Goal: Task Accomplishment & Management: Manage account settings

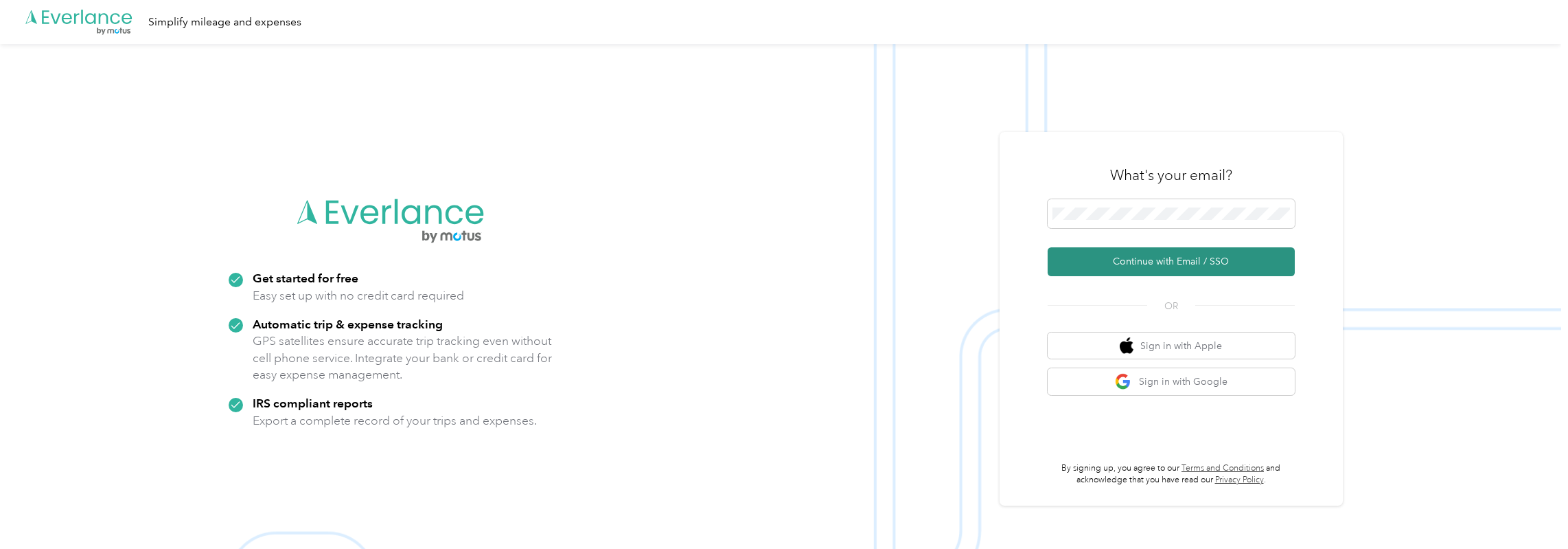
click at [1207, 260] on button "Continue with Email / SSO" at bounding box center [1171, 262] width 247 height 29
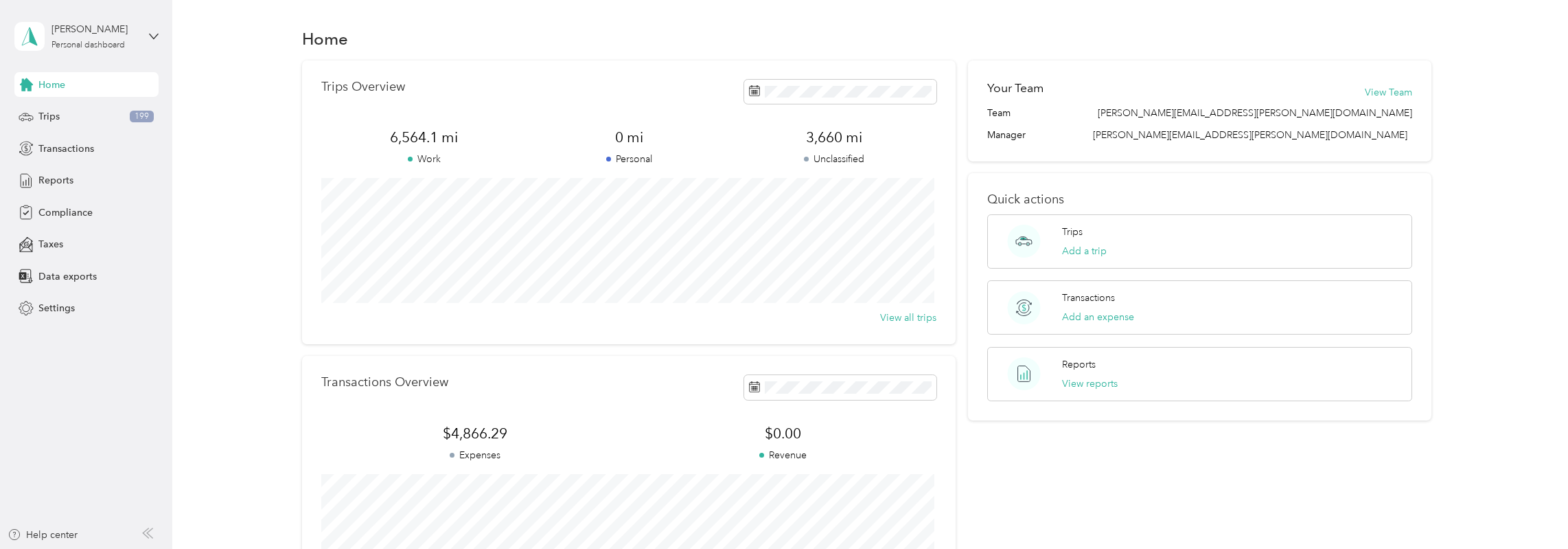
scroll to position [205, 0]
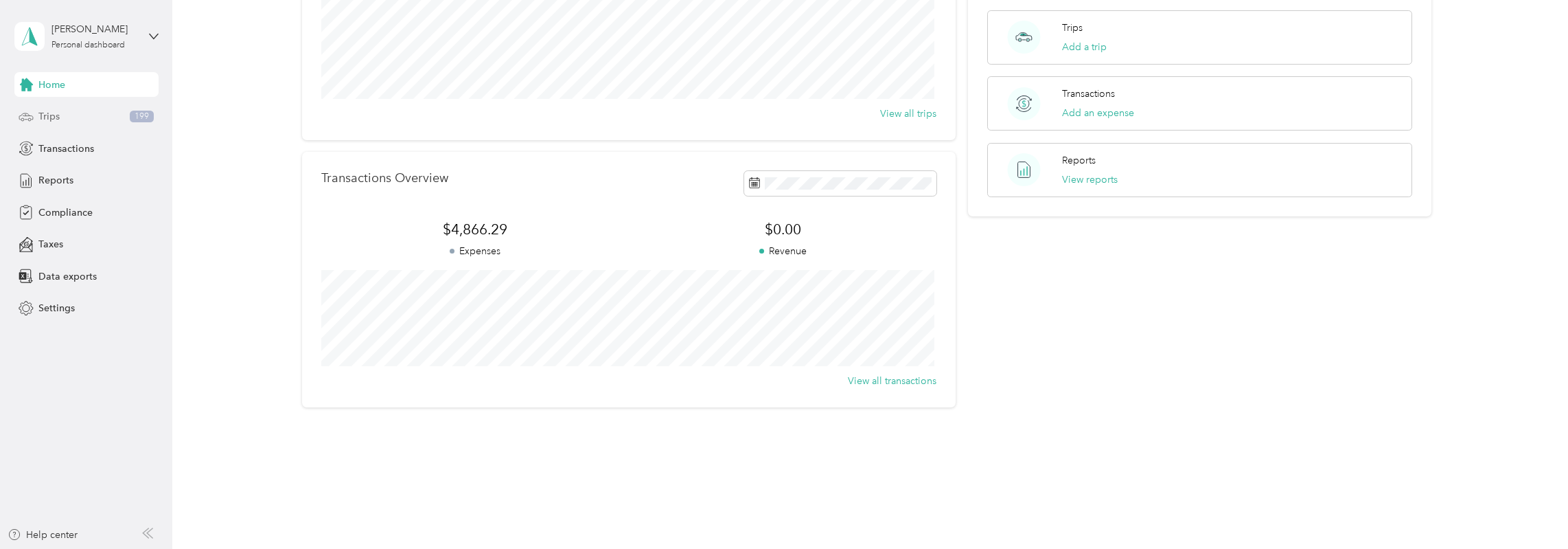
click at [79, 127] on div "Trips 199" at bounding box center [87, 117] width 144 height 25
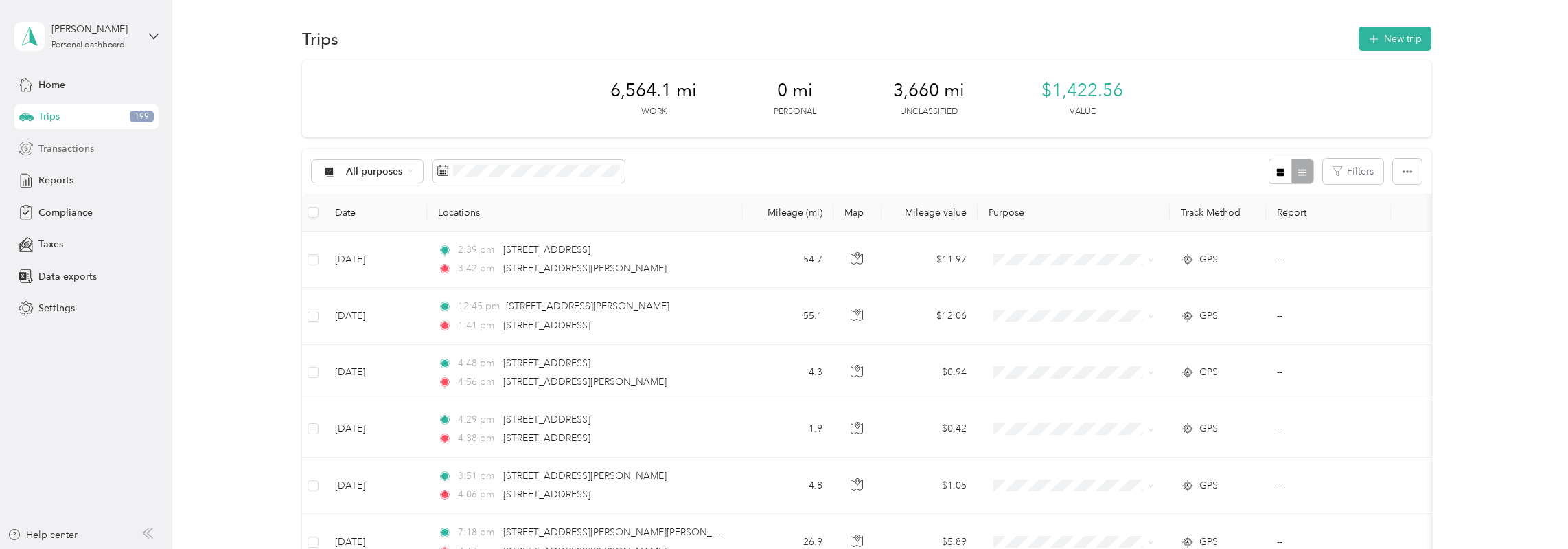
click at [63, 153] on span "Transactions" at bounding box center [66, 149] width 55 height 15
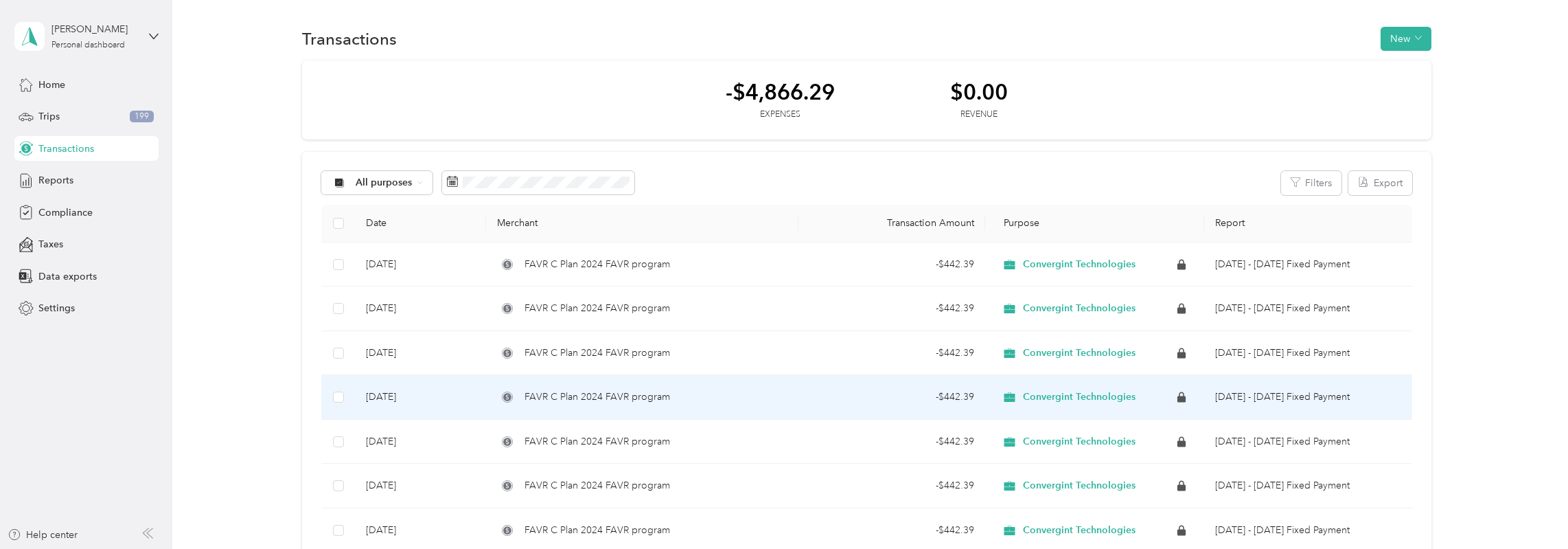
scroll to position [252, 0]
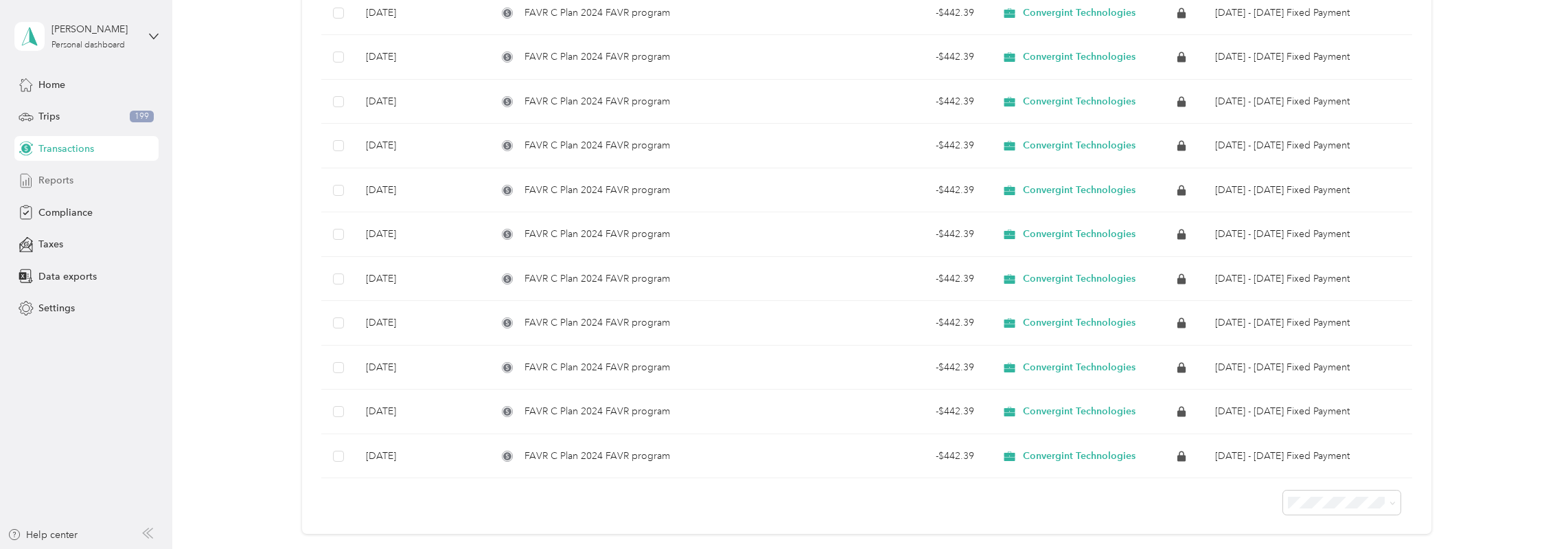
click at [39, 186] on span "Reports" at bounding box center [56, 180] width 35 height 15
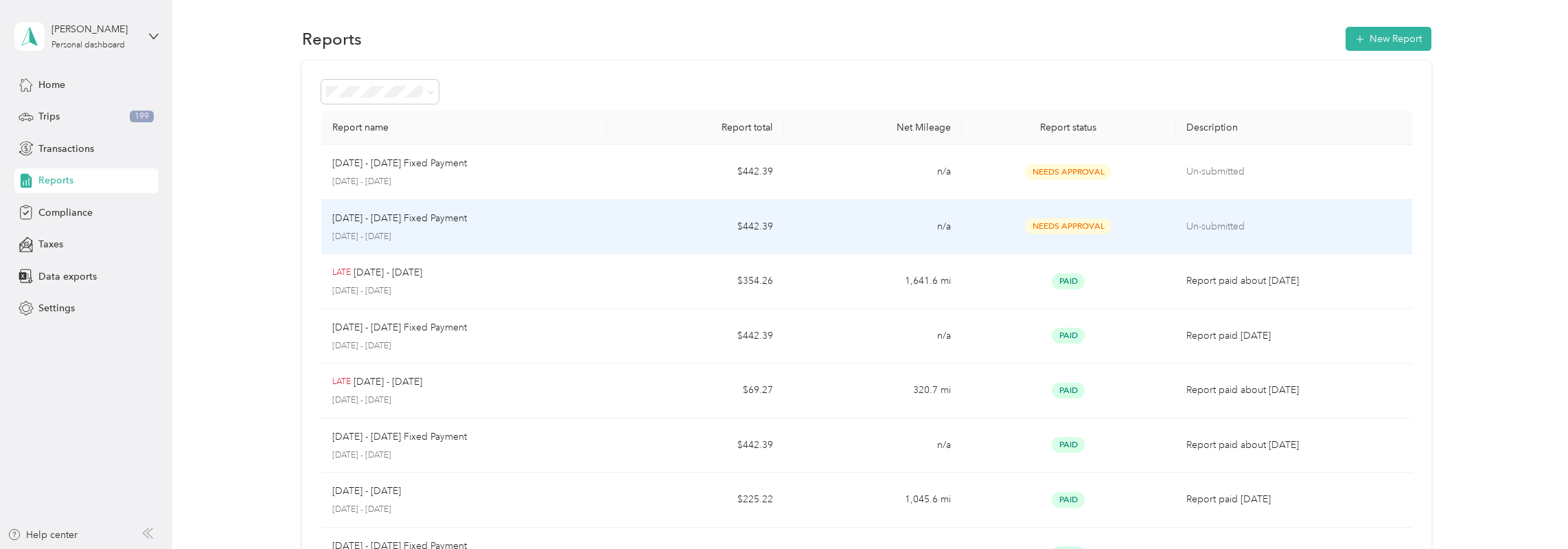
click at [450, 219] on p "[DATE] - [DATE] Fixed Payment" at bounding box center [399, 218] width 135 height 15
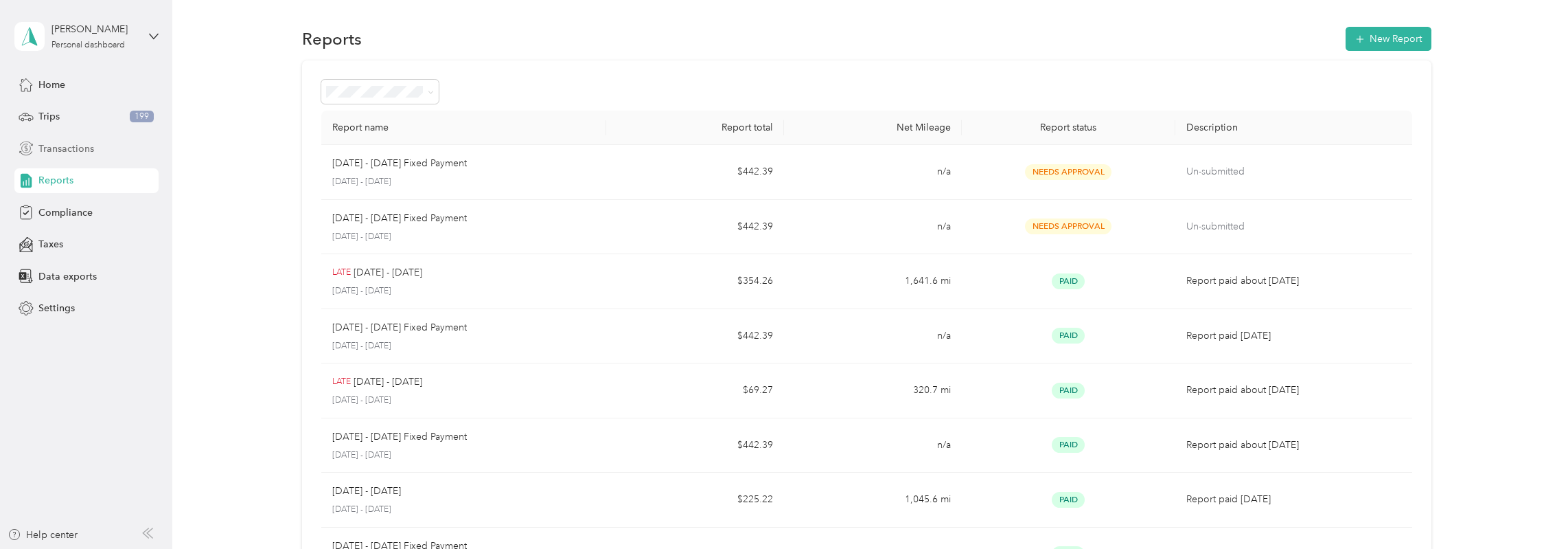
click at [73, 151] on span "Transactions" at bounding box center [66, 149] width 55 height 15
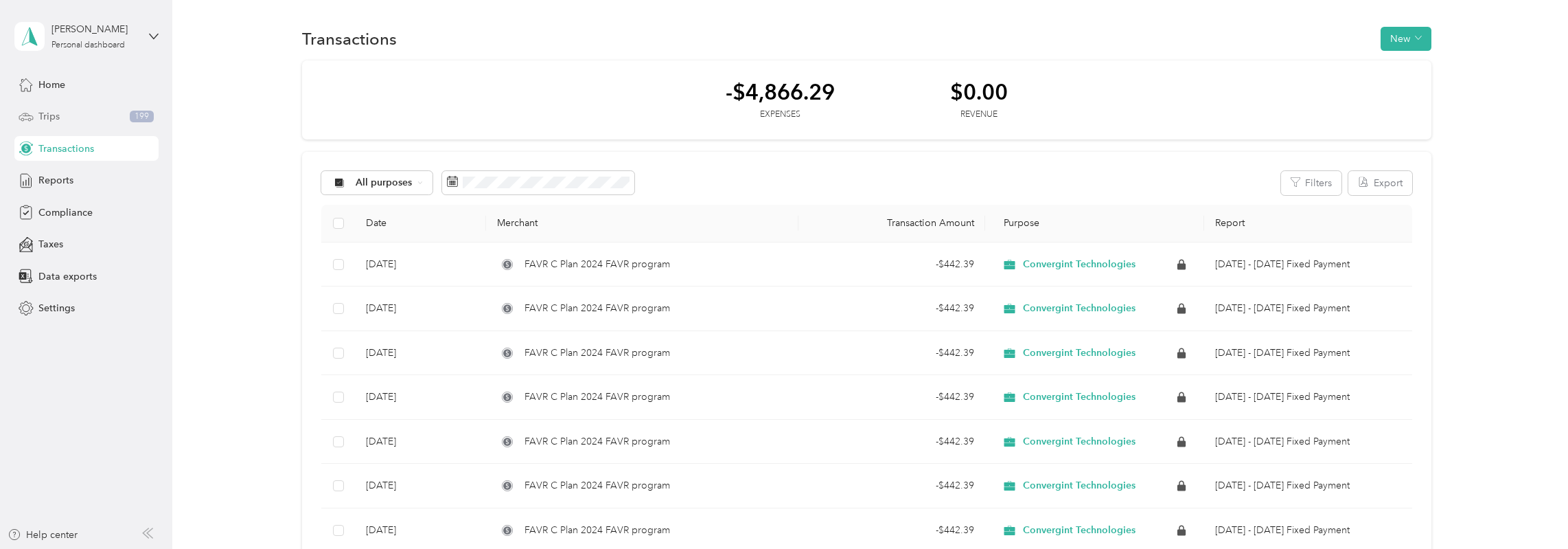
click at [67, 119] on div "Trips 199" at bounding box center [87, 117] width 144 height 25
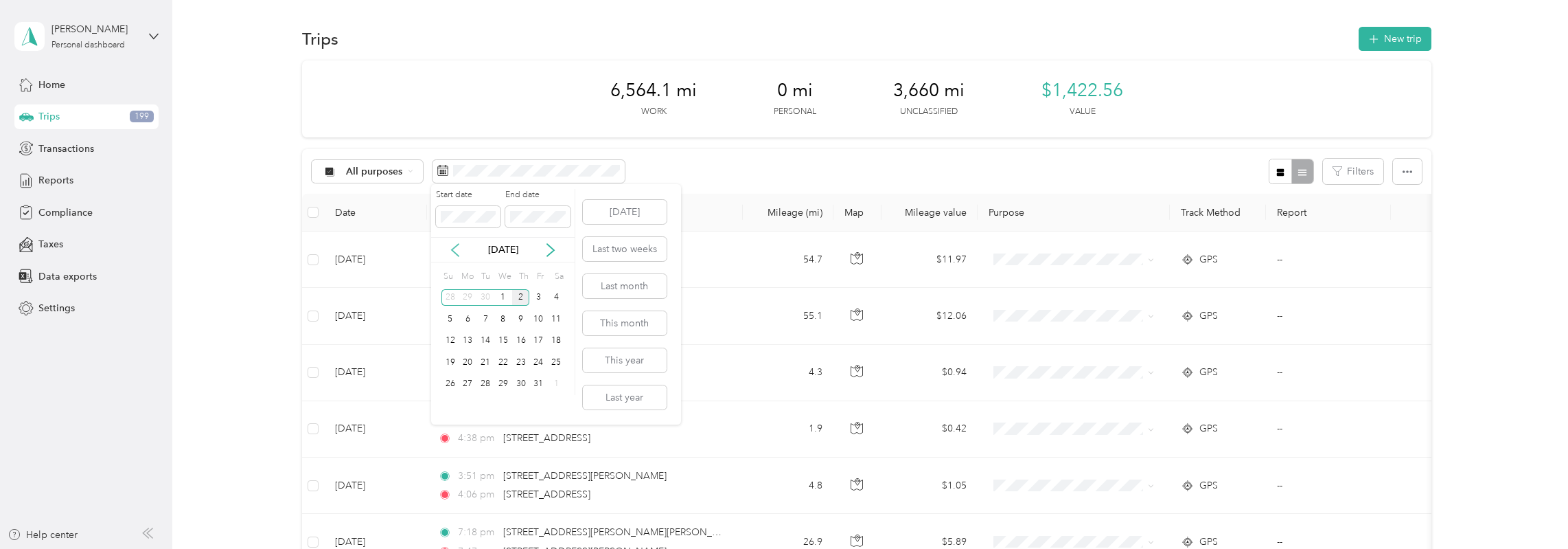
click at [461, 251] on icon at bounding box center [455, 249] width 14 height 14
click at [474, 295] on div "1" at bounding box center [468, 298] width 17 height 17
click at [491, 384] on div "30" at bounding box center [485, 384] width 17 height 17
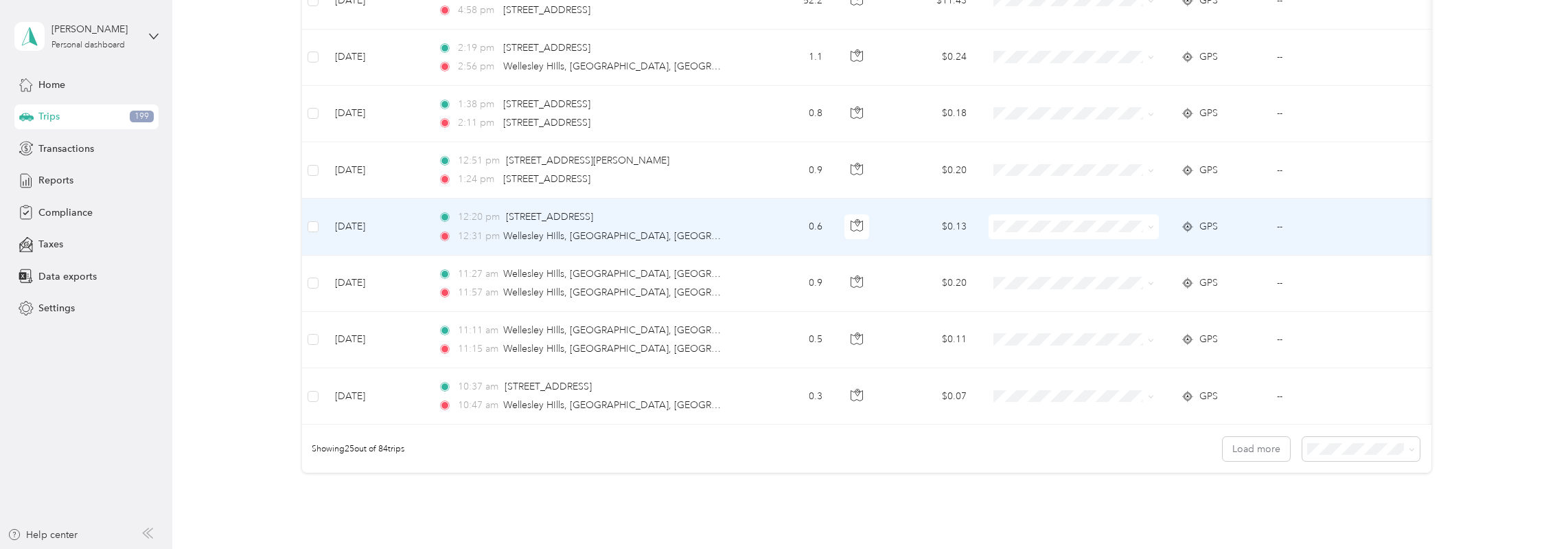
scroll to position [1336, 0]
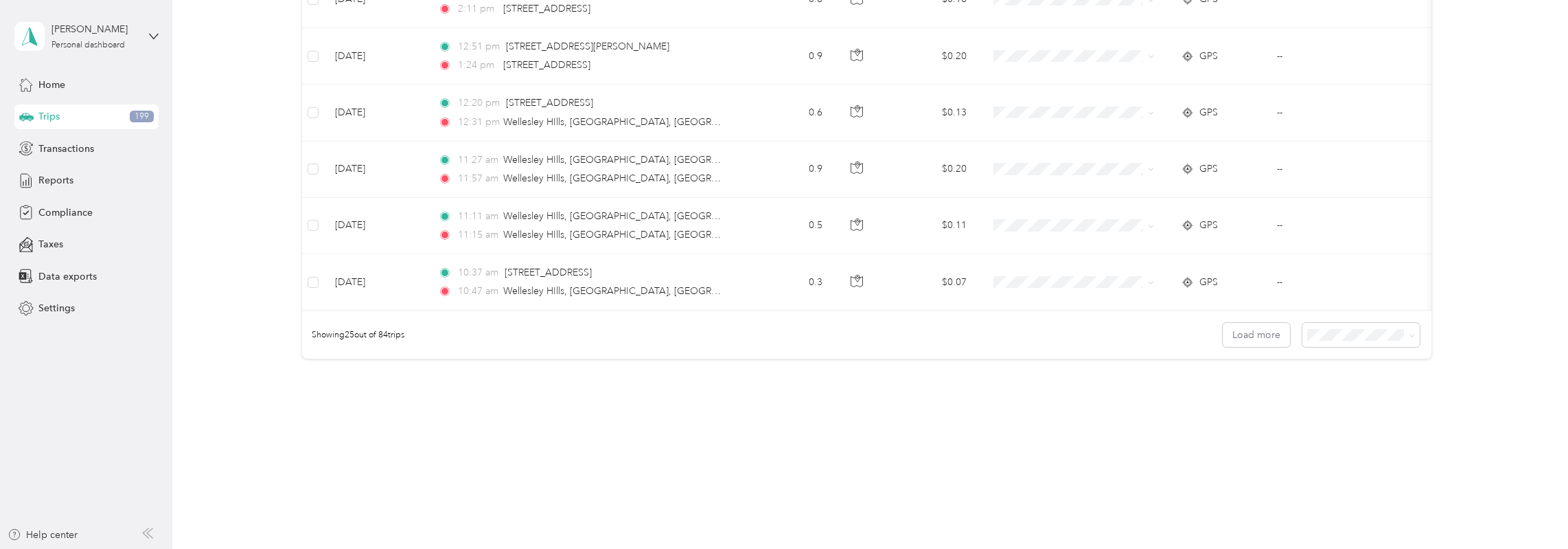
click at [1350, 408] on span "100 per load" at bounding box center [1336, 408] width 56 height 12
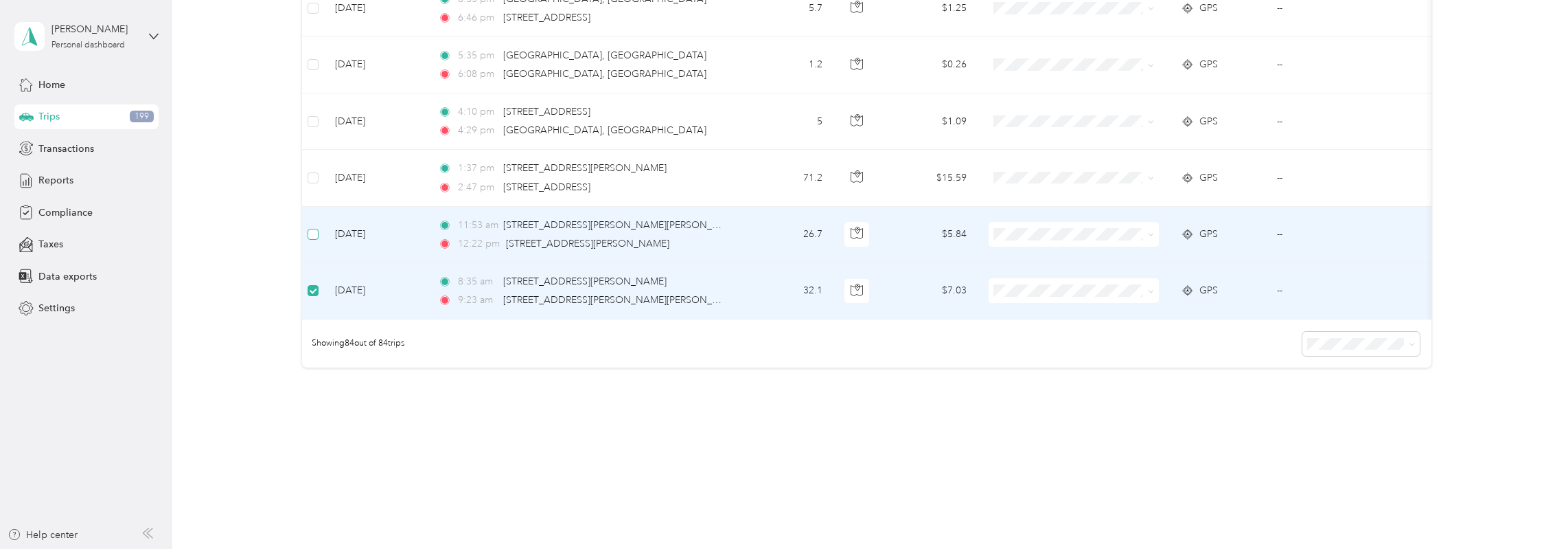
scroll to position [4654, 0]
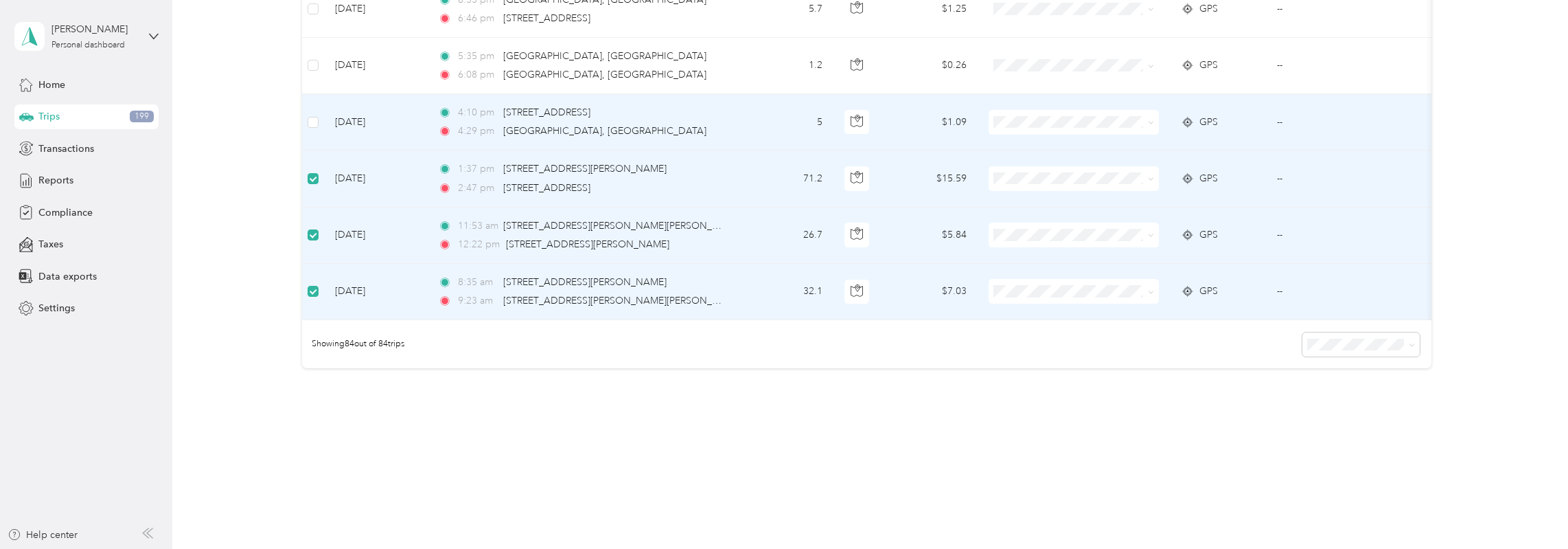
click at [306, 105] on td at bounding box center [313, 122] width 22 height 56
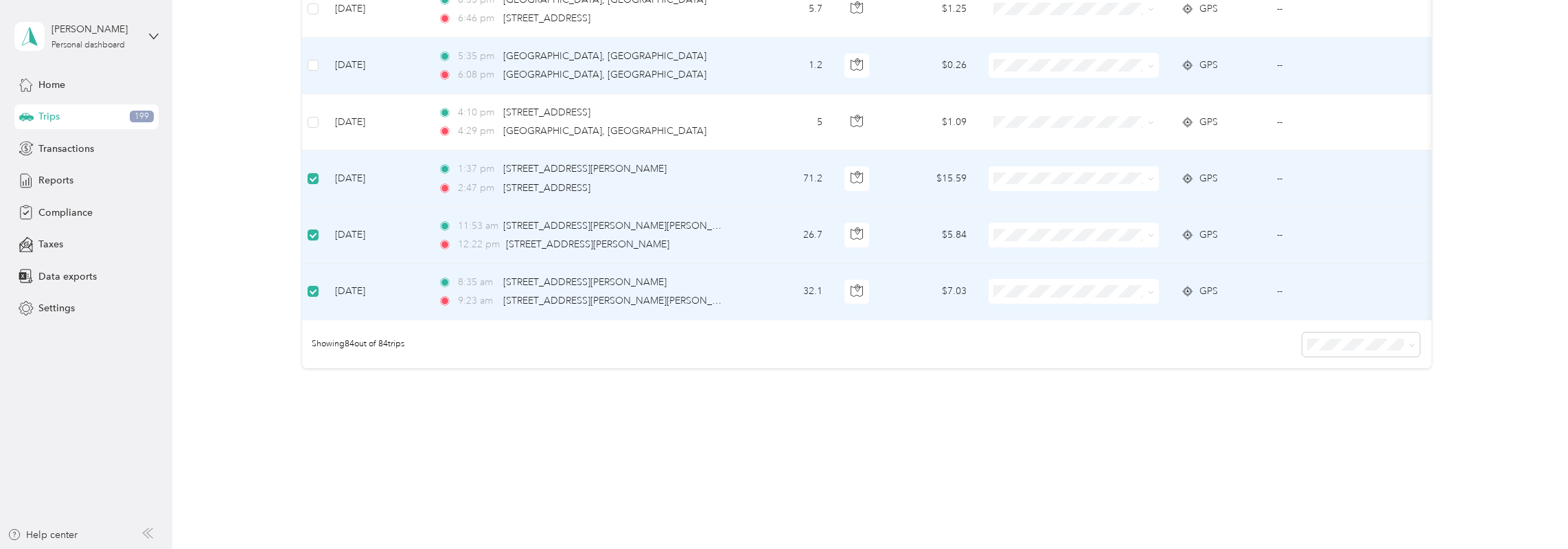
click at [309, 60] on td at bounding box center [313, 66] width 22 height 56
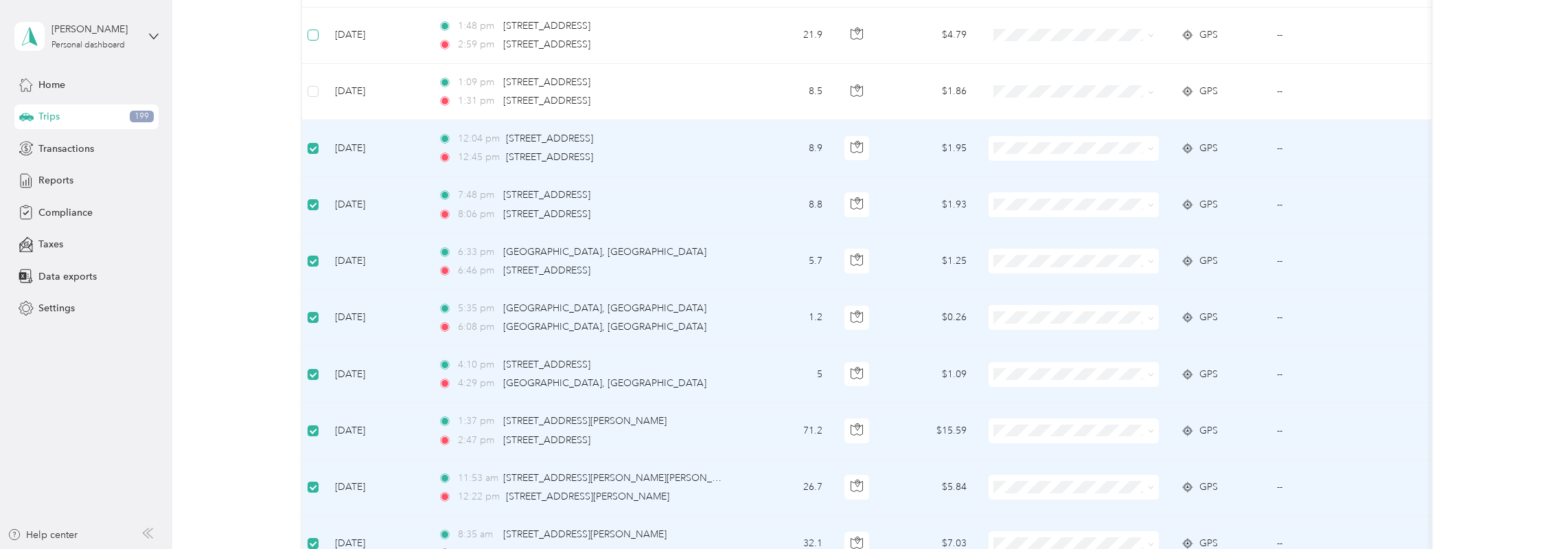
scroll to position [4151, 0]
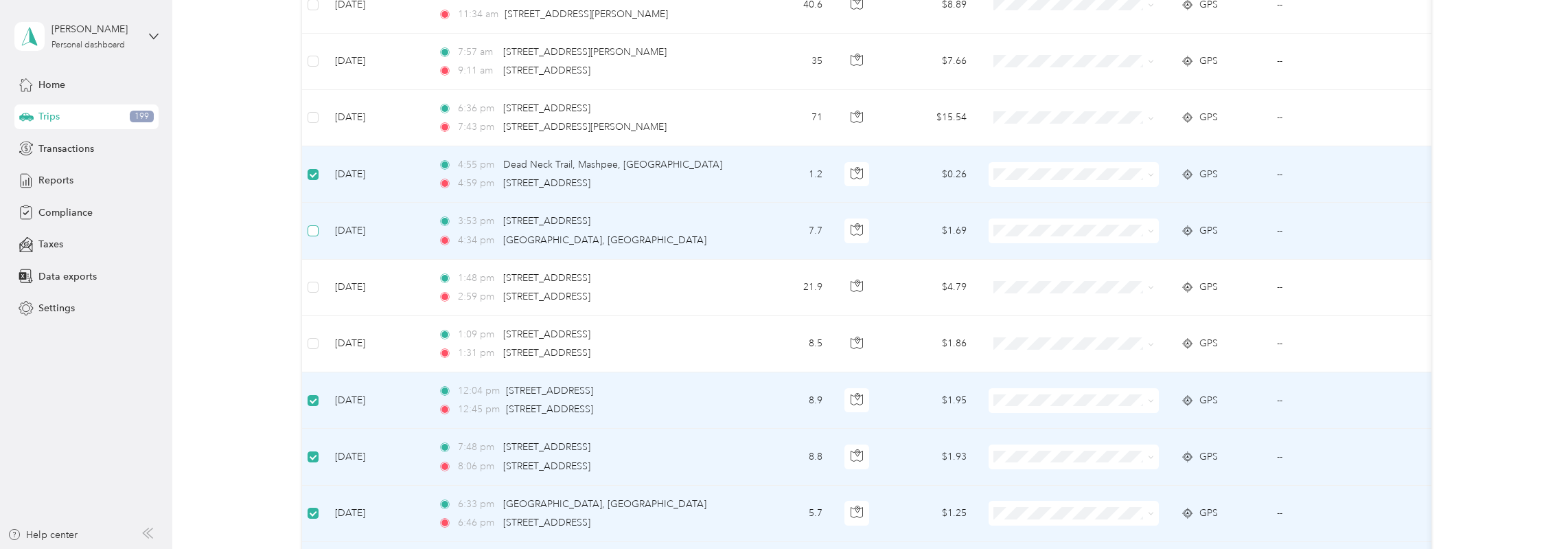
click at [313, 223] on label at bounding box center [313, 230] width 11 height 15
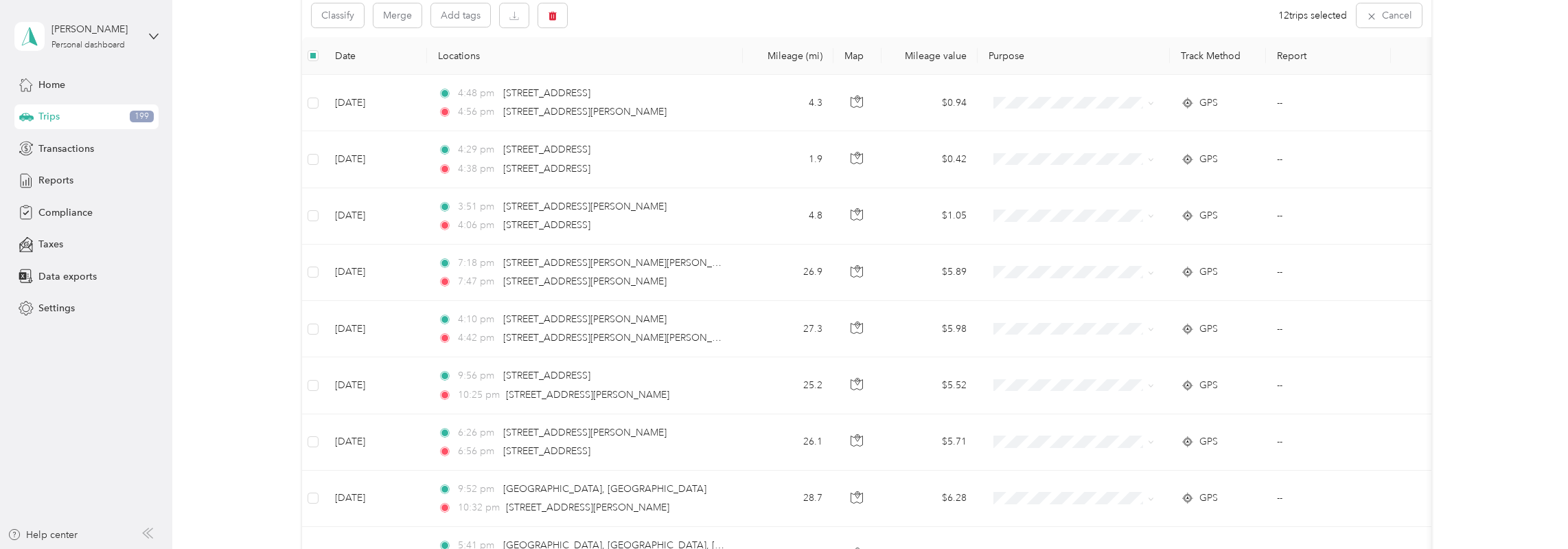
scroll to position [0, 0]
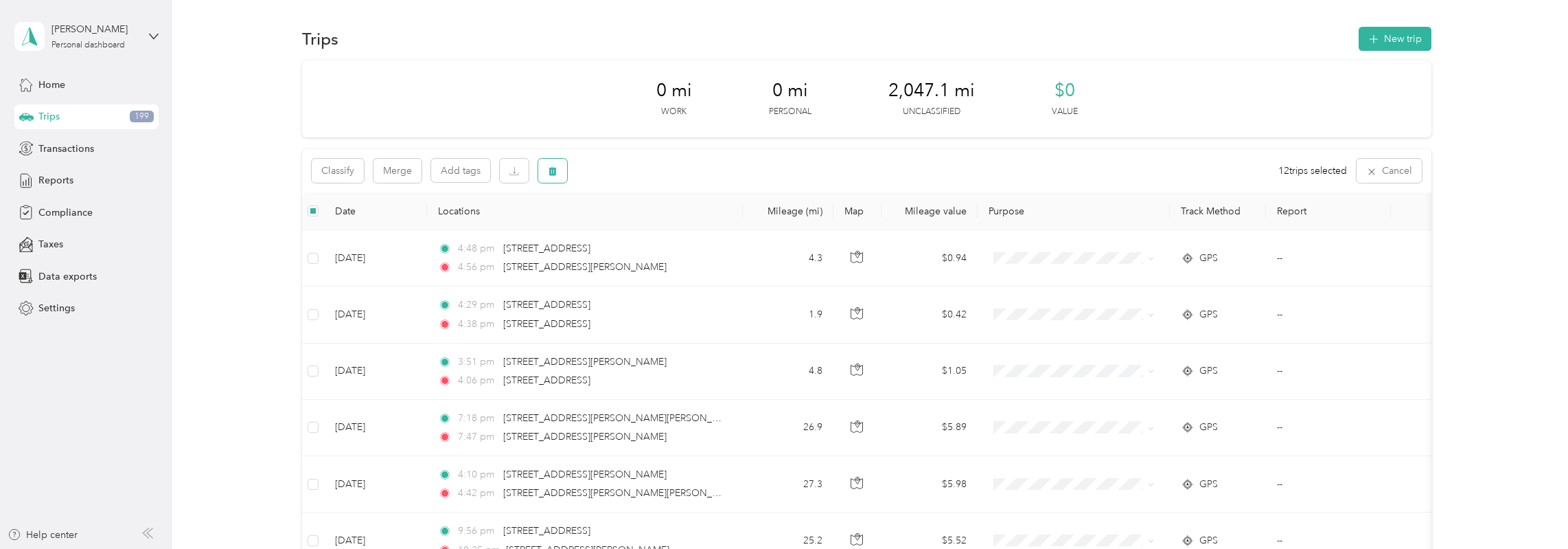
click at [554, 167] on icon "button" at bounding box center [553, 171] width 9 height 9
click at [649, 226] on button "Yes" at bounding box center [658, 228] width 27 height 22
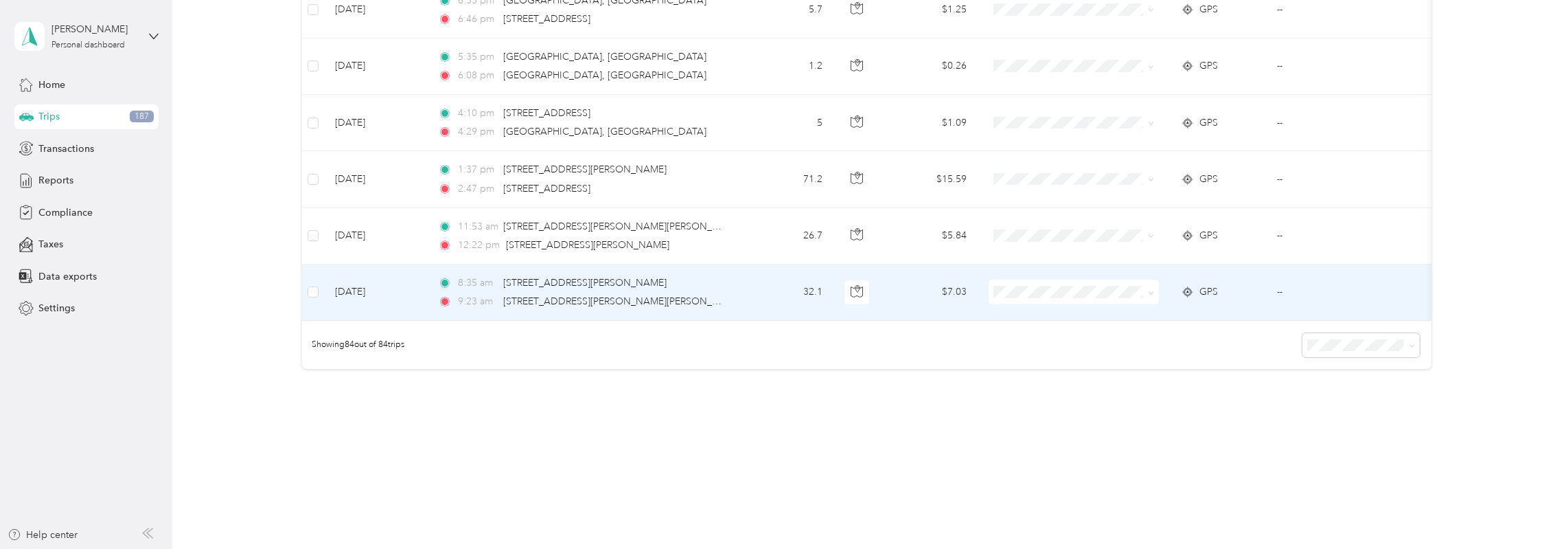
scroll to position [3980, 0]
click at [318, 281] on label at bounding box center [313, 289] width 11 height 15
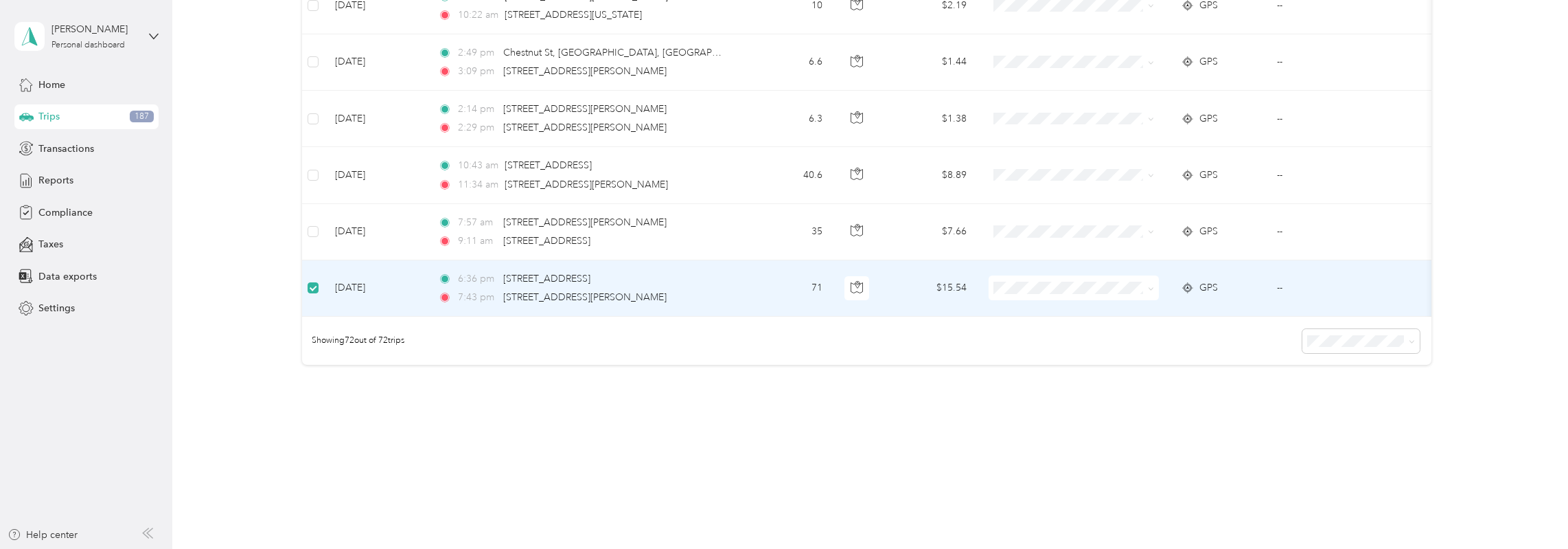
scroll to position [3979, 0]
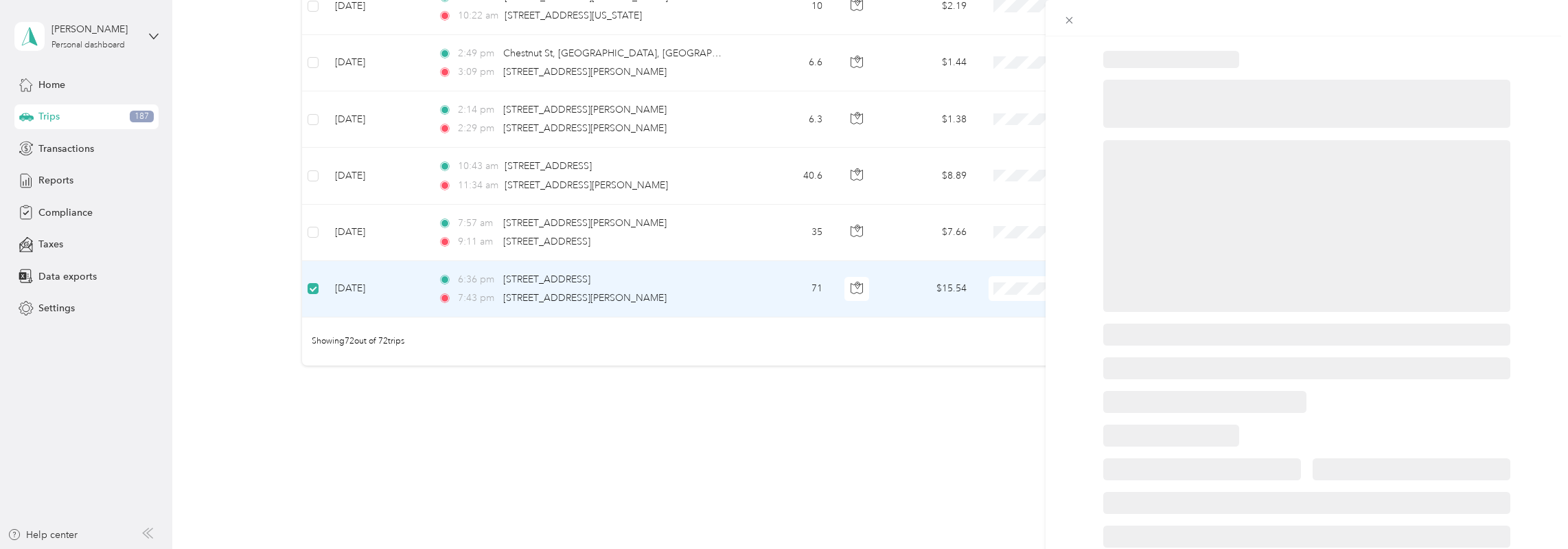
click at [308, 222] on div at bounding box center [784, 274] width 1568 height 549
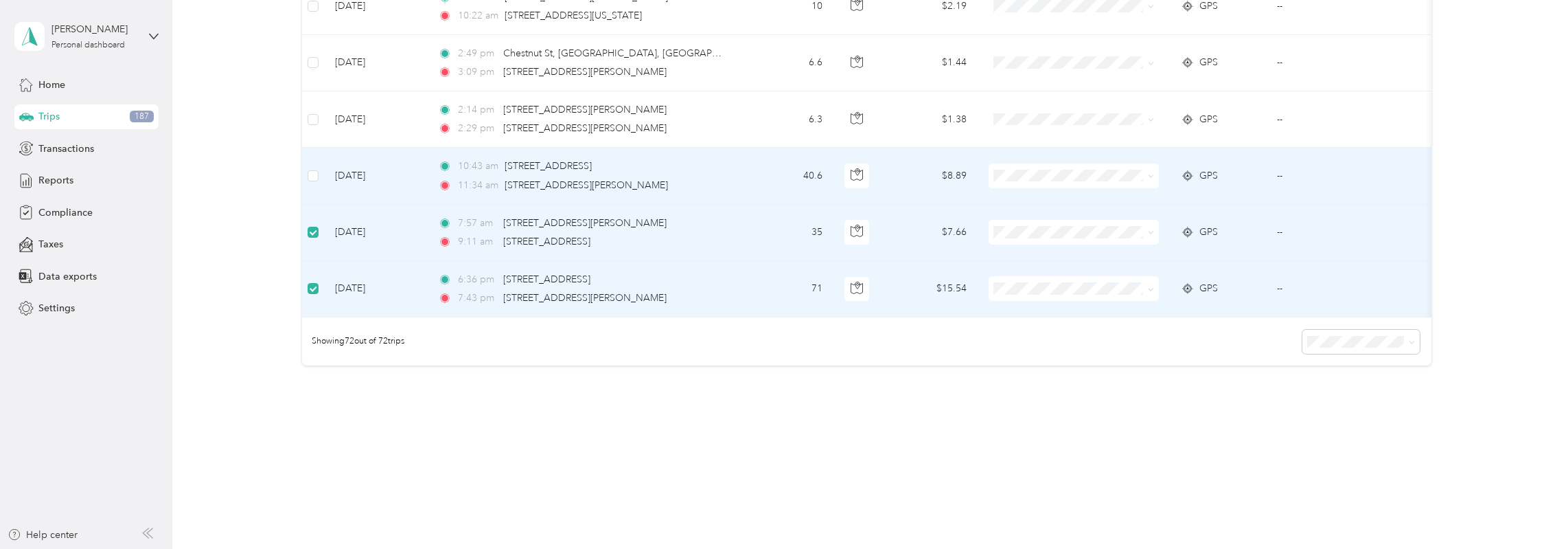
click at [313, 171] on td at bounding box center [313, 176] width 22 height 56
click at [316, 168] on label at bounding box center [313, 176] width 11 height 15
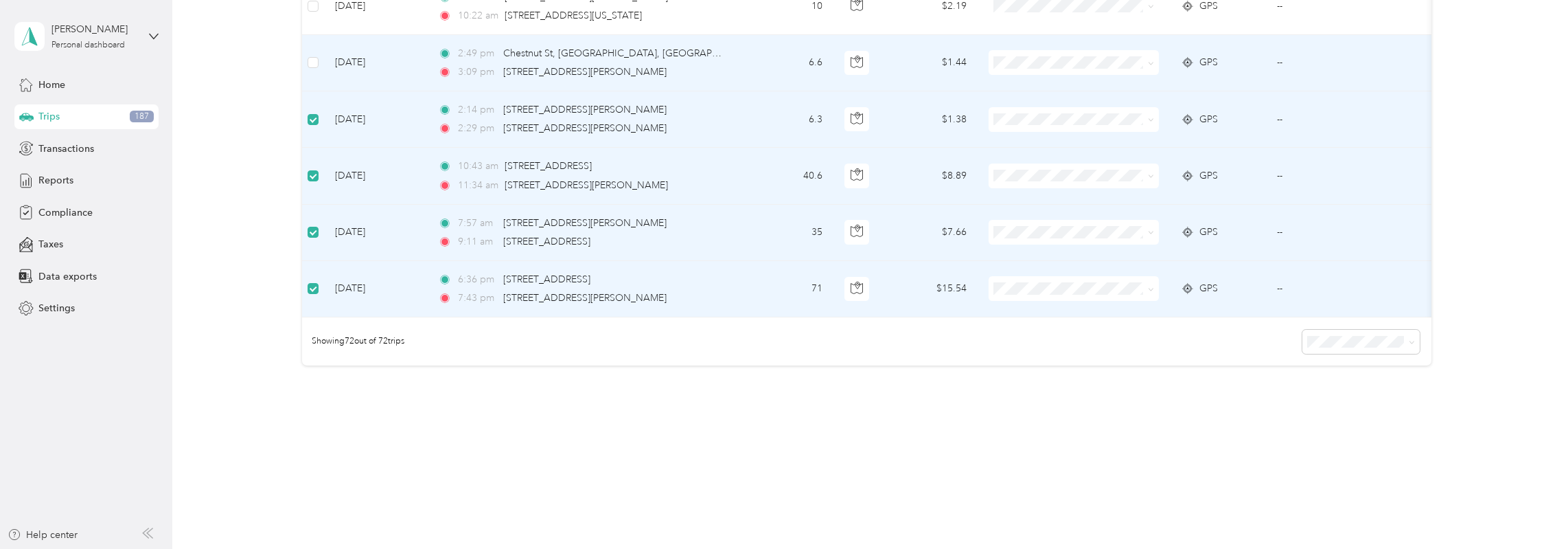
click at [321, 60] on td at bounding box center [313, 63] width 22 height 56
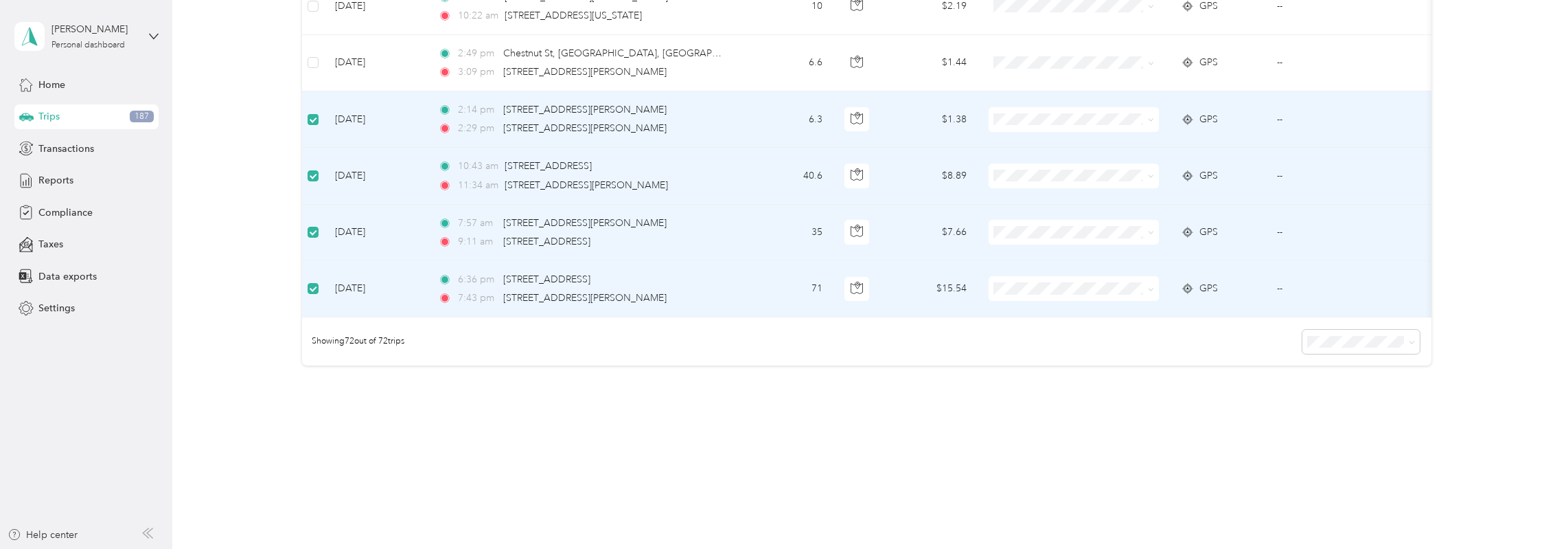
scroll to position [3728, 0]
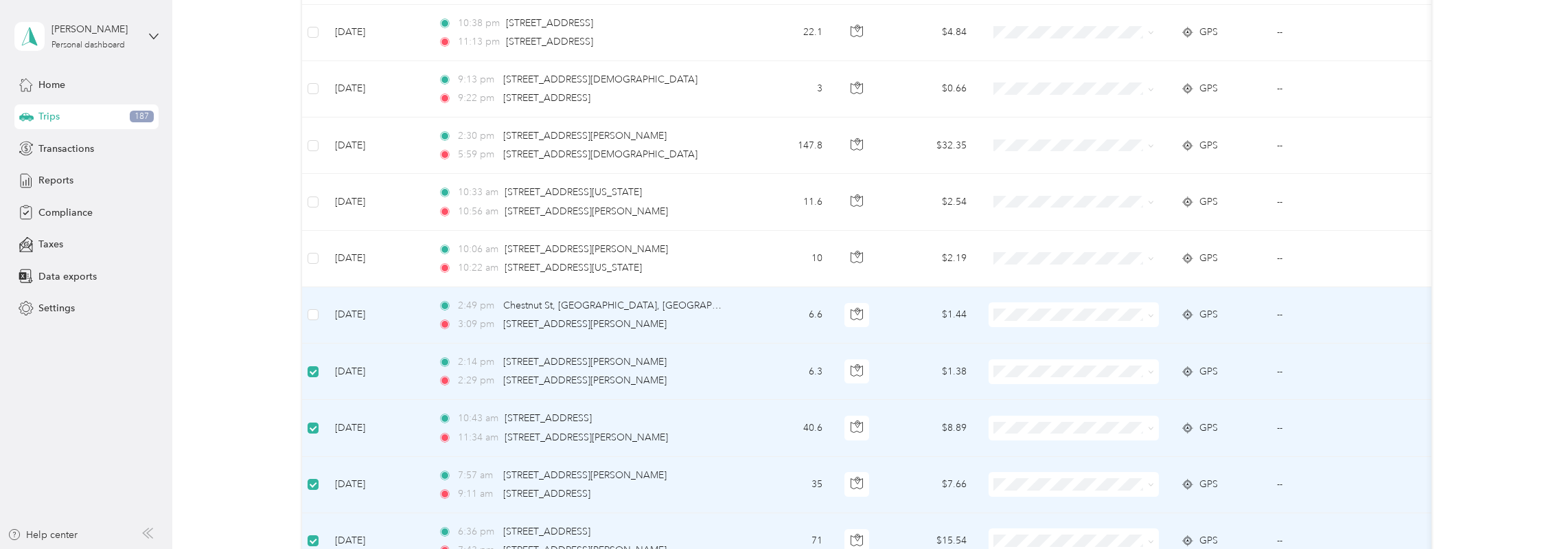
click at [319, 295] on td at bounding box center [313, 315] width 22 height 56
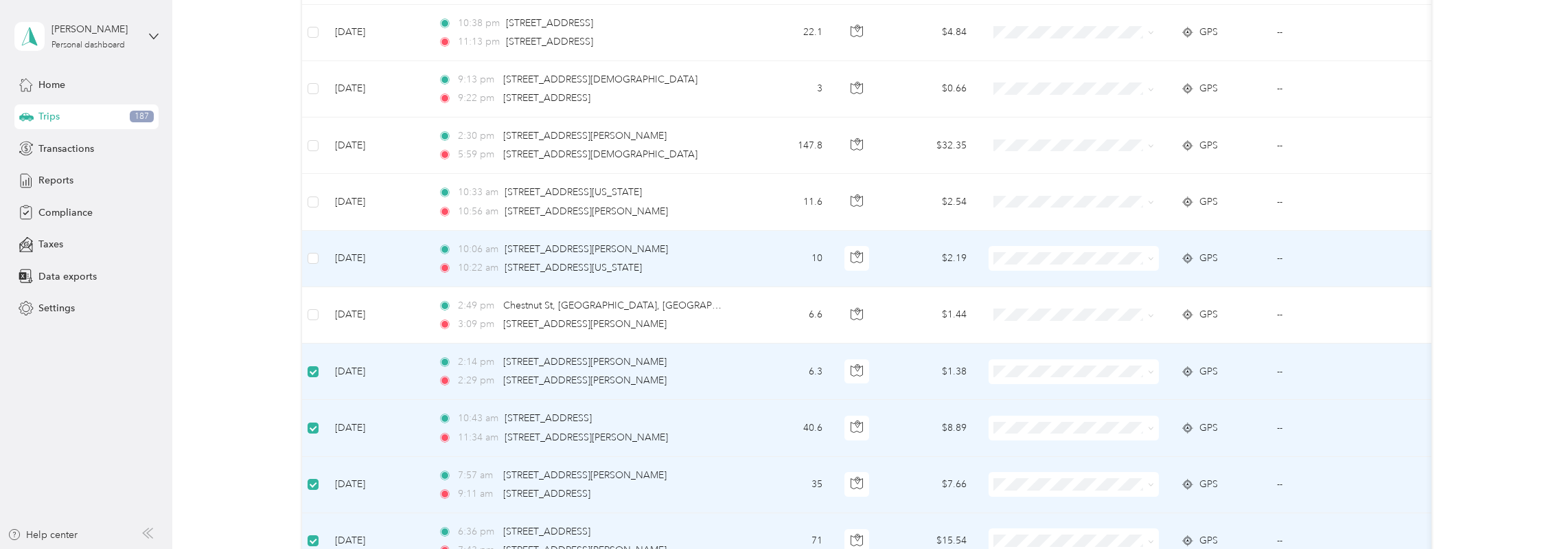
click at [319, 242] on td at bounding box center [313, 258] width 22 height 56
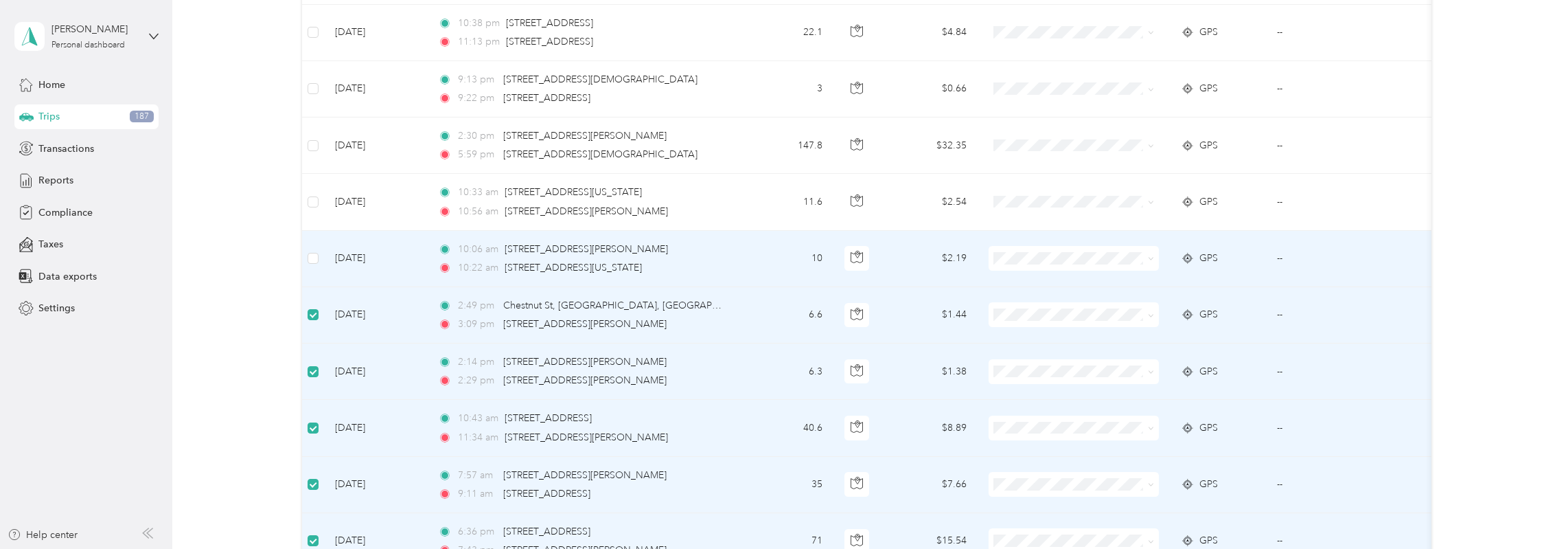
click at [319, 243] on td at bounding box center [313, 258] width 22 height 56
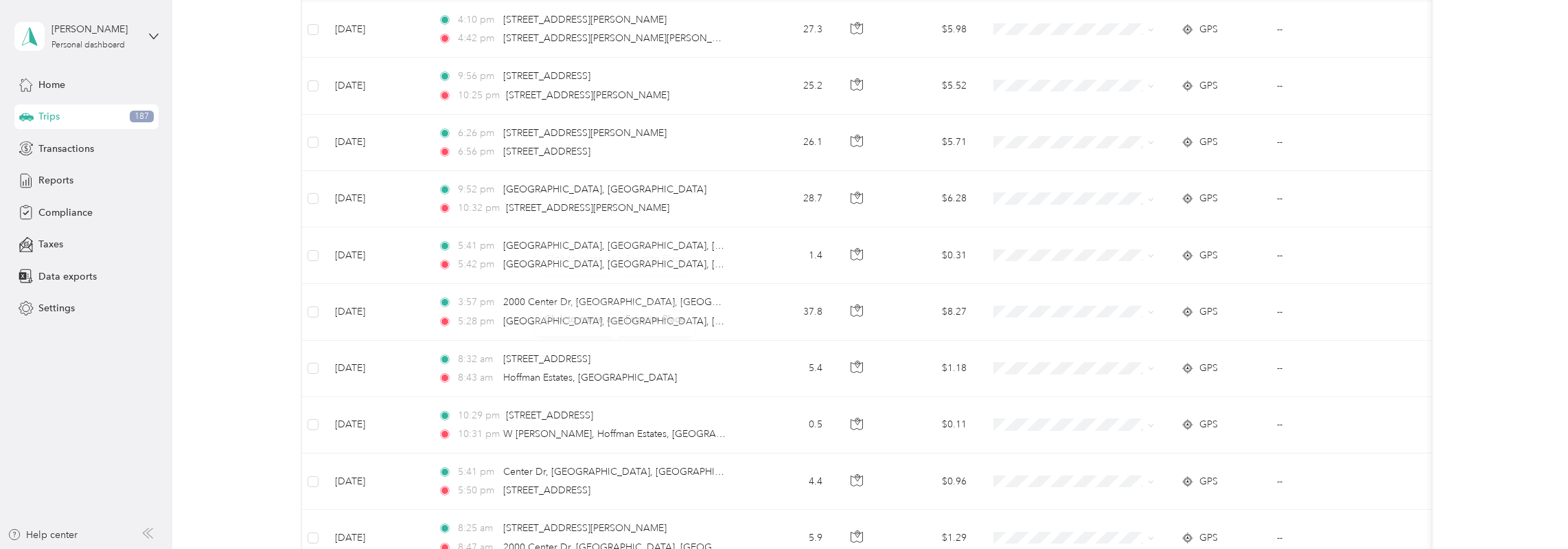
scroll to position [0, 0]
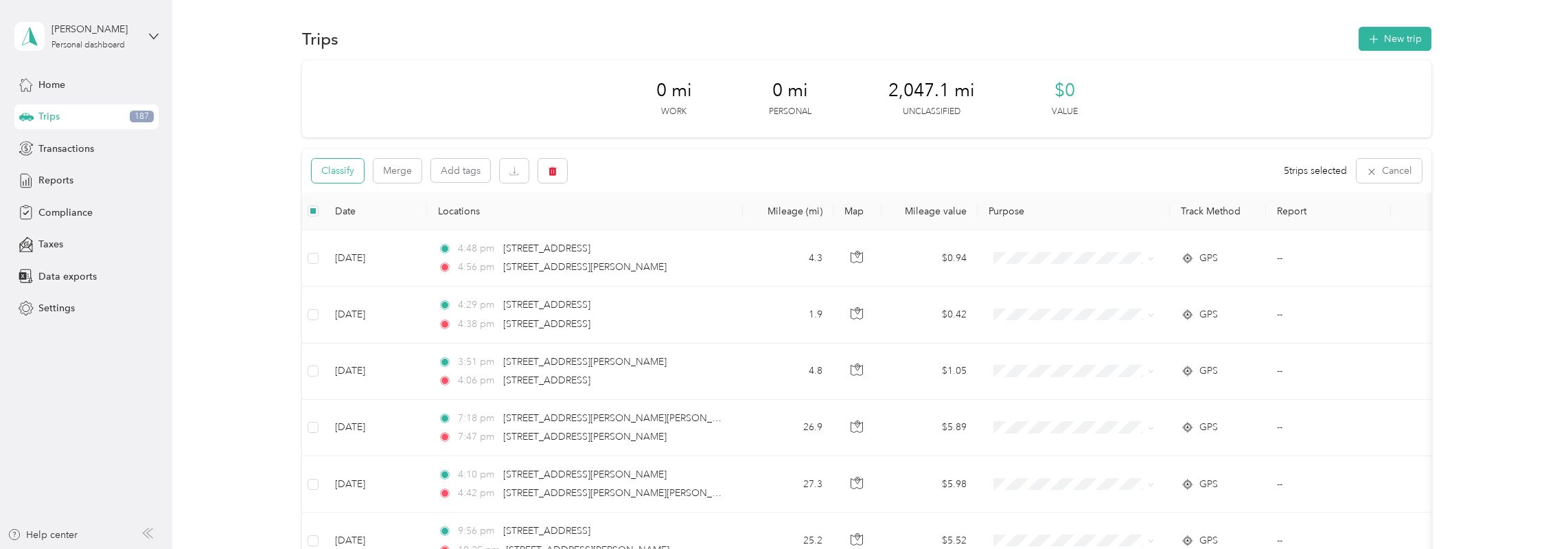
click at [335, 178] on button "Classify" at bounding box center [338, 171] width 52 height 24
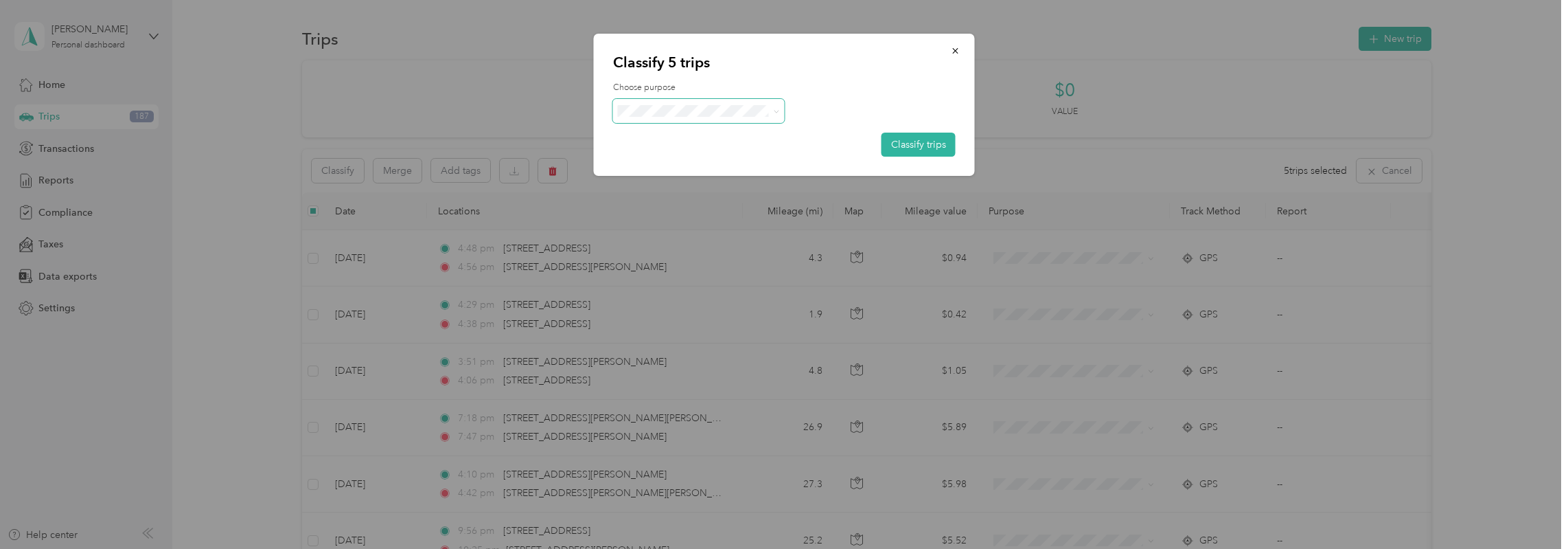
click at [709, 117] on span at bounding box center [698, 111] width 171 height 24
click at [695, 141] on li "Convergint Technologies" at bounding box center [698, 136] width 171 height 24
click at [928, 145] on button "Classify trips" at bounding box center [918, 144] width 74 height 24
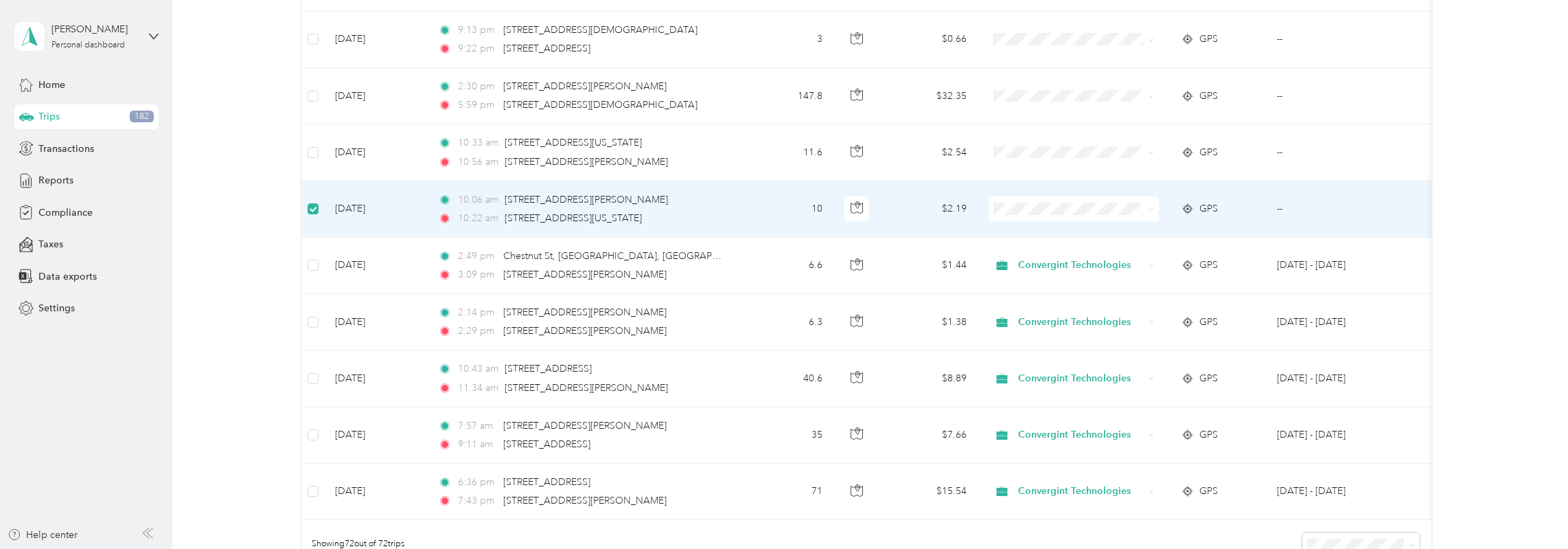
scroll to position [3776, 0]
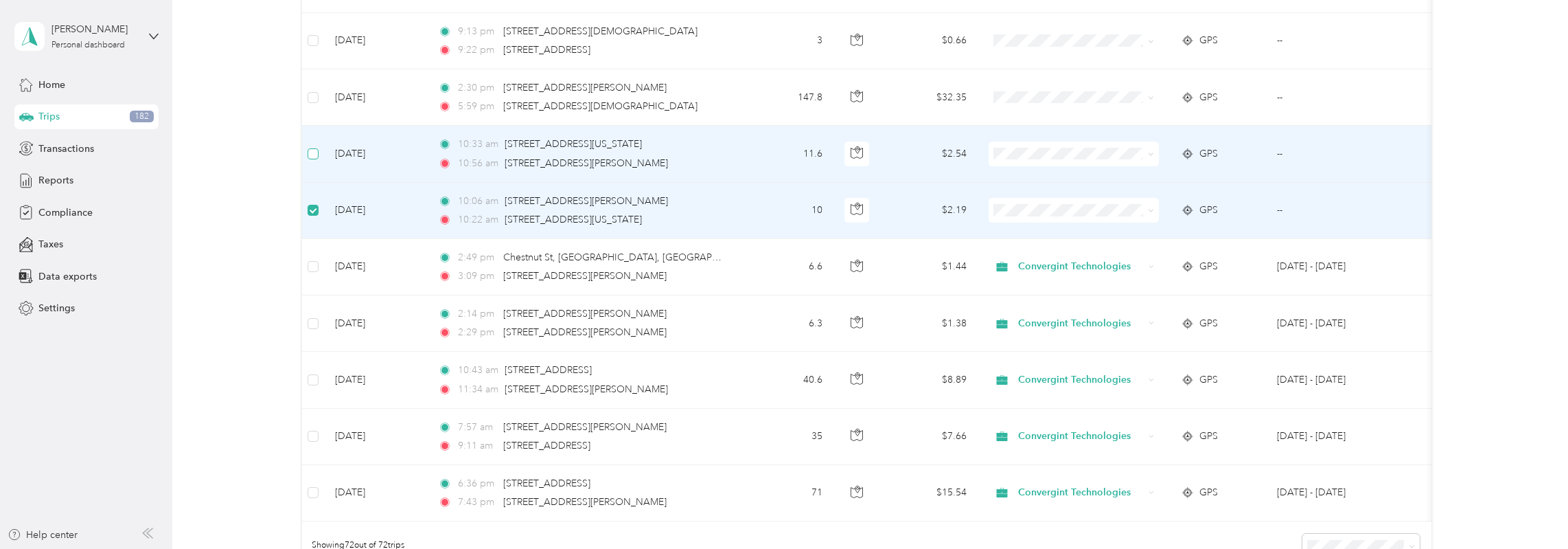
click at [313, 147] on label at bounding box center [313, 154] width 11 height 15
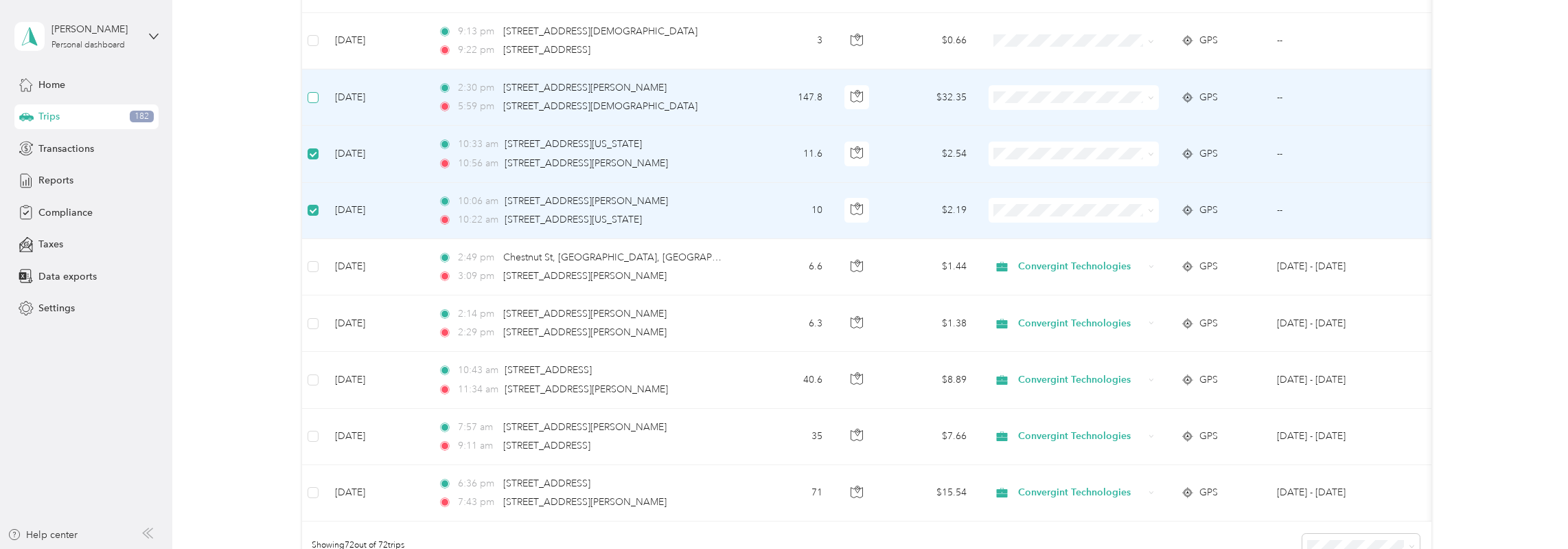
click at [309, 90] on label at bounding box center [313, 97] width 11 height 15
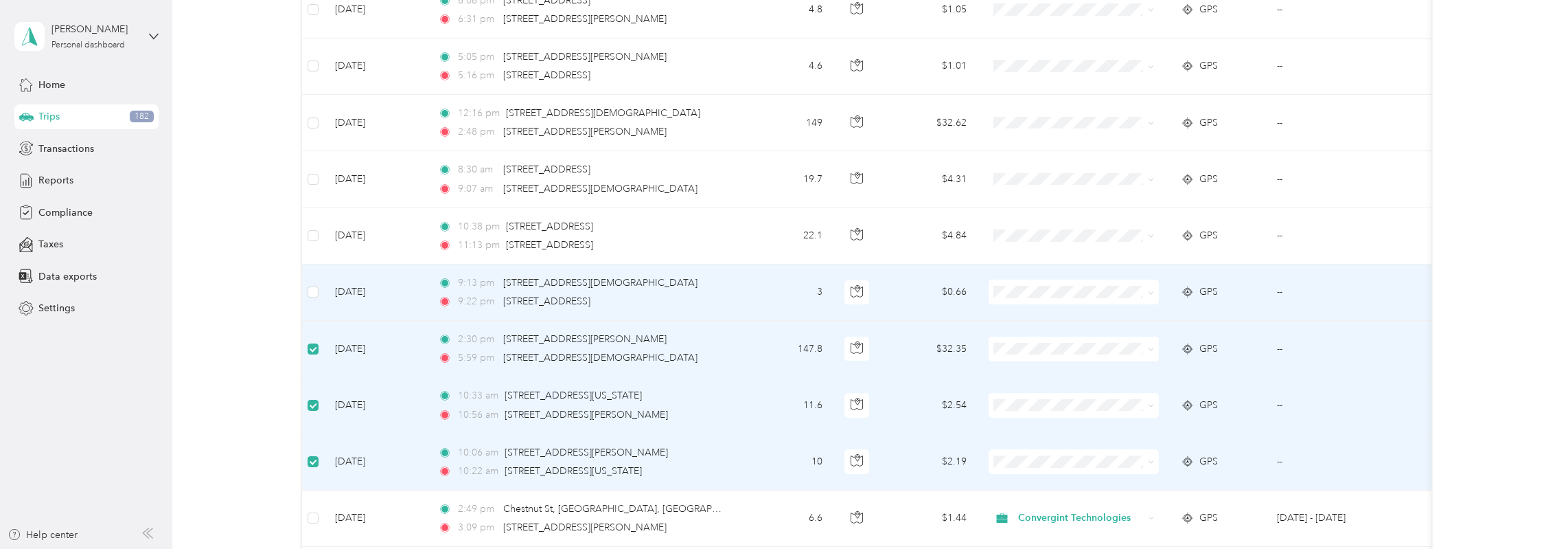
click at [319, 277] on td at bounding box center [313, 292] width 22 height 56
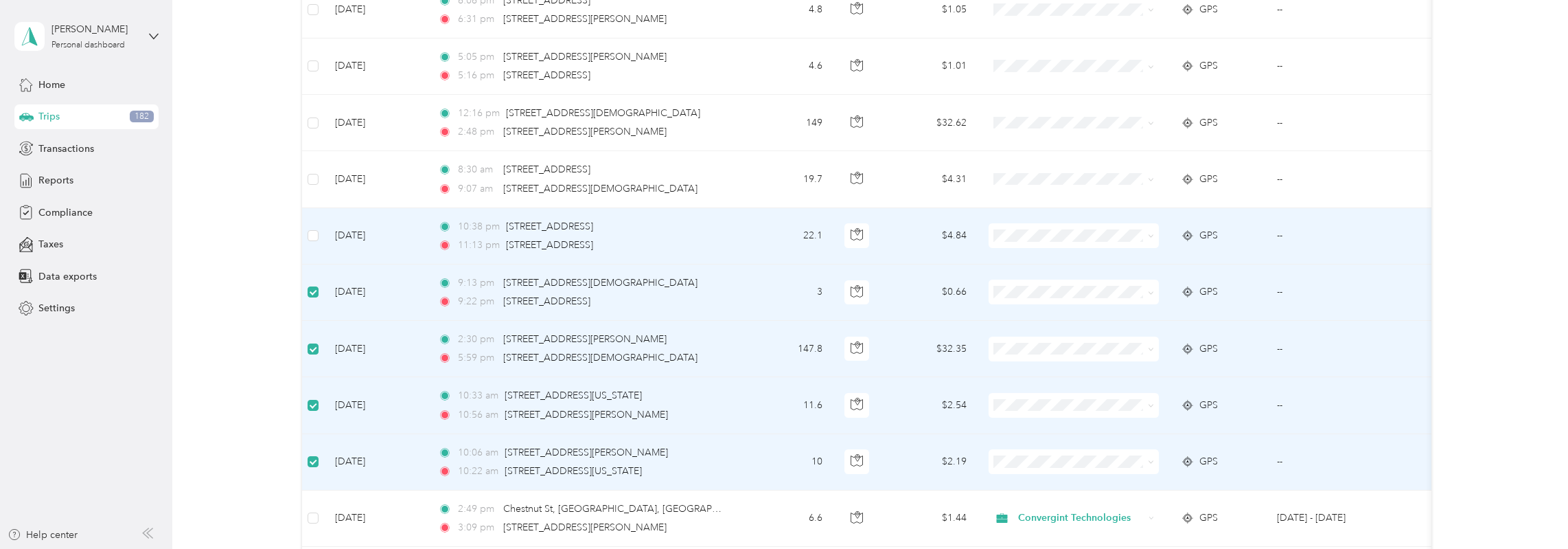
click at [317, 228] on label at bounding box center [313, 235] width 11 height 15
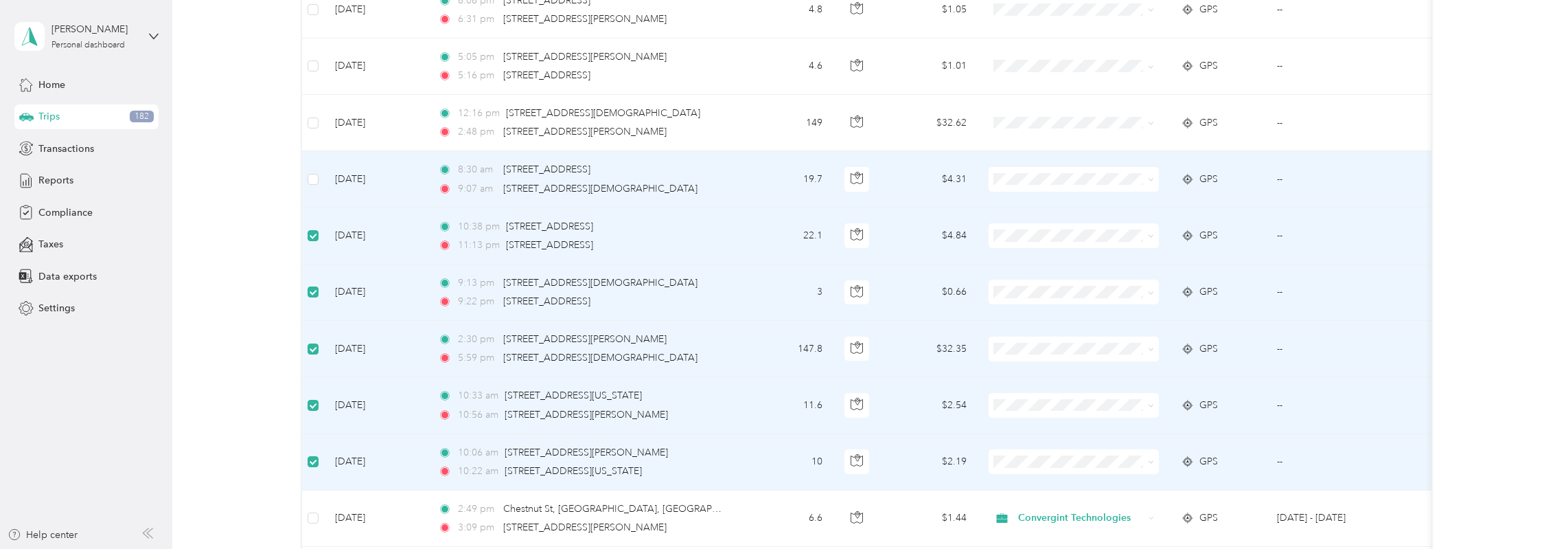
click at [320, 151] on td at bounding box center [313, 179] width 22 height 56
click at [319, 164] on td at bounding box center [313, 179] width 22 height 56
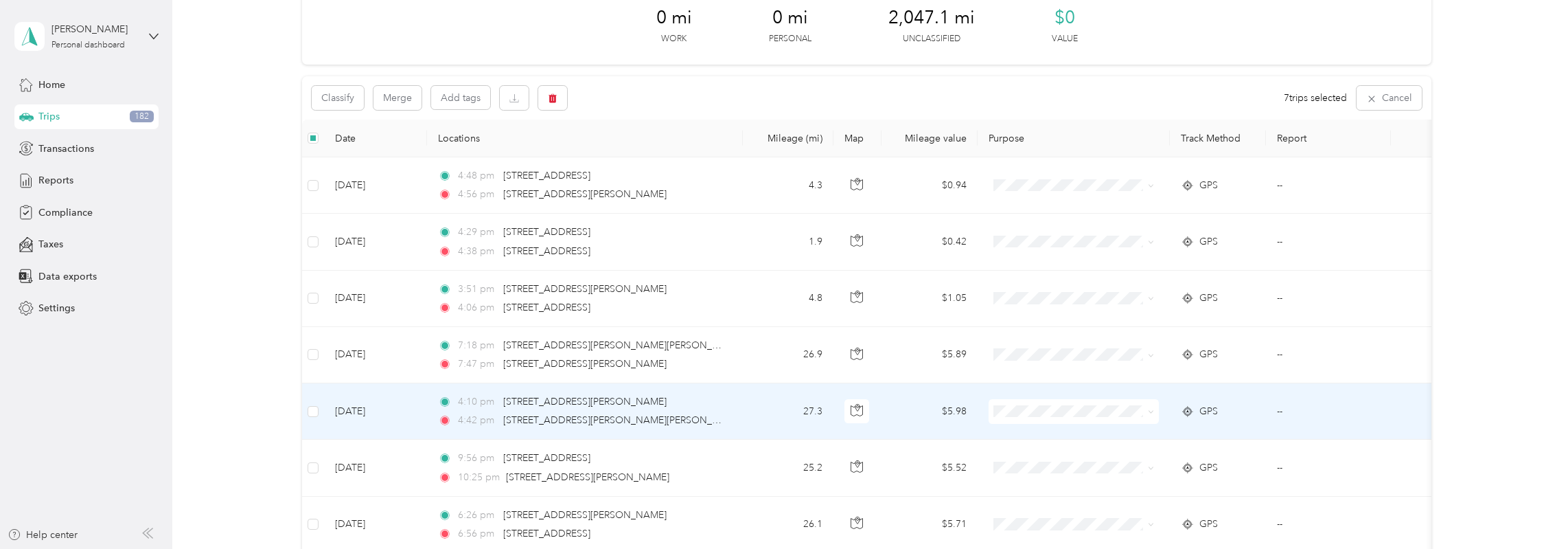
scroll to position [0, 0]
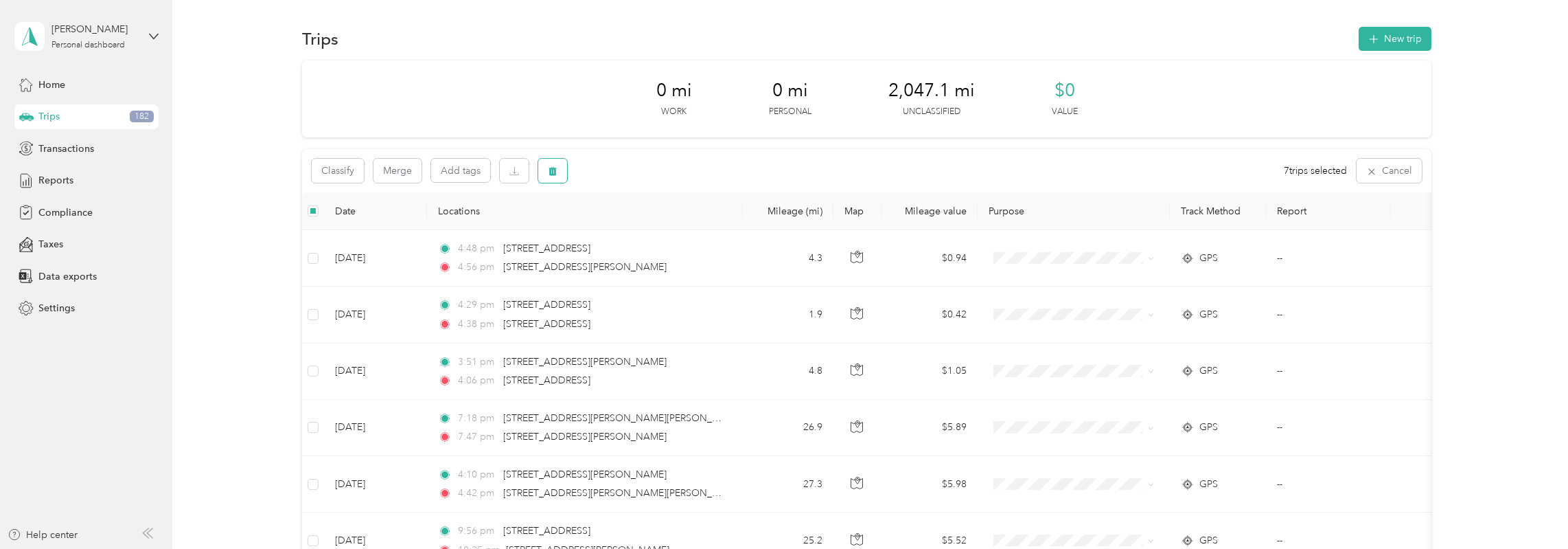
click at [555, 168] on icon "button" at bounding box center [553, 171] width 9 height 9
click at [666, 218] on div "Are you sure you want to delete ALL 7 trip(s)? No Yes" at bounding box center [555, 218] width 246 height 61
click at [550, 174] on icon "button" at bounding box center [553, 171] width 8 height 9
click at [645, 230] on button "Yes" at bounding box center [655, 228] width 27 height 22
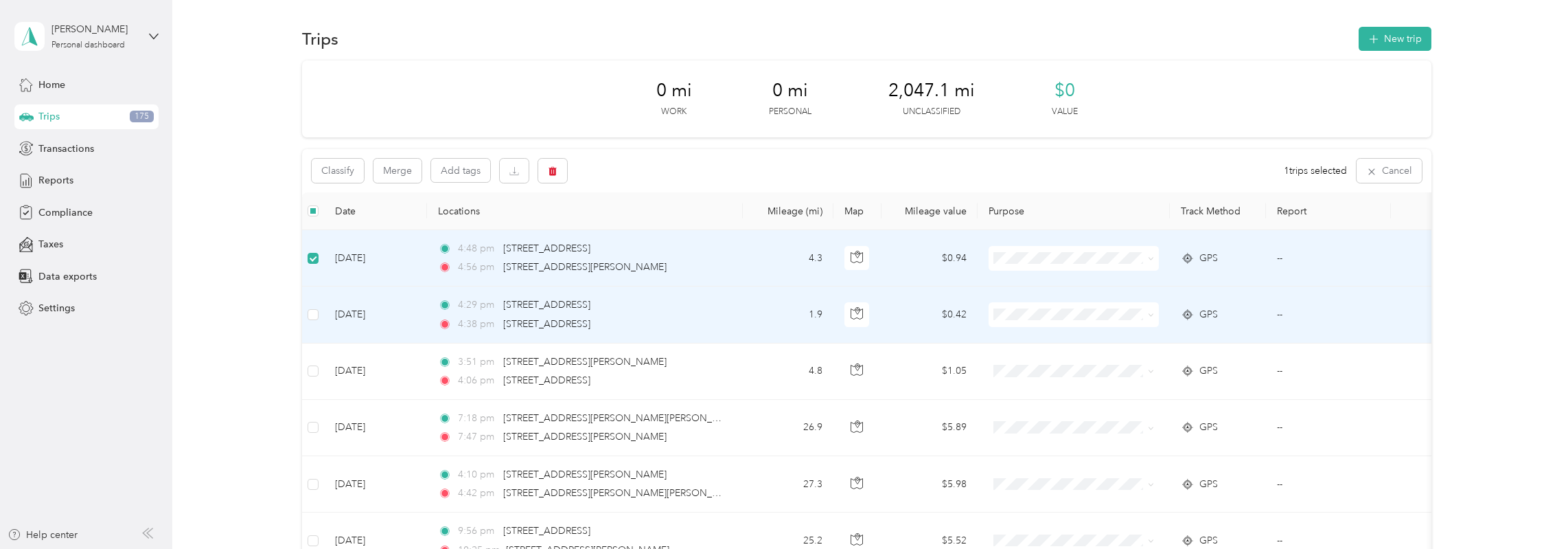
click at [319, 314] on td at bounding box center [313, 314] width 22 height 56
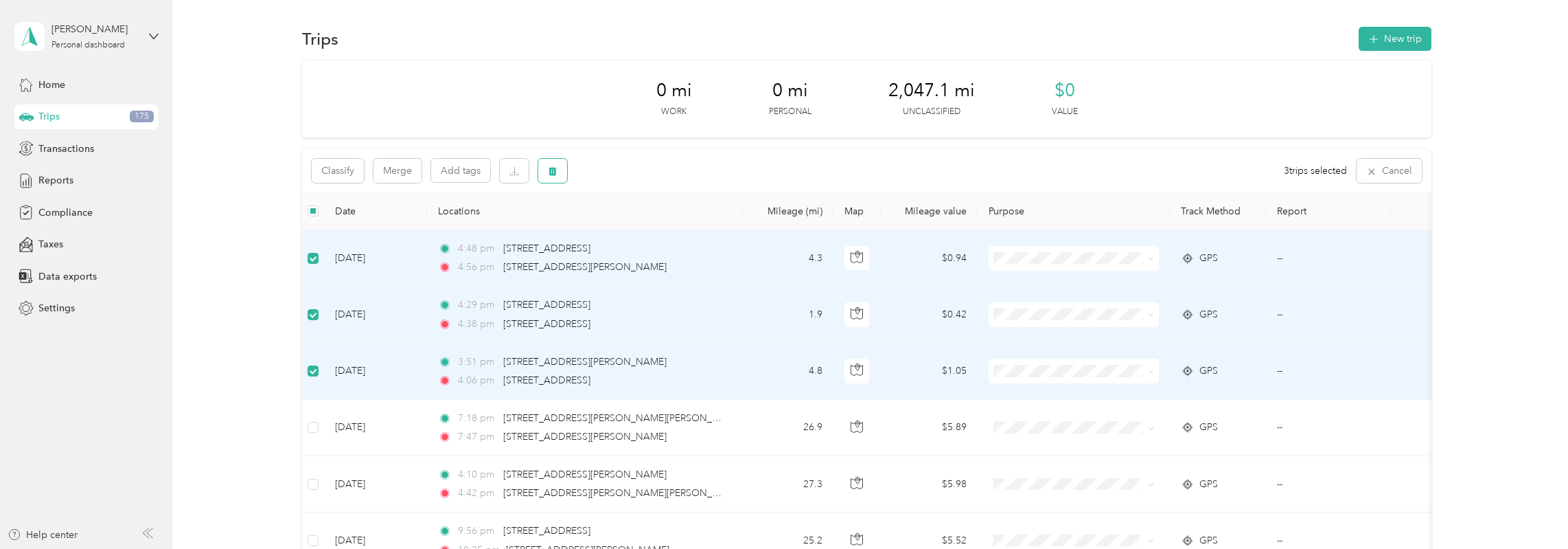
click at [558, 167] on icon "button" at bounding box center [553, 171] width 9 height 9
click at [660, 231] on button "Yes" at bounding box center [655, 228] width 27 height 22
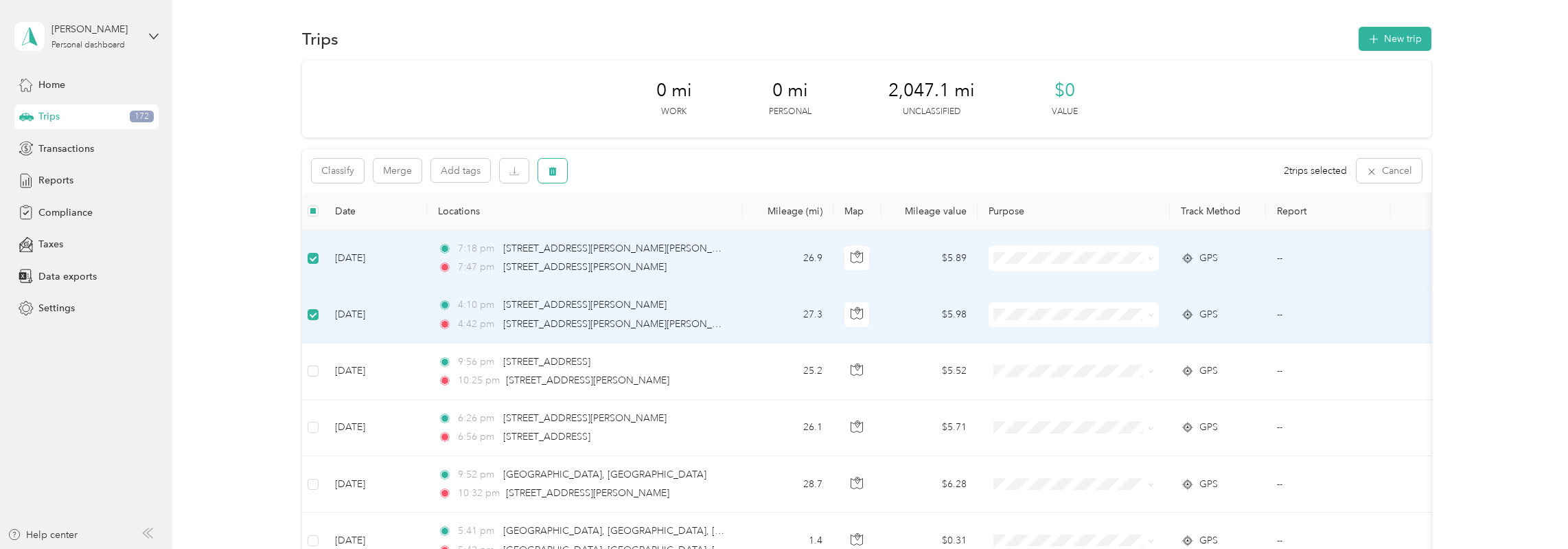
click at [555, 177] on button "button" at bounding box center [553, 171] width 29 height 24
click at [648, 220] on button "Yes" at bounding box center [655, 228] width 27 height 22
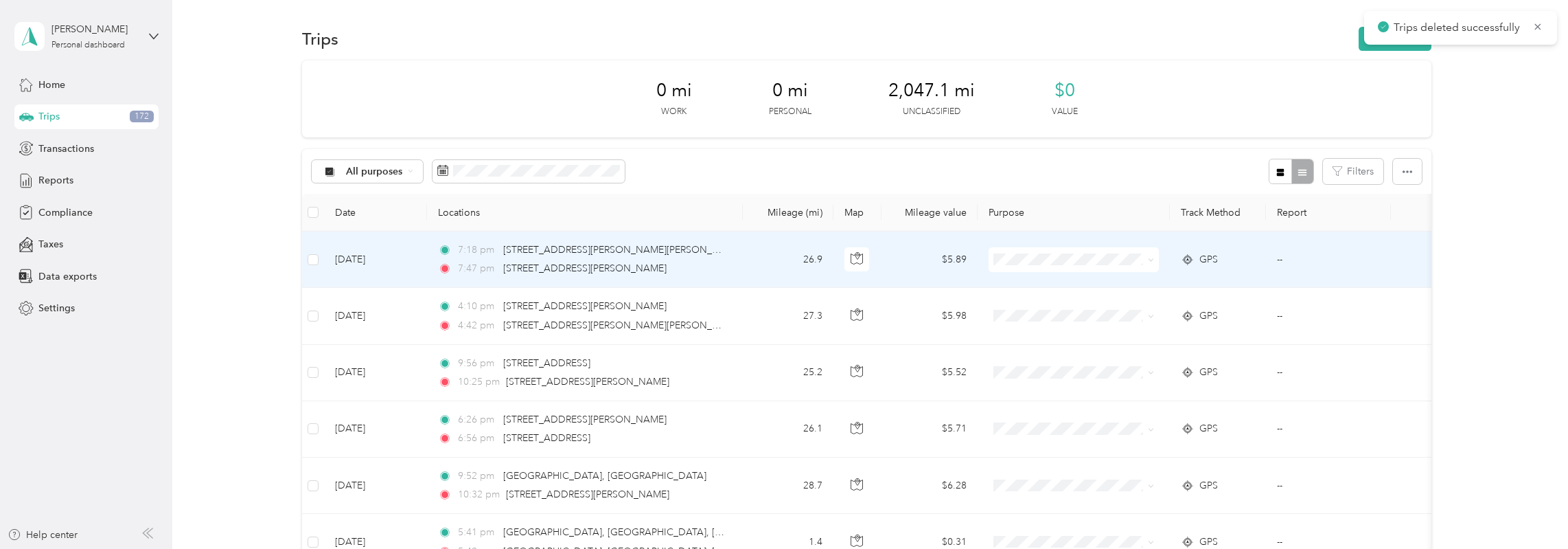
click at [305, 260] on td at bounding box center [313, 259] width 22 height 56
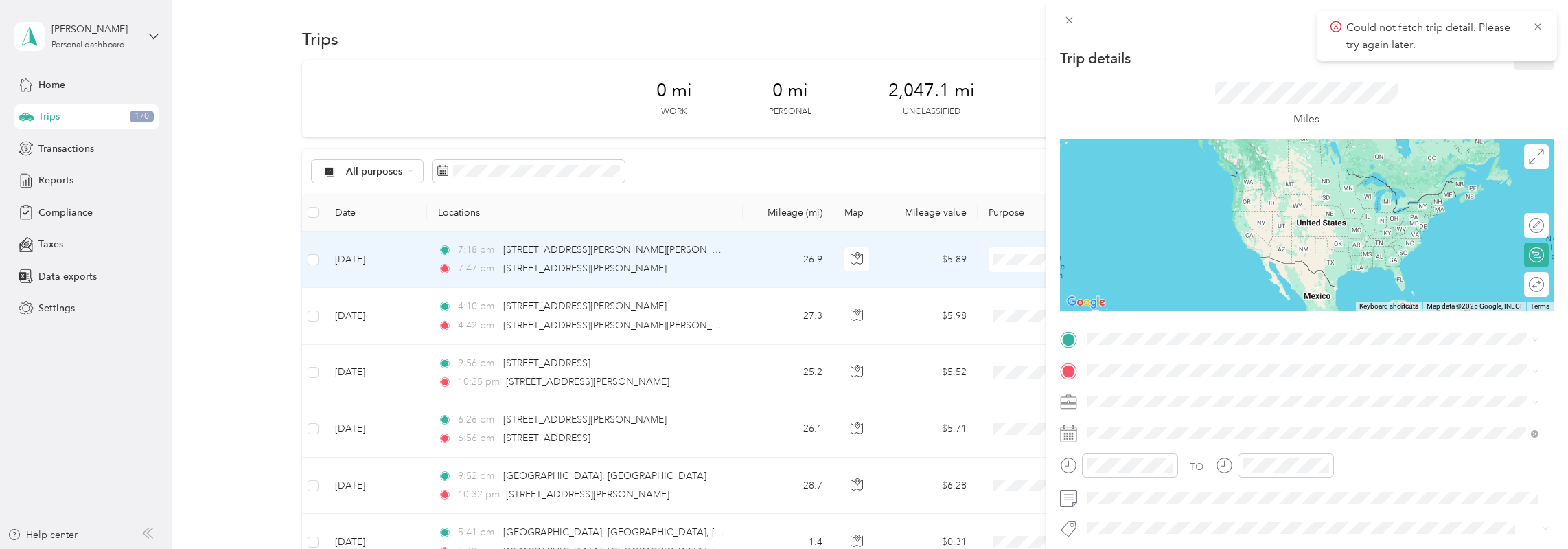
click at [314, 257] on div "Trip details Save This trip cannot be edited because it is either under review,…" at bounding box center [784, 274] width 1568 height 549
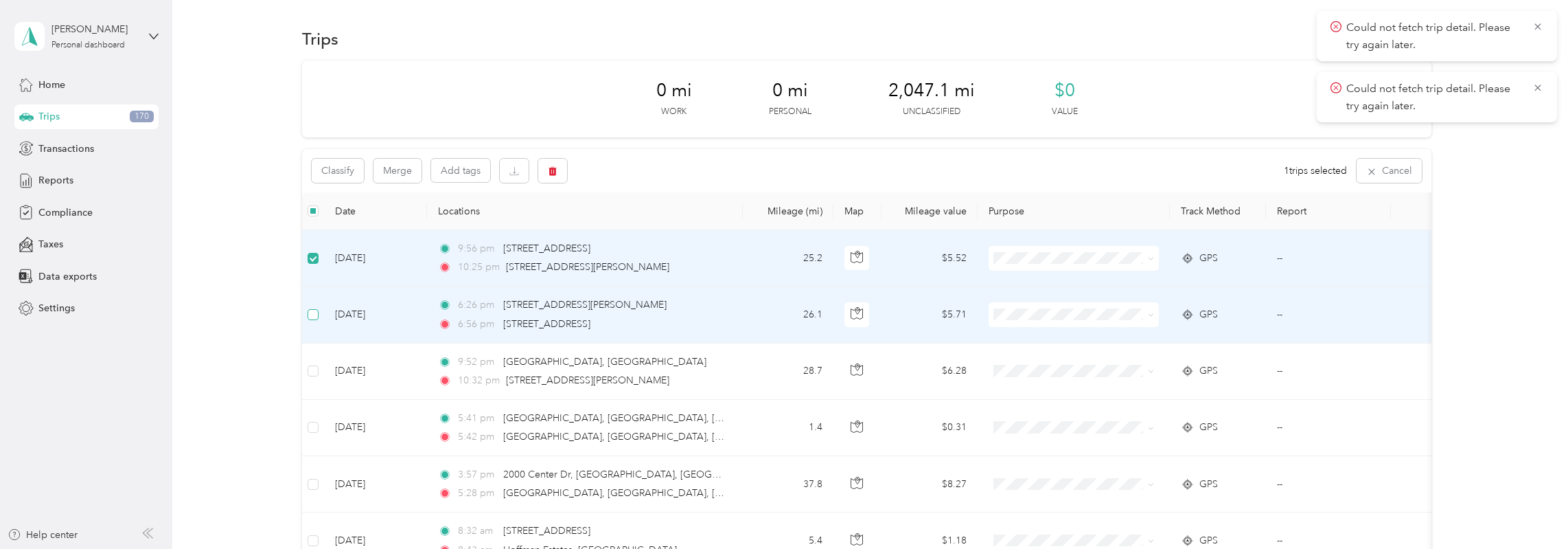
click at [313, 307] on td at bounding box center [313, 314] width 22 height 56
click at [312, 319] on label at bounding box center [313, 314] width 11 height 15
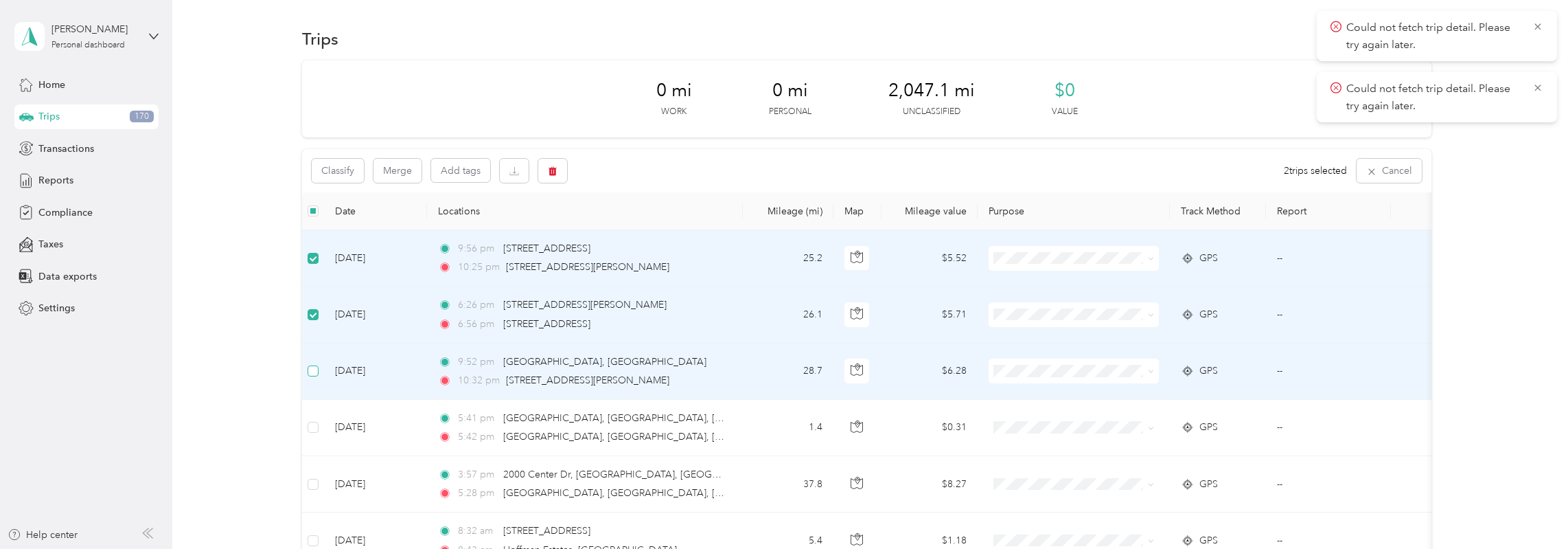
click at [308, 377] on label at bounding box center [313, 370] width 11 height 15
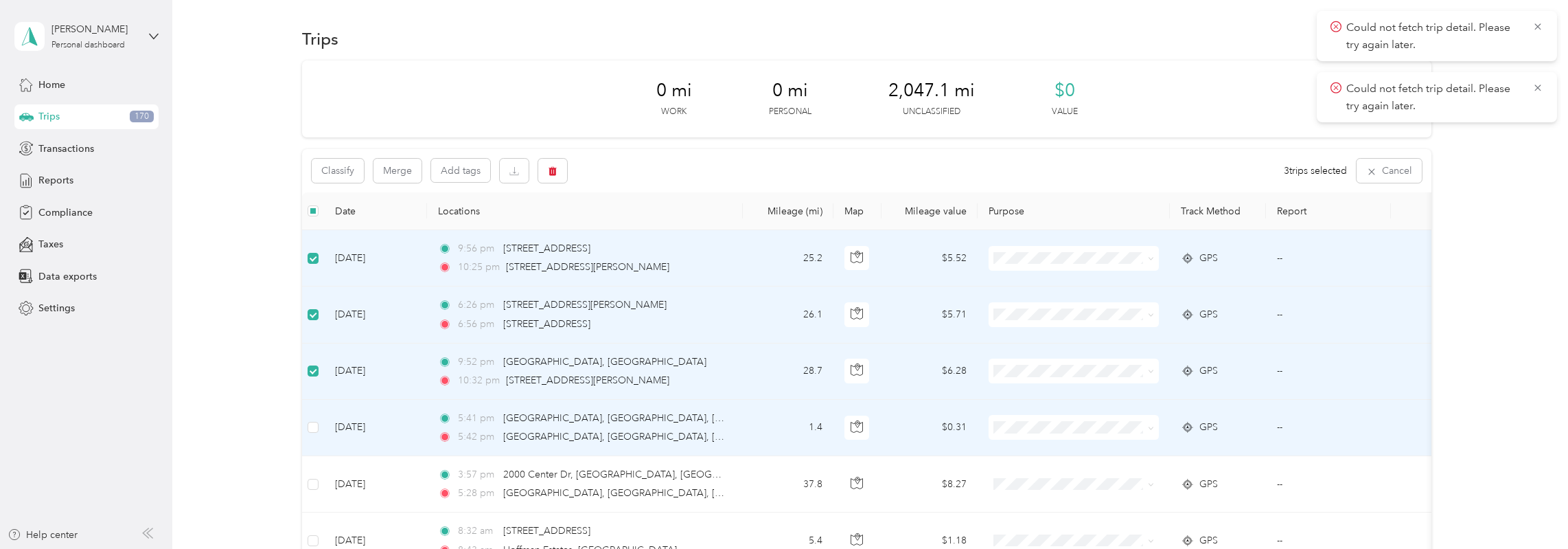
scroll to position [252, 0]
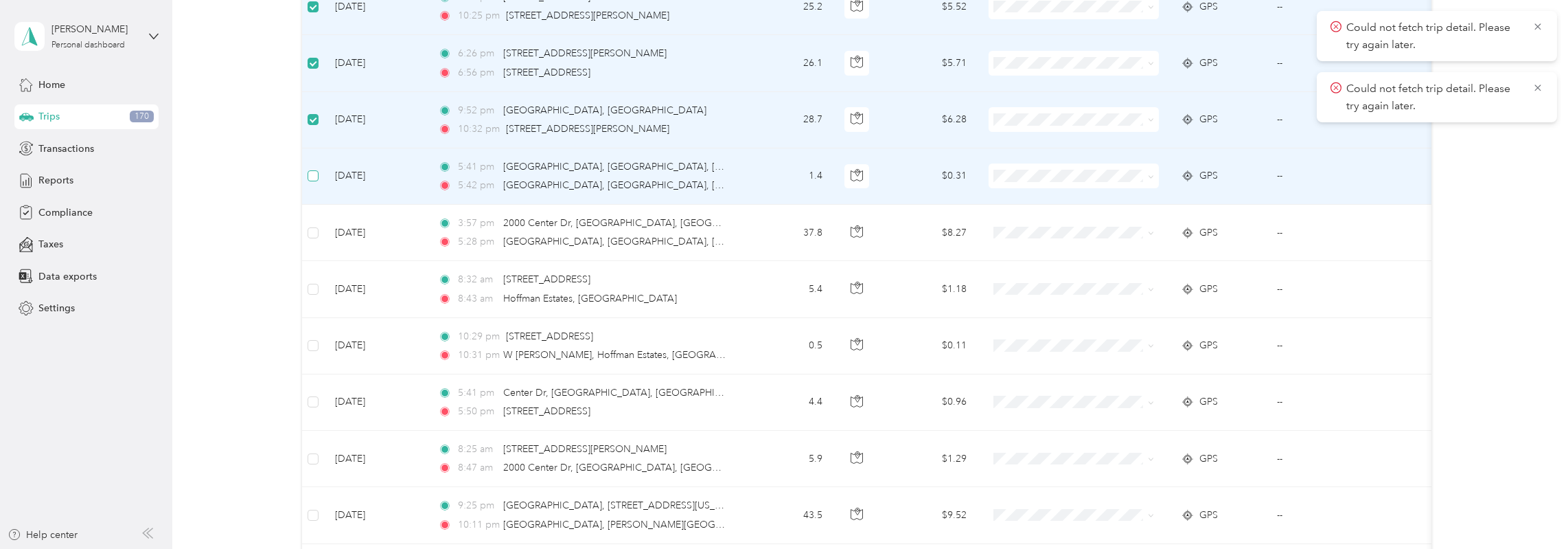
click at [308, 181] on label at bounding box center [313, 176] width 11 height 15
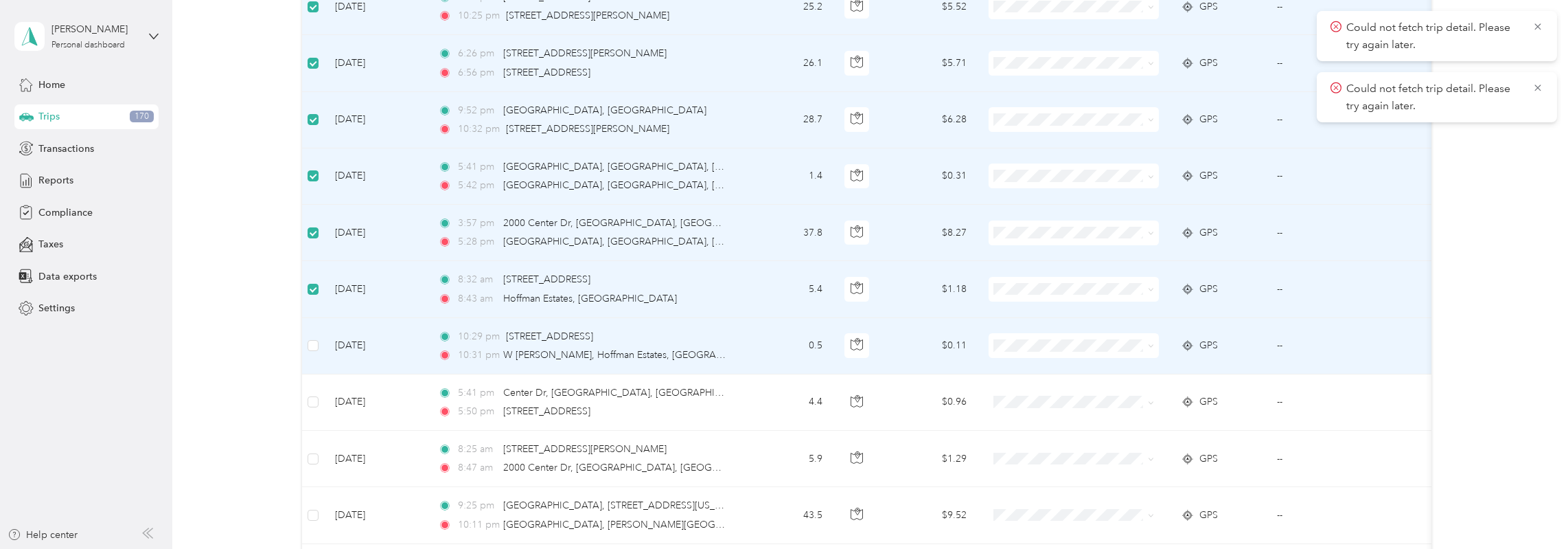
click at [319, 343] on td at bounding box center [313, 346] width 22 height 56
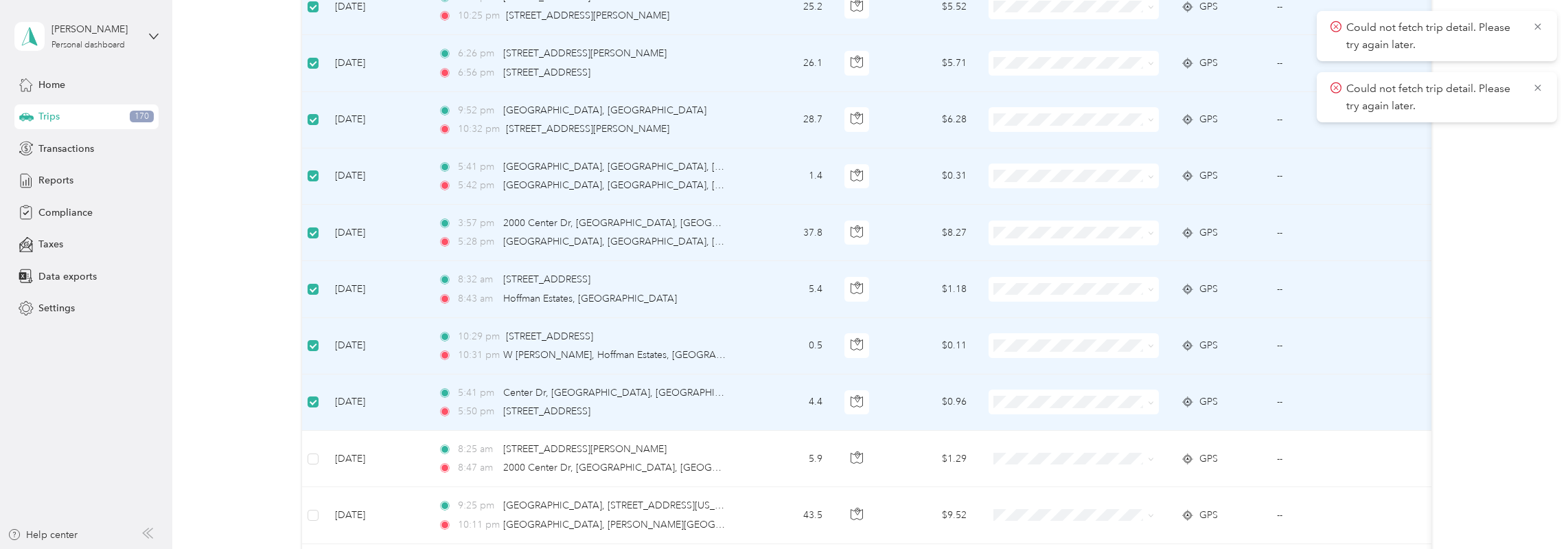
scroll to position [503, 0]
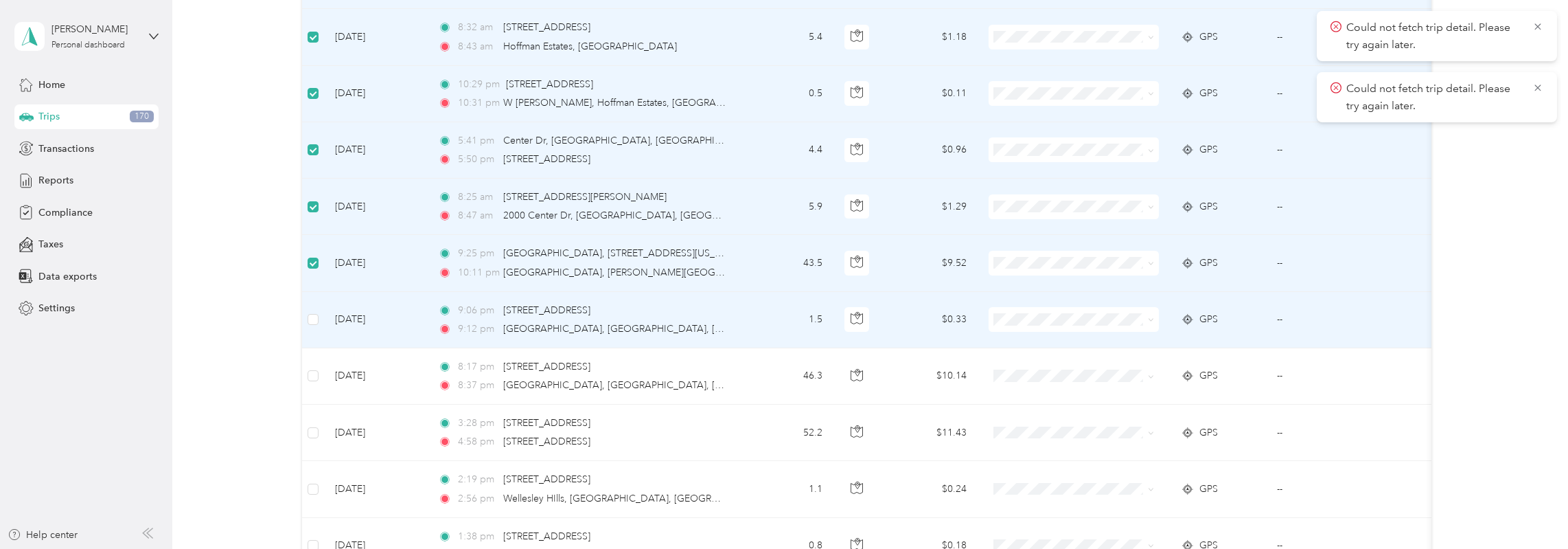
click at [320, 322] on td at bounding box center [313, 319] width 22 height 56
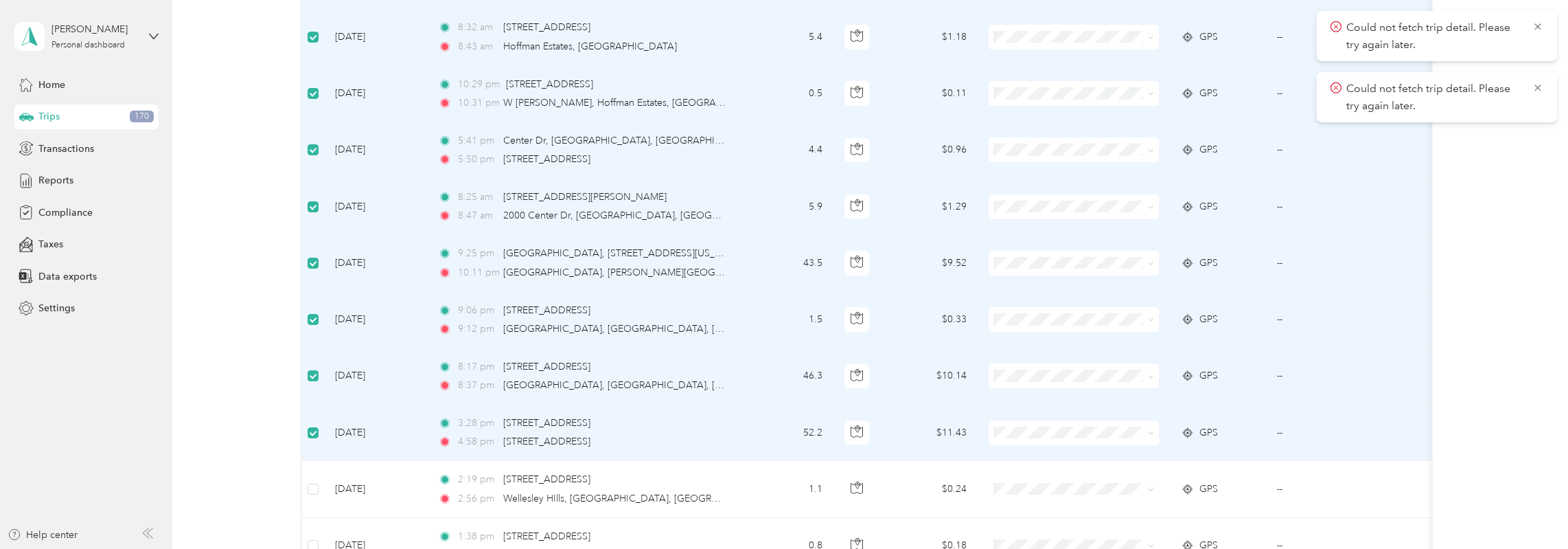
scroll to position [755, 0]
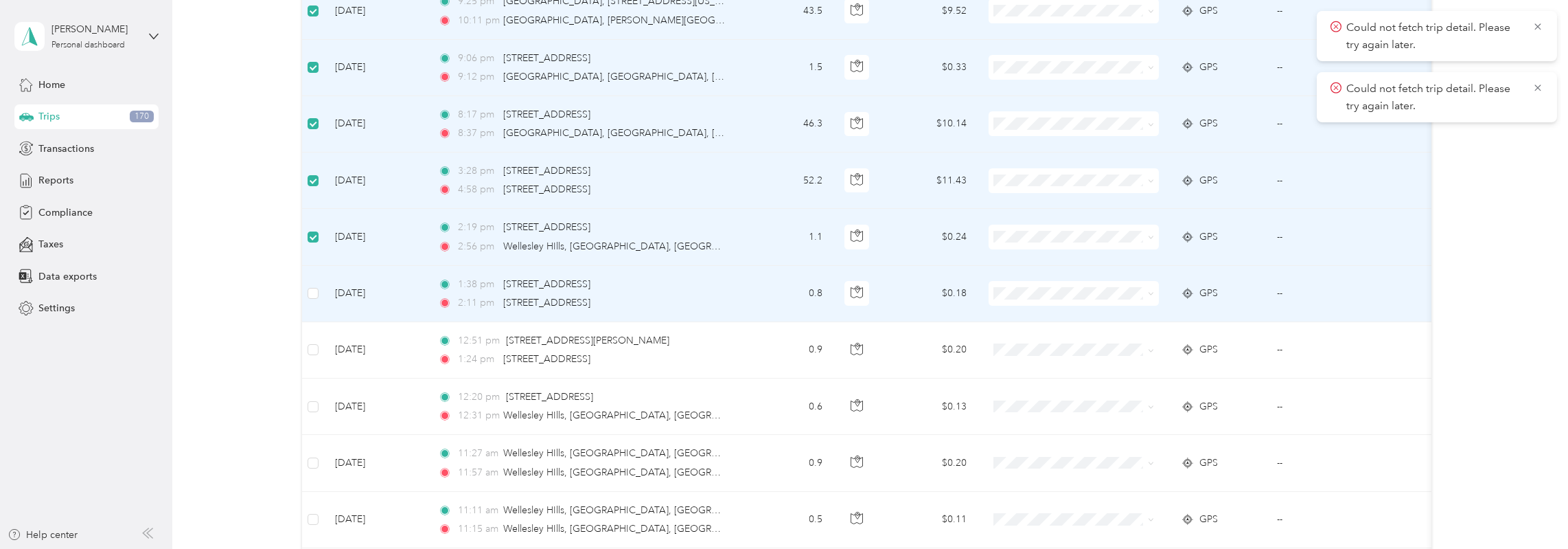
click at [311, 303] on td at bounding box center [313, 294] width 22 height 56
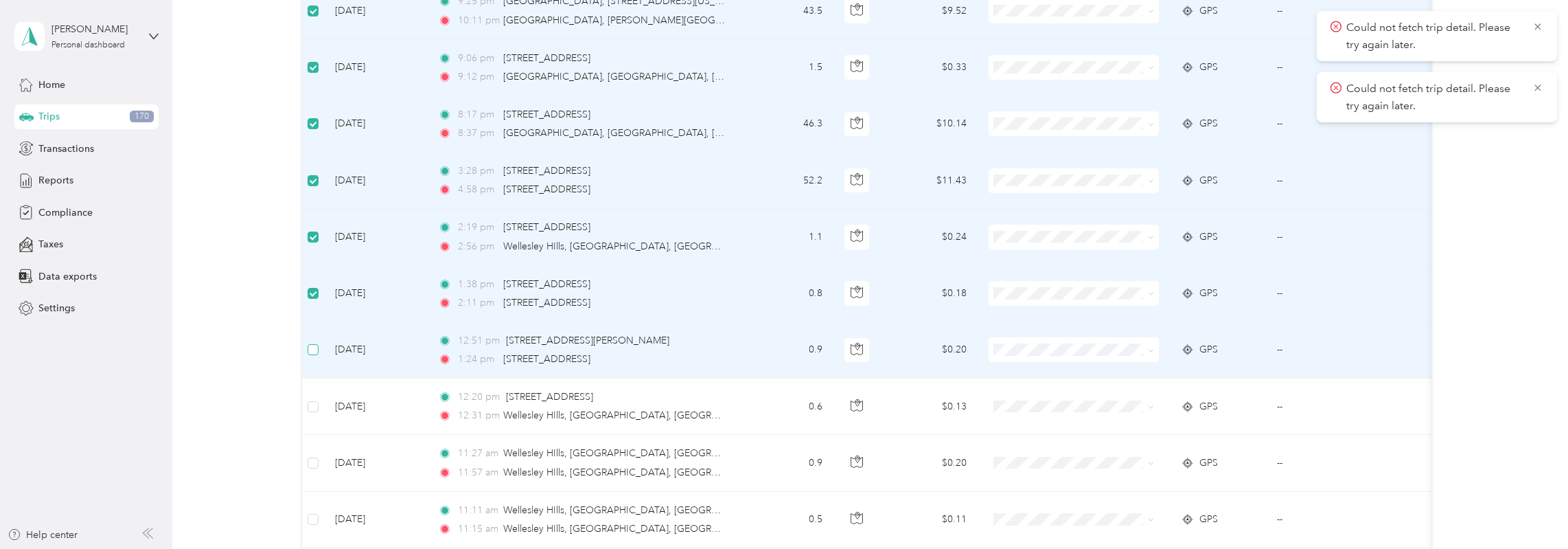
click at [314, 352] on label at bounding box center [313, 349] width 11 height 15
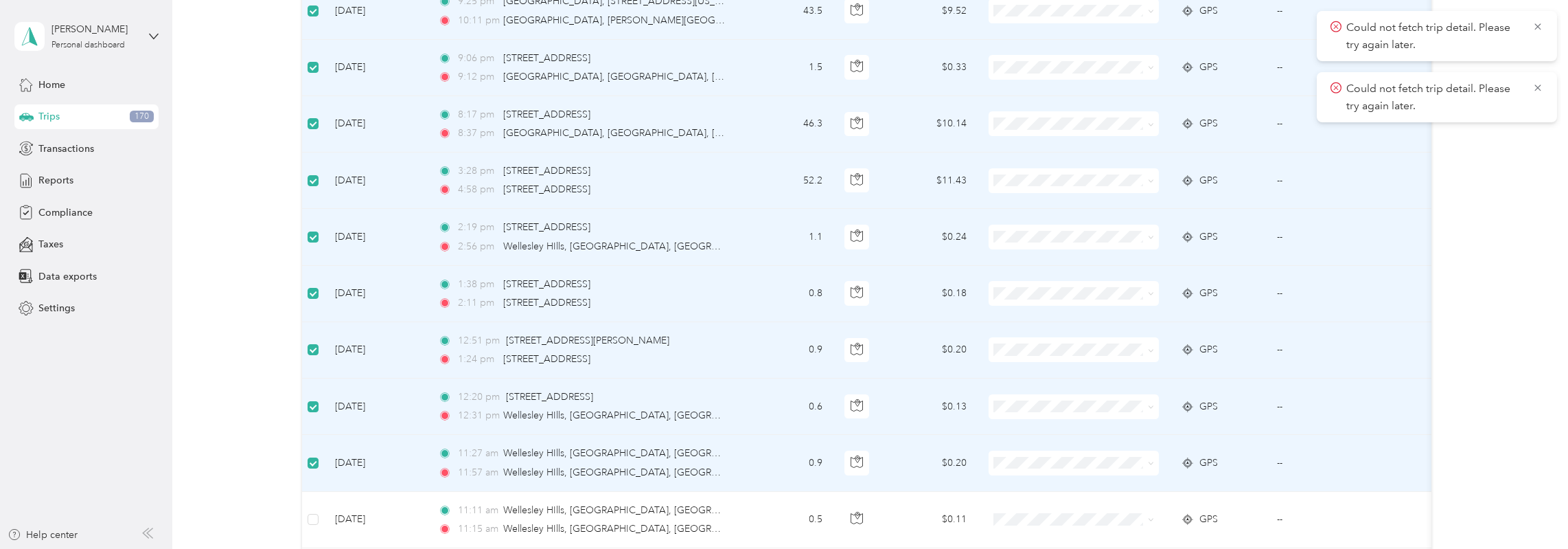
scroll to position [1007, 0]
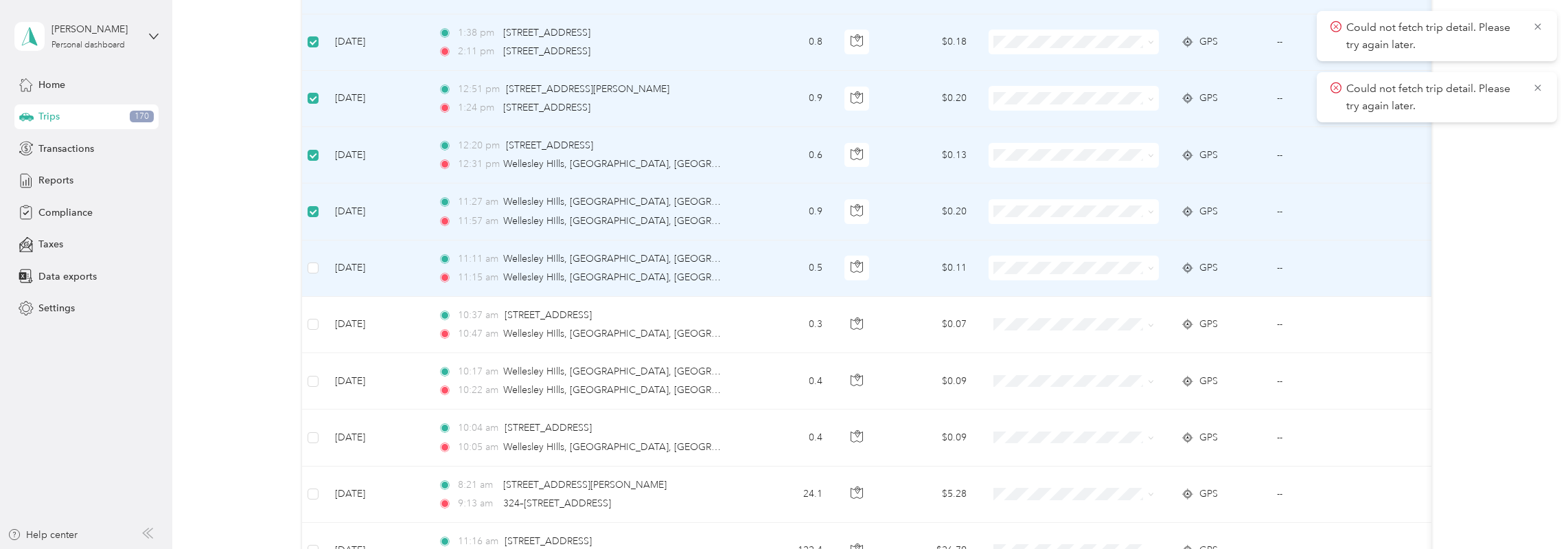
click at [305, 265] on td at bounding box center [313, 268] width 22 height 56
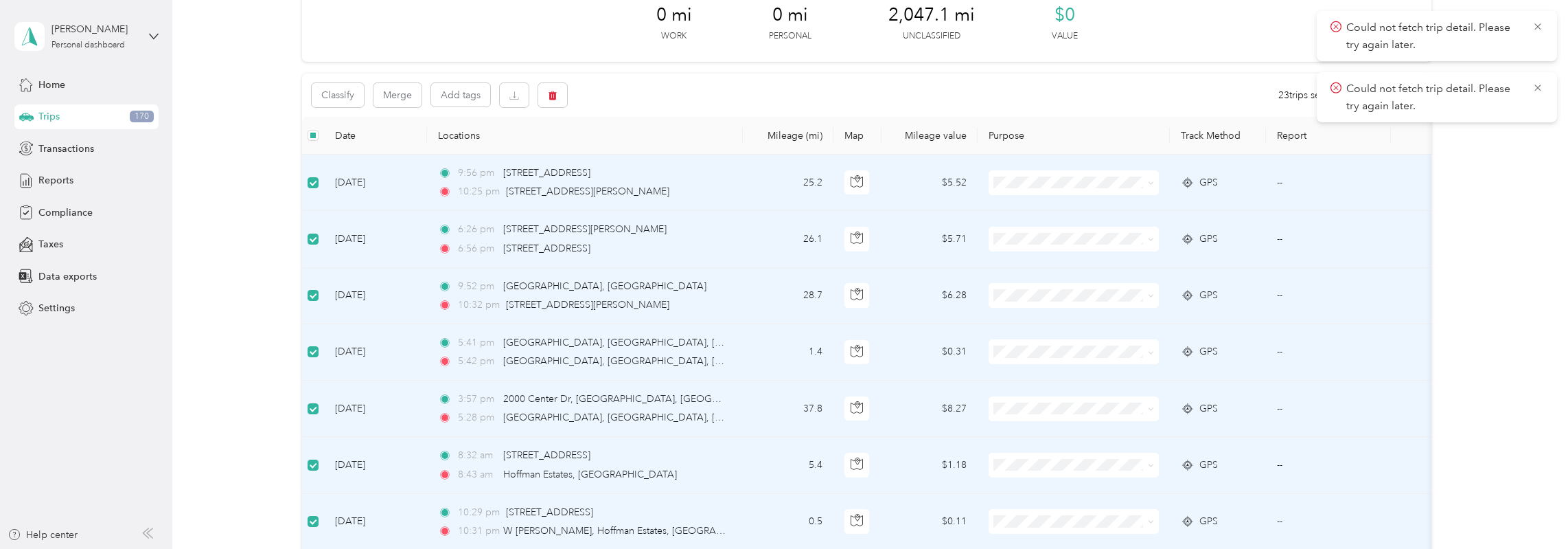
scroll to position [0, 0]
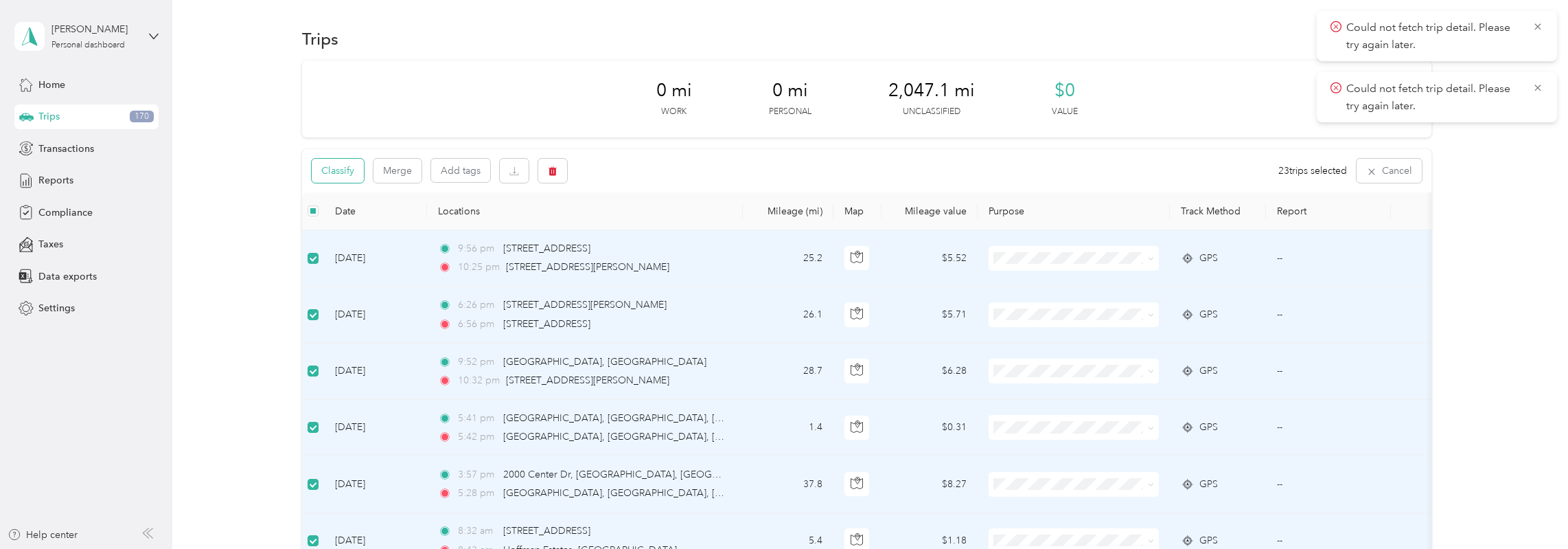
click at [340, 176] on button "Classify" at bounding box center [338, 171] width 52 height 24
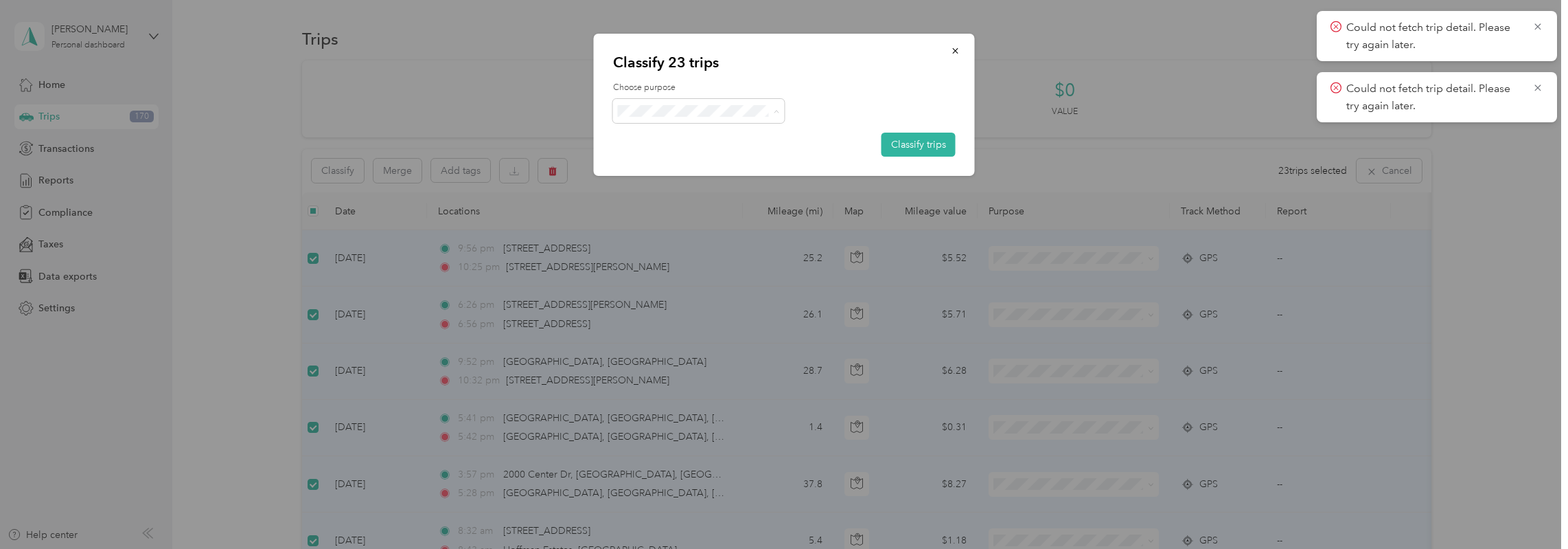
click at [730, 136] on span "Convergint Technologies" at bounding box center [703, 136] width 114 height 15
click at [888, 150] on button "Classify trips" at bounding box center [918, 144] width 74 height 24
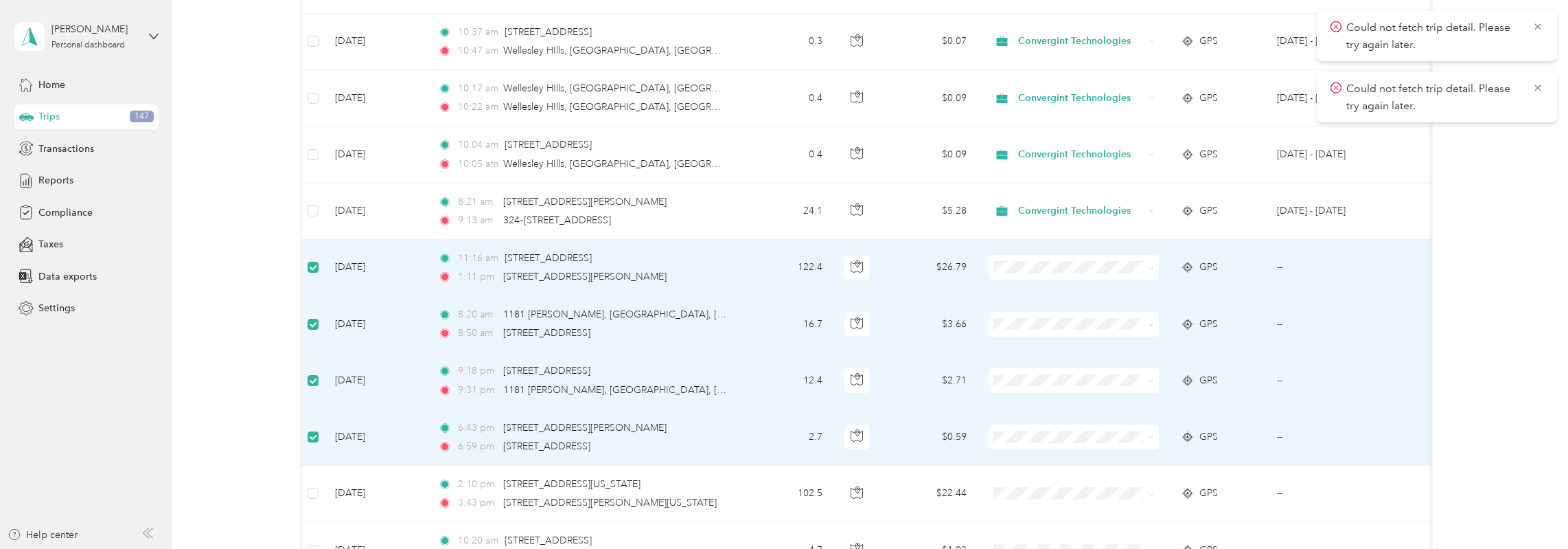
scroll to position [1542, 0]
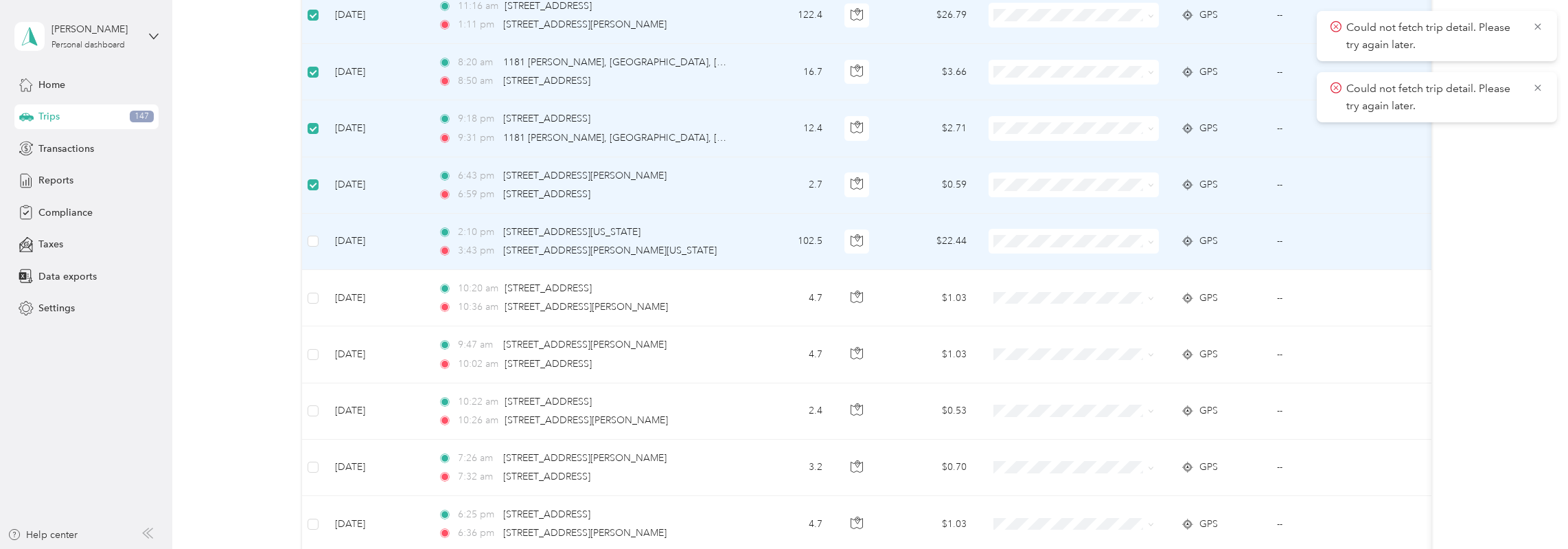
click at [321, 238] on td at bounding box center [313, 241] width 22 height 56
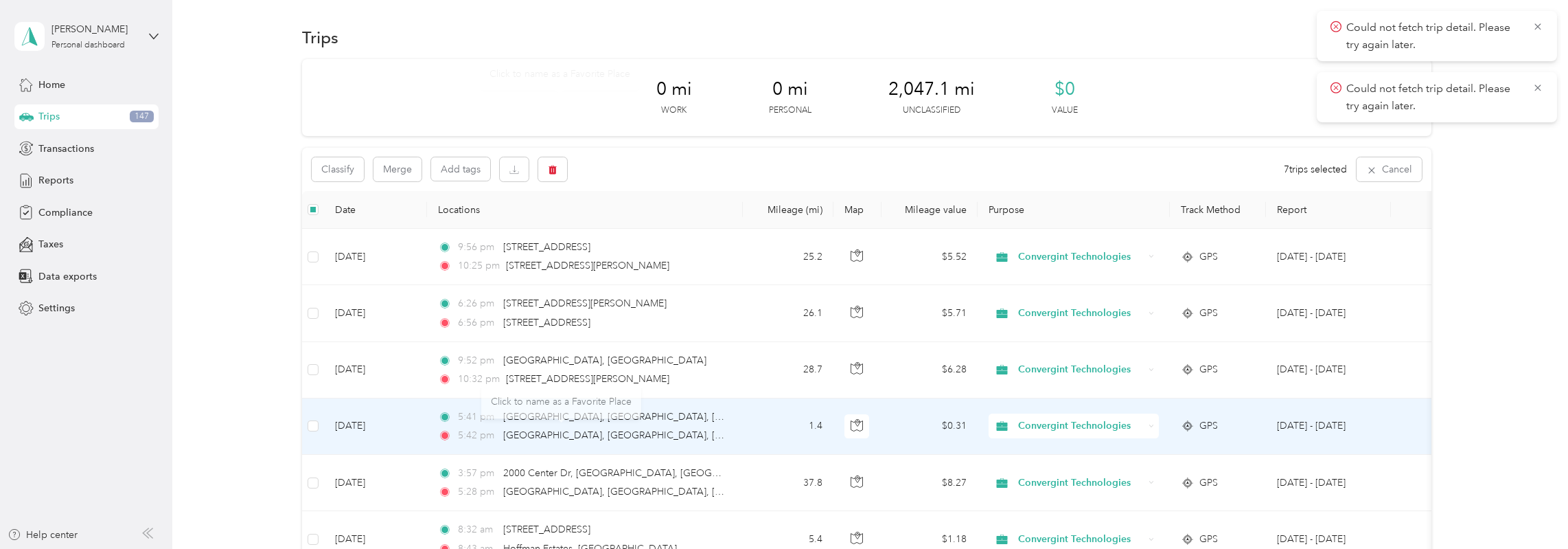
scroll to position [0, 0]
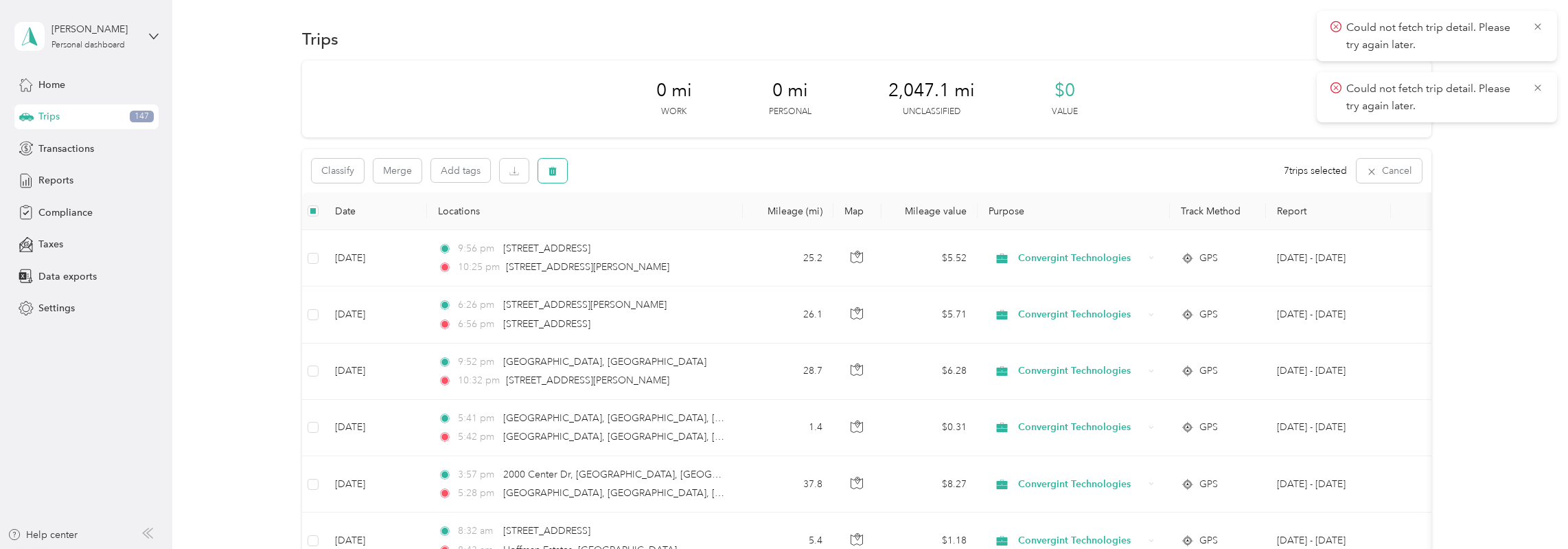
click at [547, 179] on button "button" at bounding box center [553, 171] width 29 height 24
click at [645, 229] on button "Yes" at bounding box center [655, 228] width 27 height 22
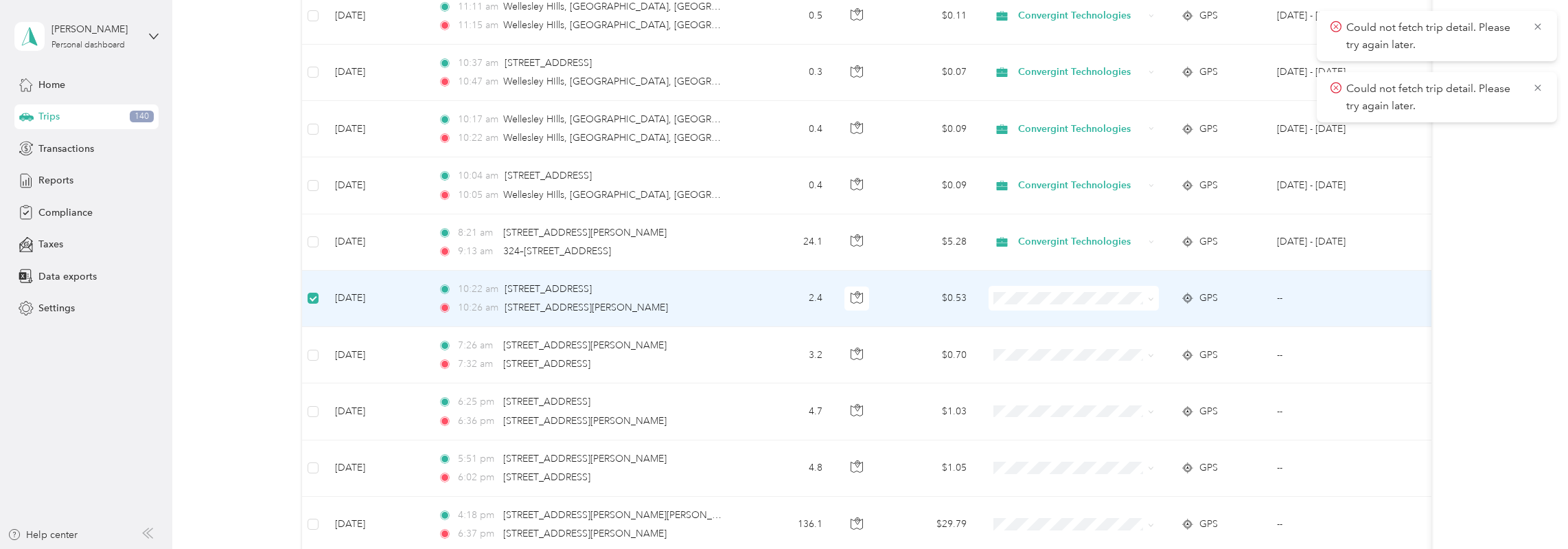
scroll to position [1258, 0]
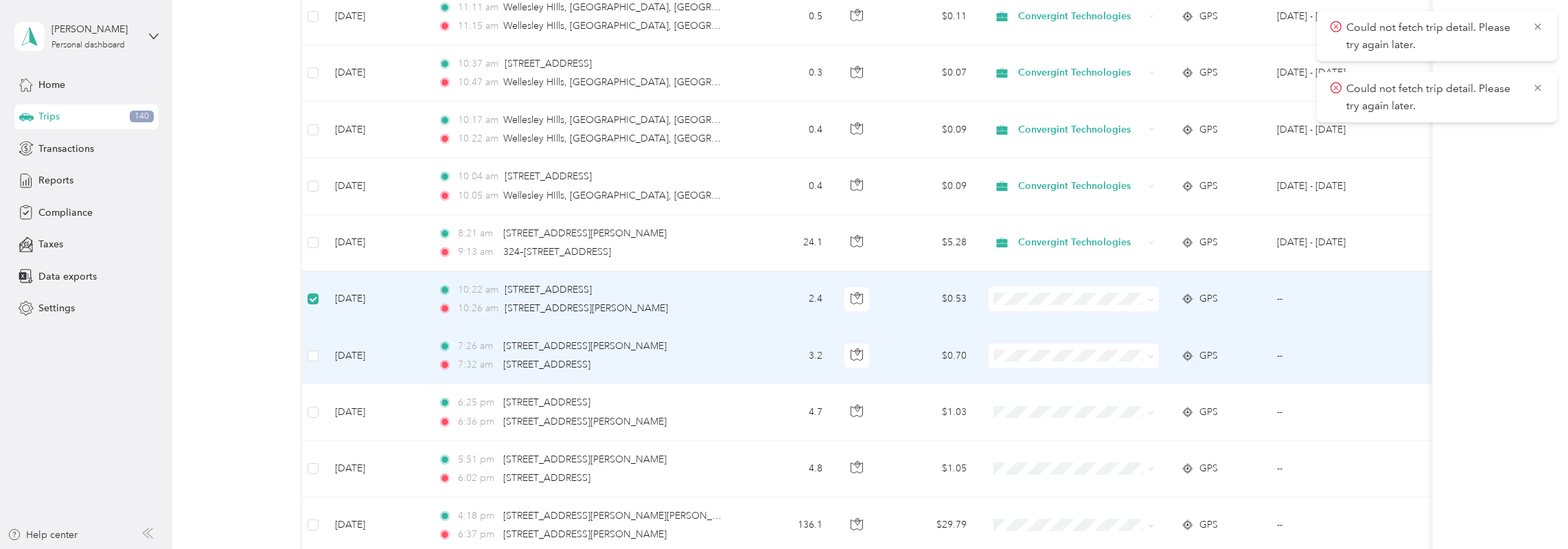
click at [324, 343] on td "[DATE]" at bounding box center [375, 355] width 103 height 56
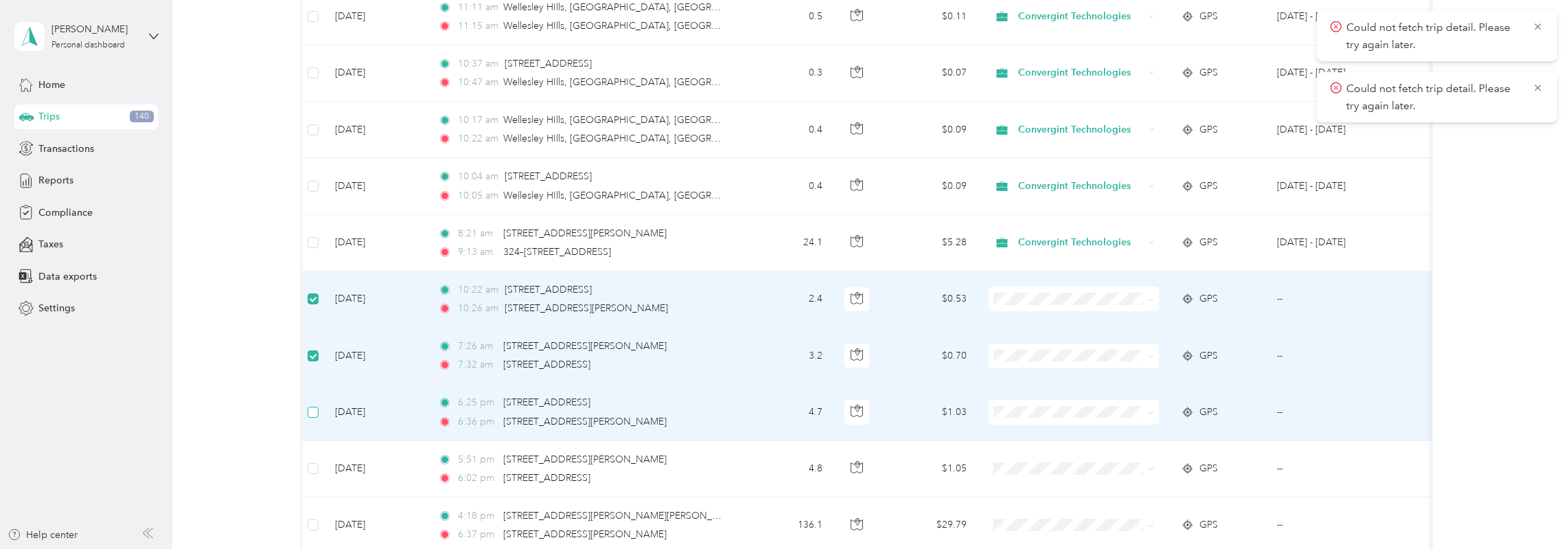
click at [312, 411] on label at bounding box center [313, 412] width 11 height 15
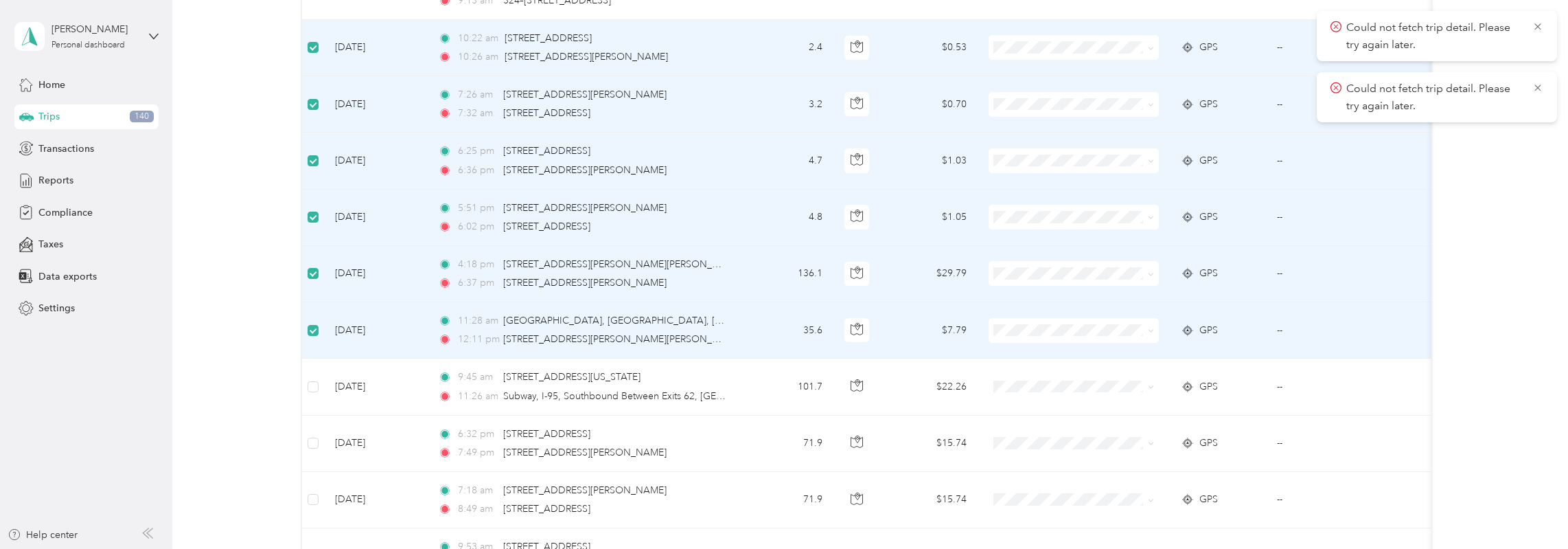
scroll to position [1761, 0]
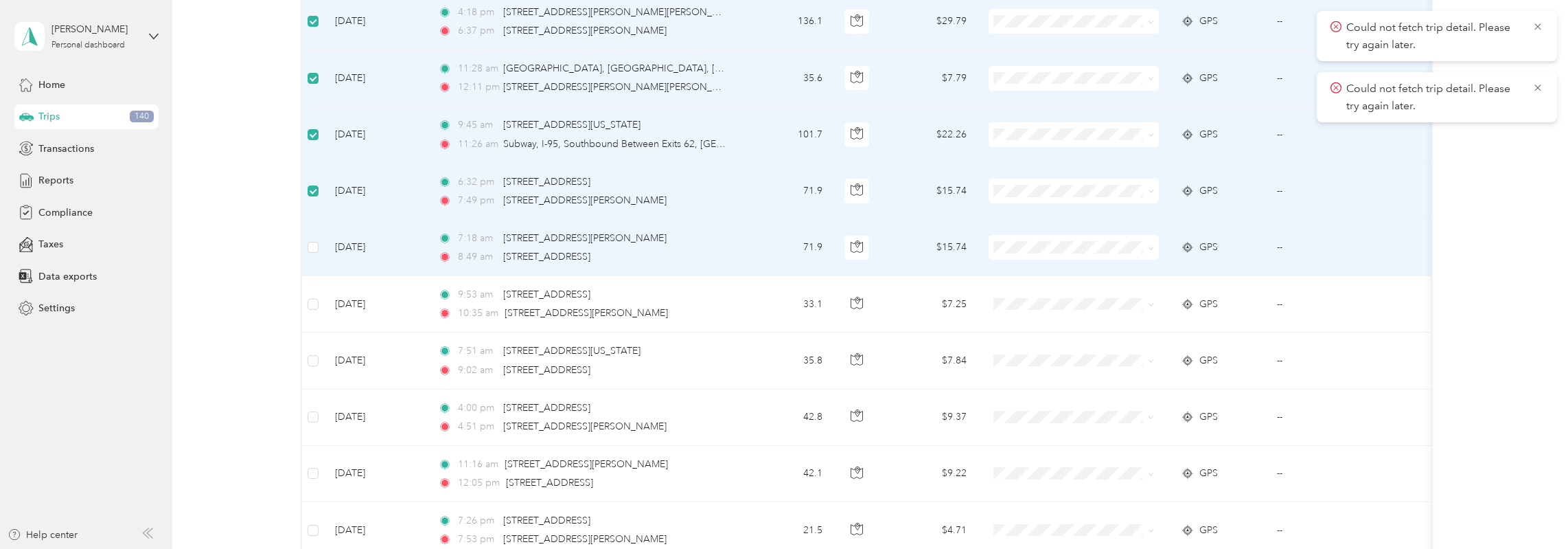
click at [316, 227] on td at bounding box center [313, 247] width 22 height 56
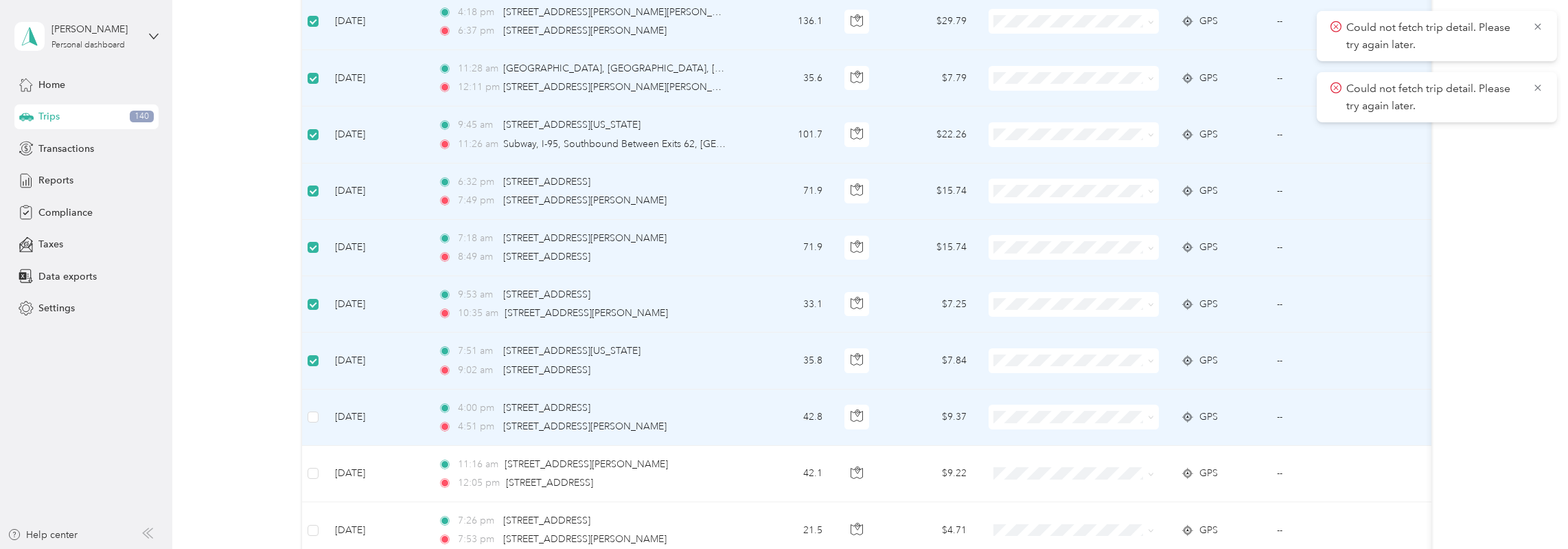
click at [320, 406] on td at bounding box center [313, 417] width 22 height 56
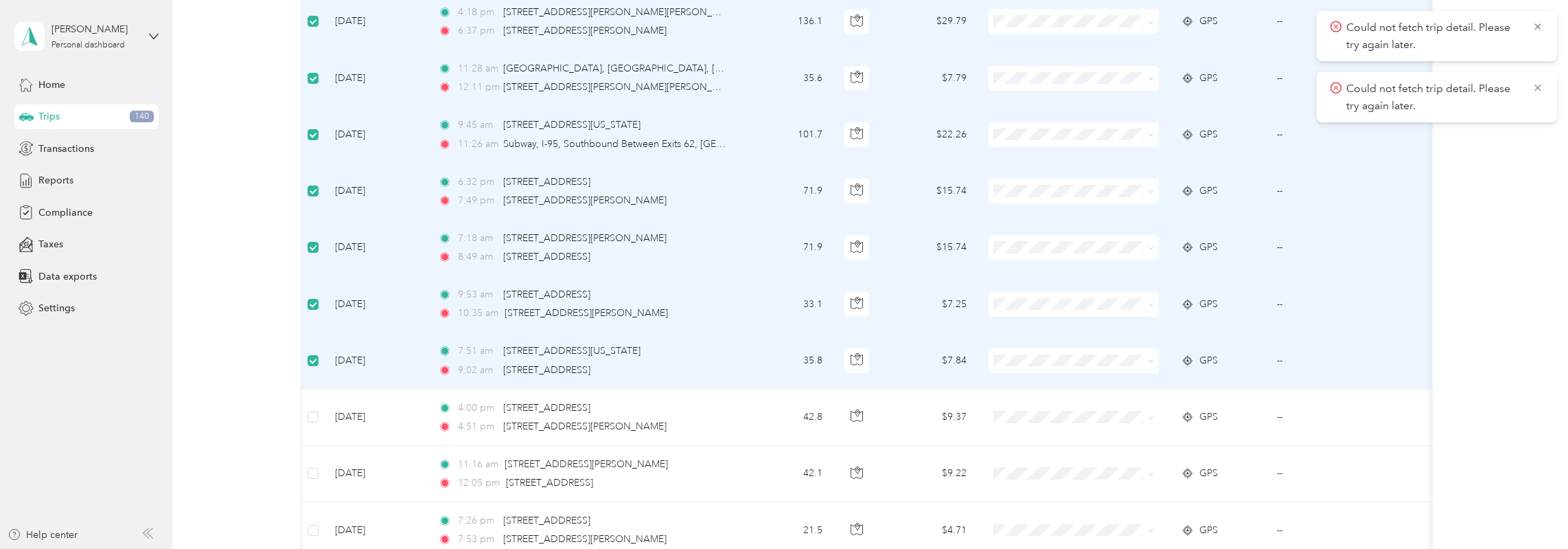
scroll to position [0, 0]
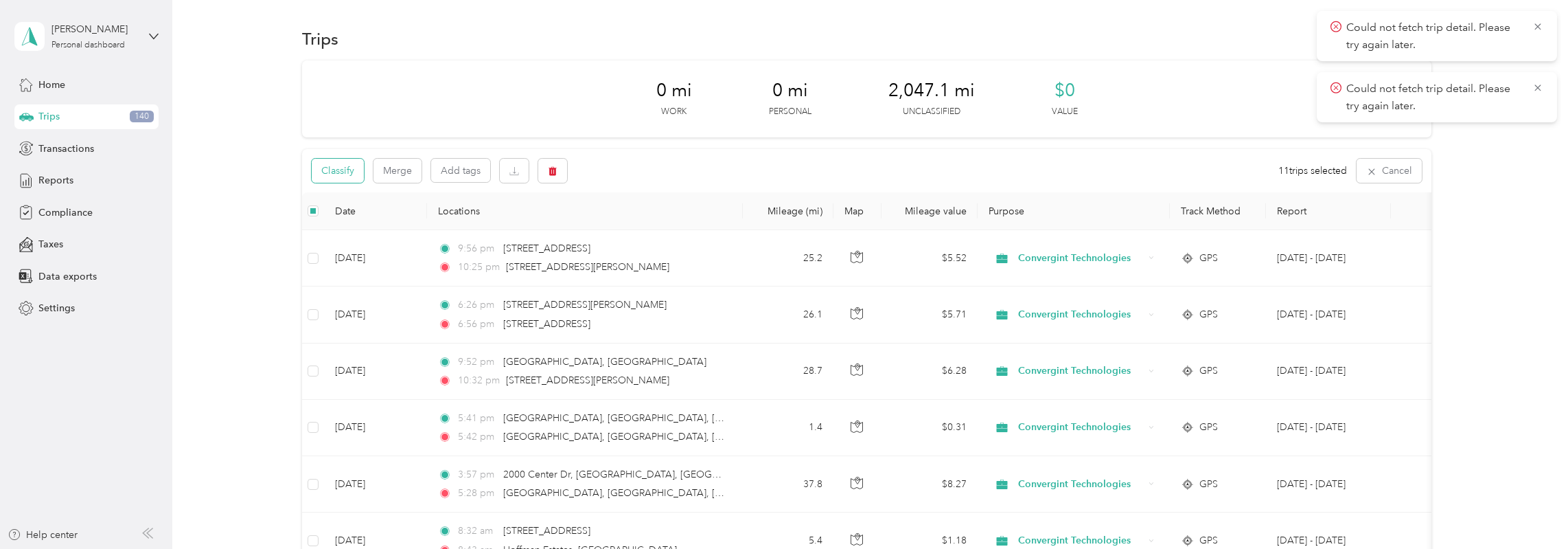
click at [348, 170] on button "Classify" at bounding box center [338, 171] width 52 height 24
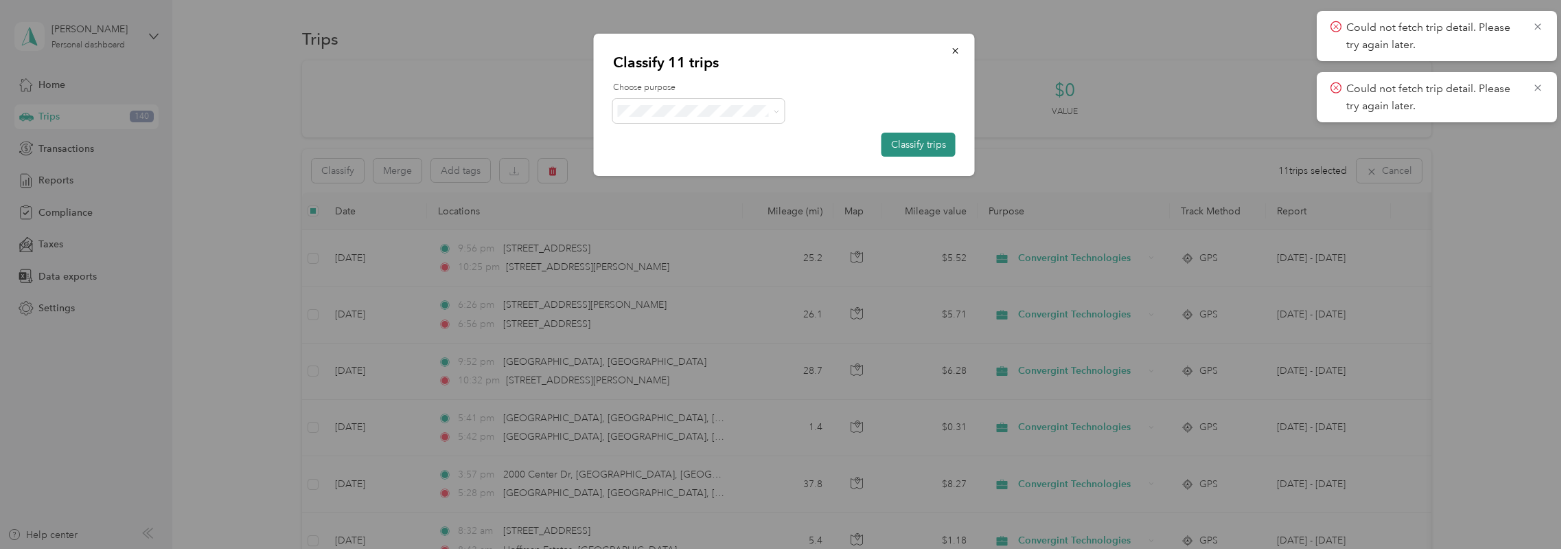
click at [904, 141] on button "Classify trips" at bounding box center [918, 144] width 74 height 24
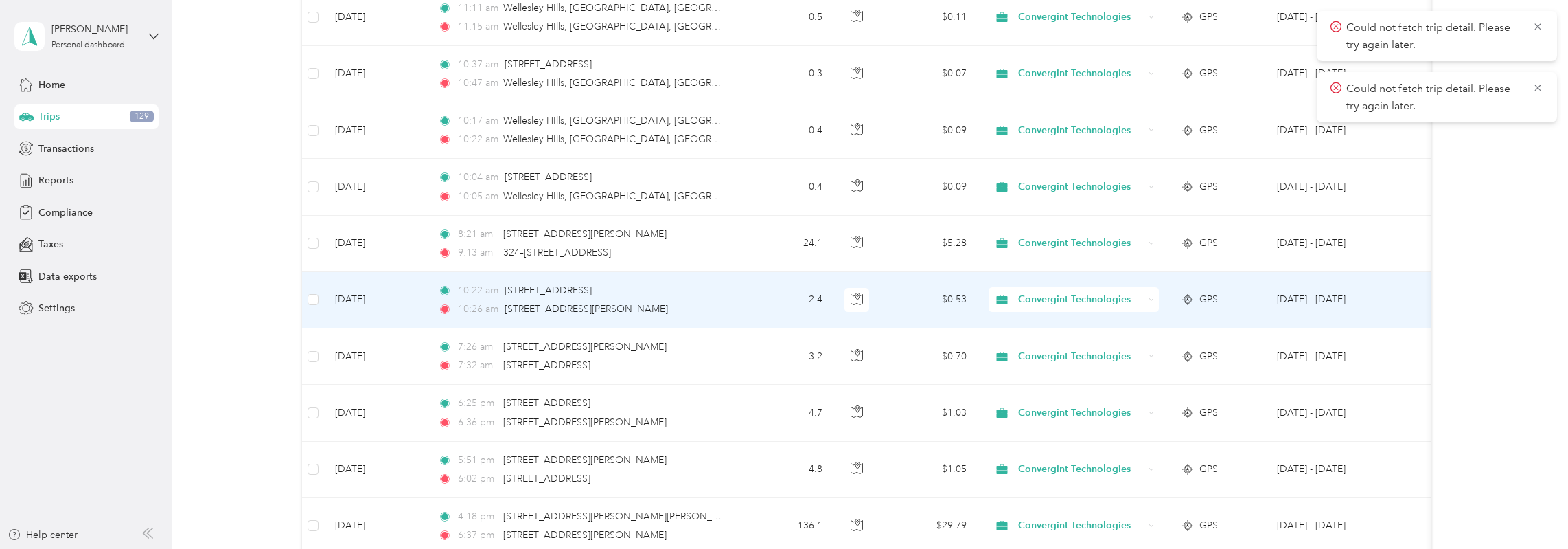
scroll to position [1258, 0]
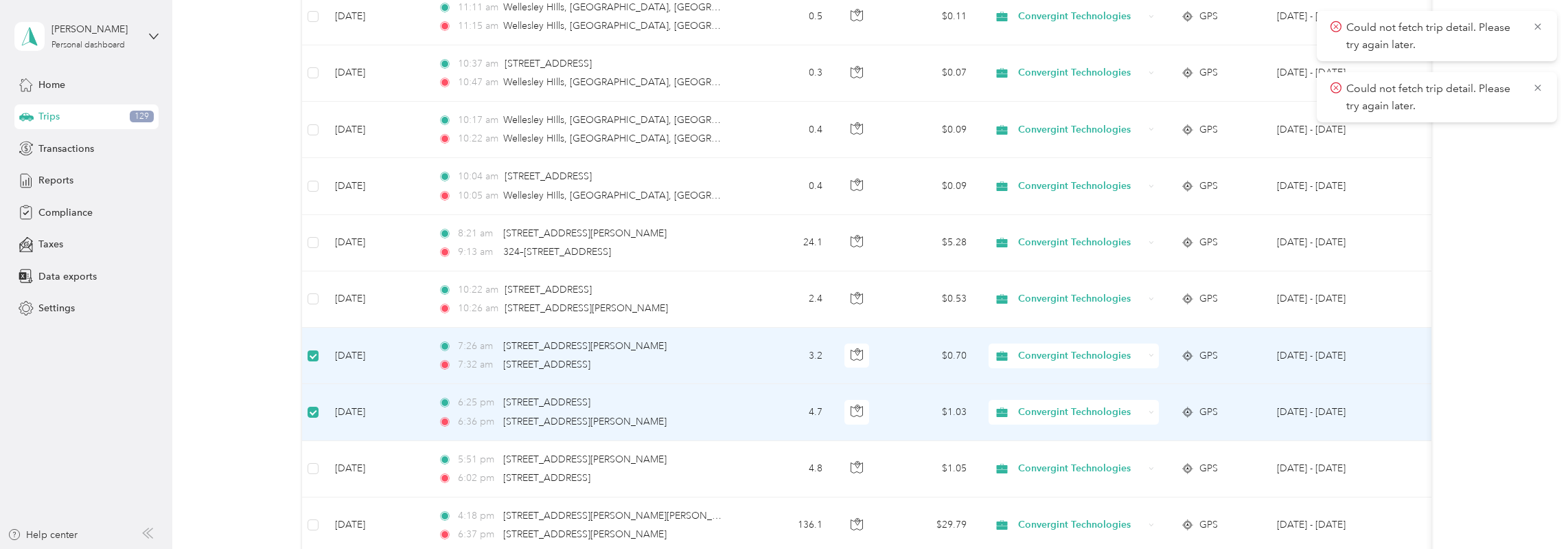
click at [312, 356] on label at bounding box center [313, 356] width 11 height 15
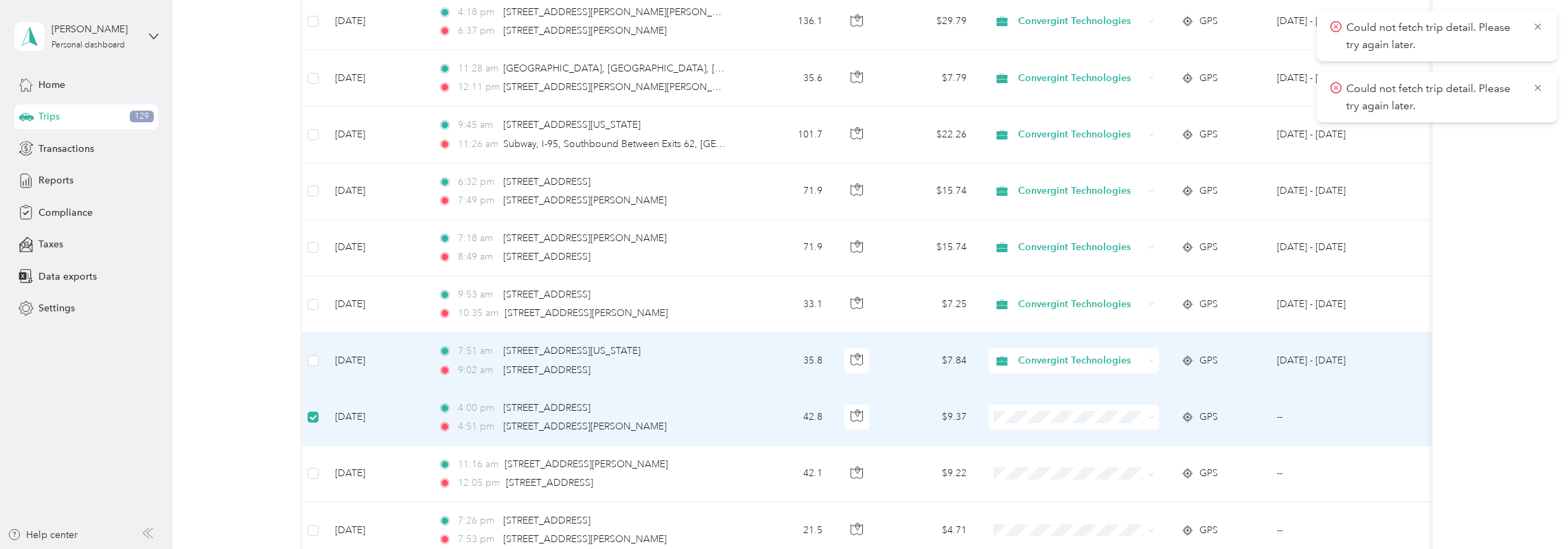
scroll to position [2014, 0]
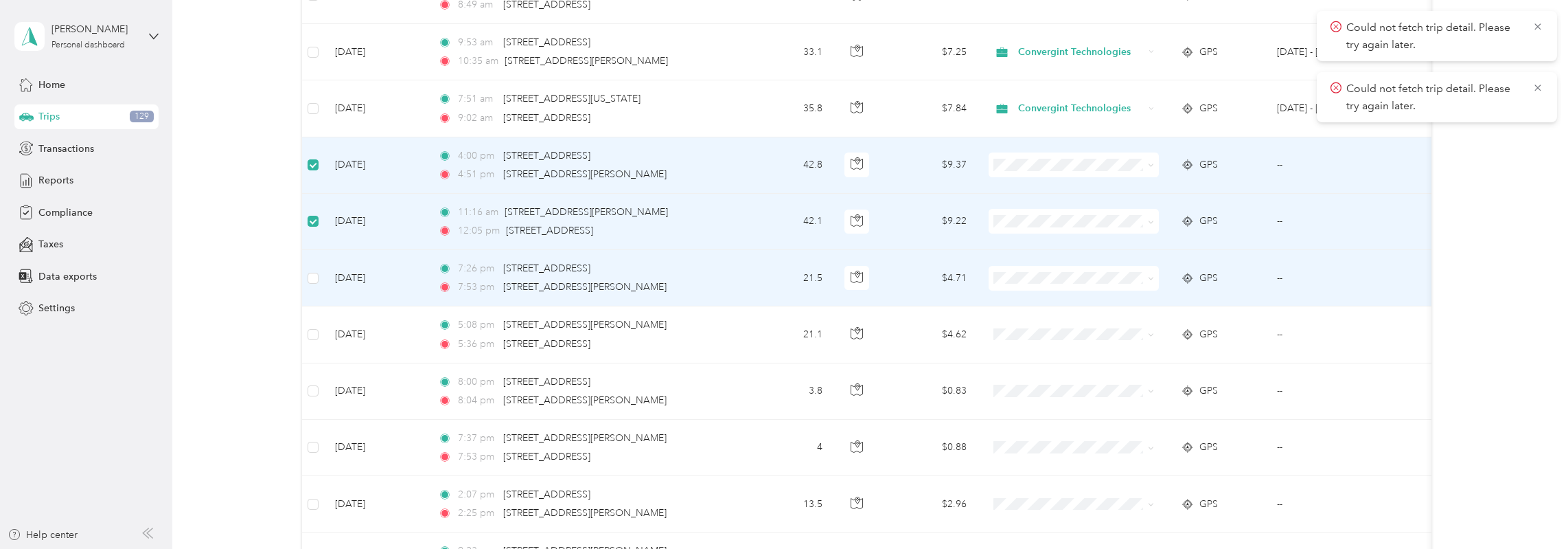
click at [319, 266] on td at bounding box center [313, 278] width 22 height 56
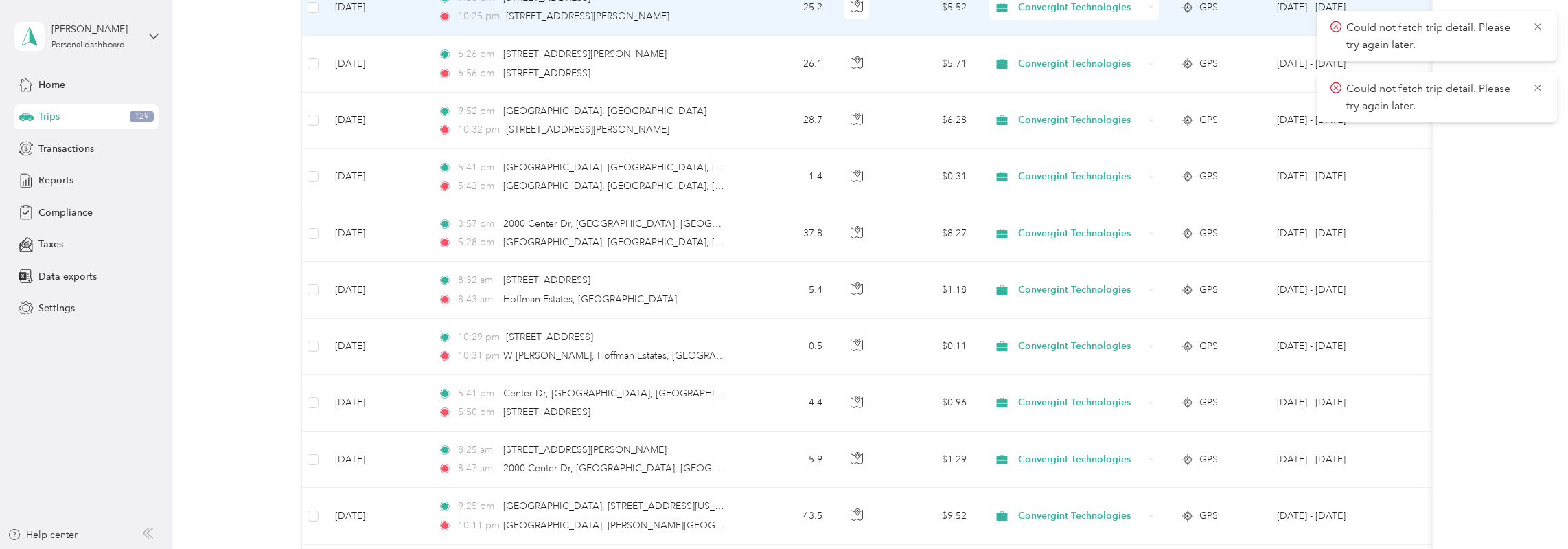
scroll to position [0, 0]
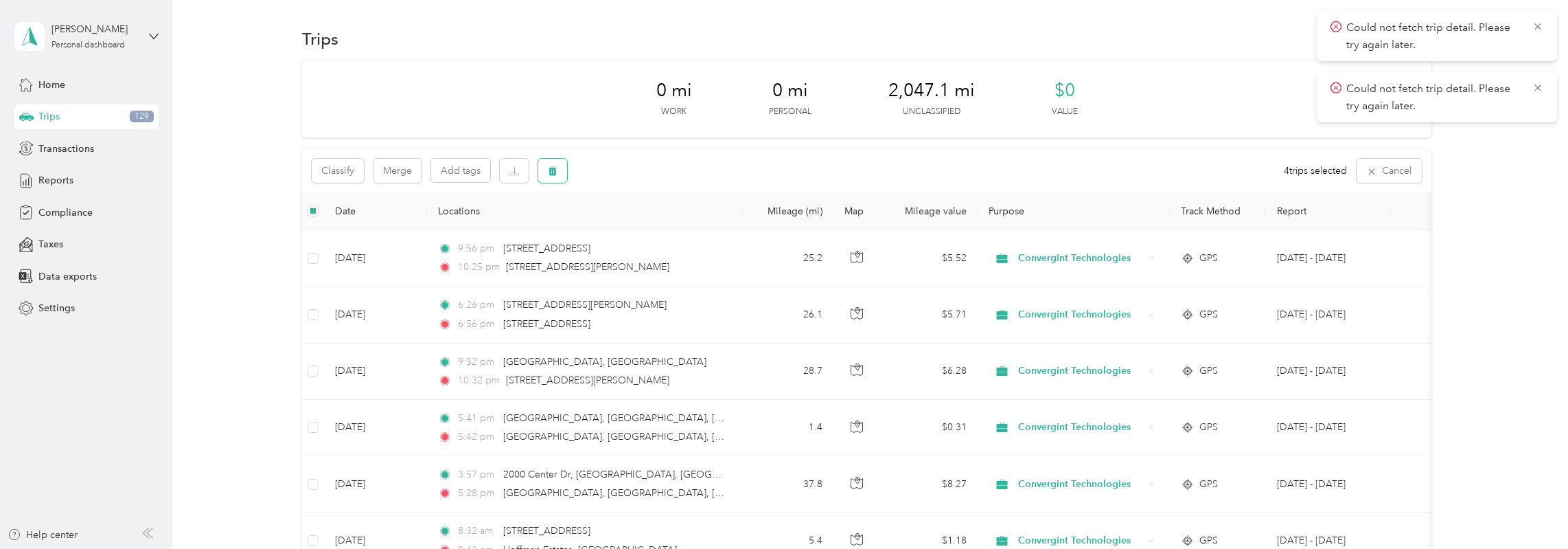
click at [562, 167] on button "button" at bounding box center [553, 171] width 29 height 24
click at [649, 233] on button "Yes" at bounding box center [655, 228] width 27 height 22
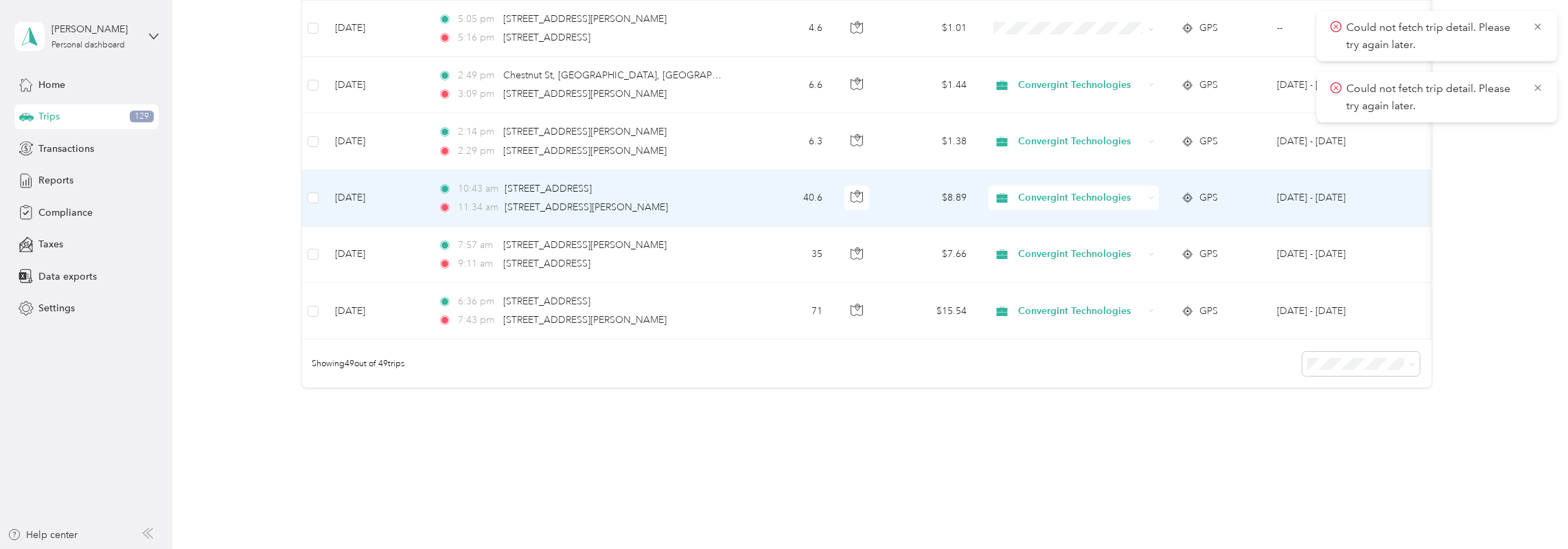
scroll to position [2407, 0]
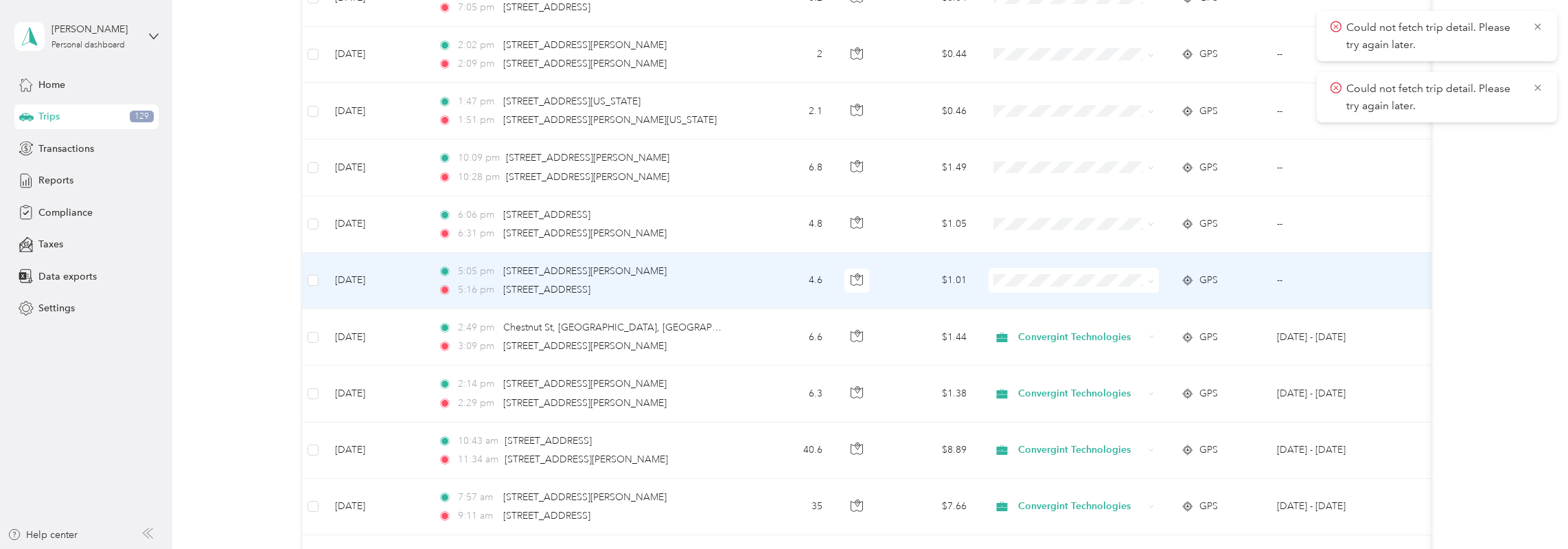
click at [320, 271] on td at bounding box center [313, 281] width 22 height 56
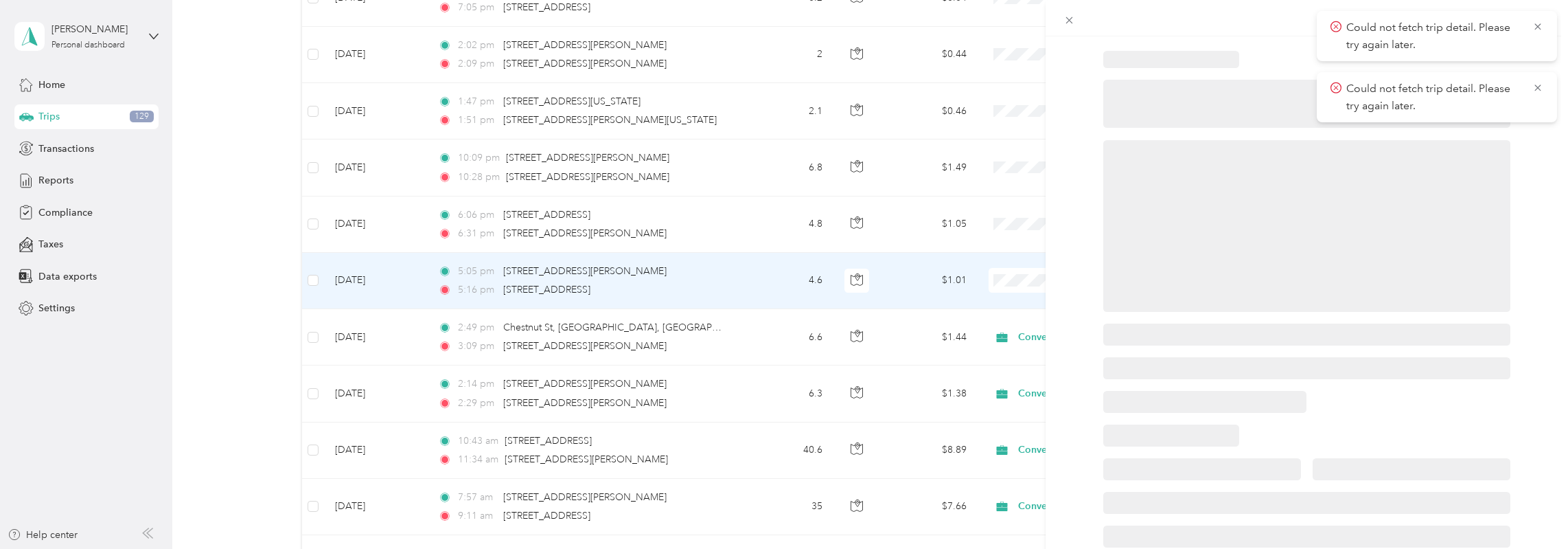
click at [312, 218] on div at bounding box center [784, 274] width 1568 height 549
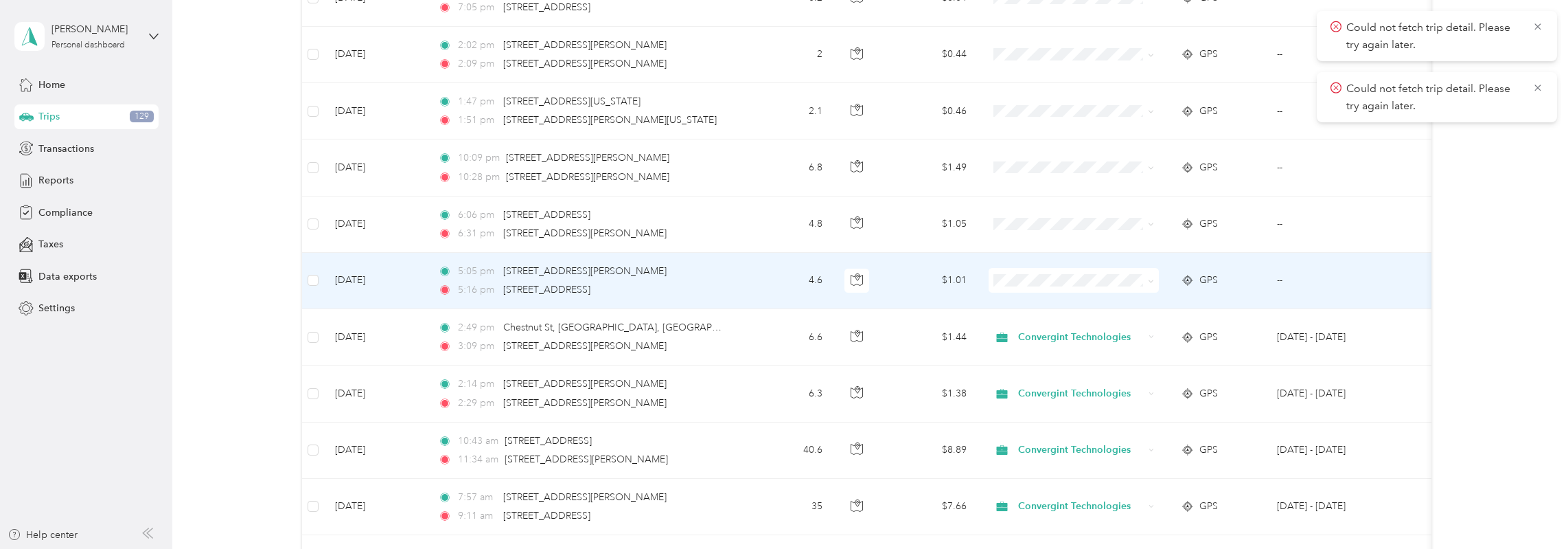
click at [309, 261] on td at bounding box center [313, 281] width 22 height 56
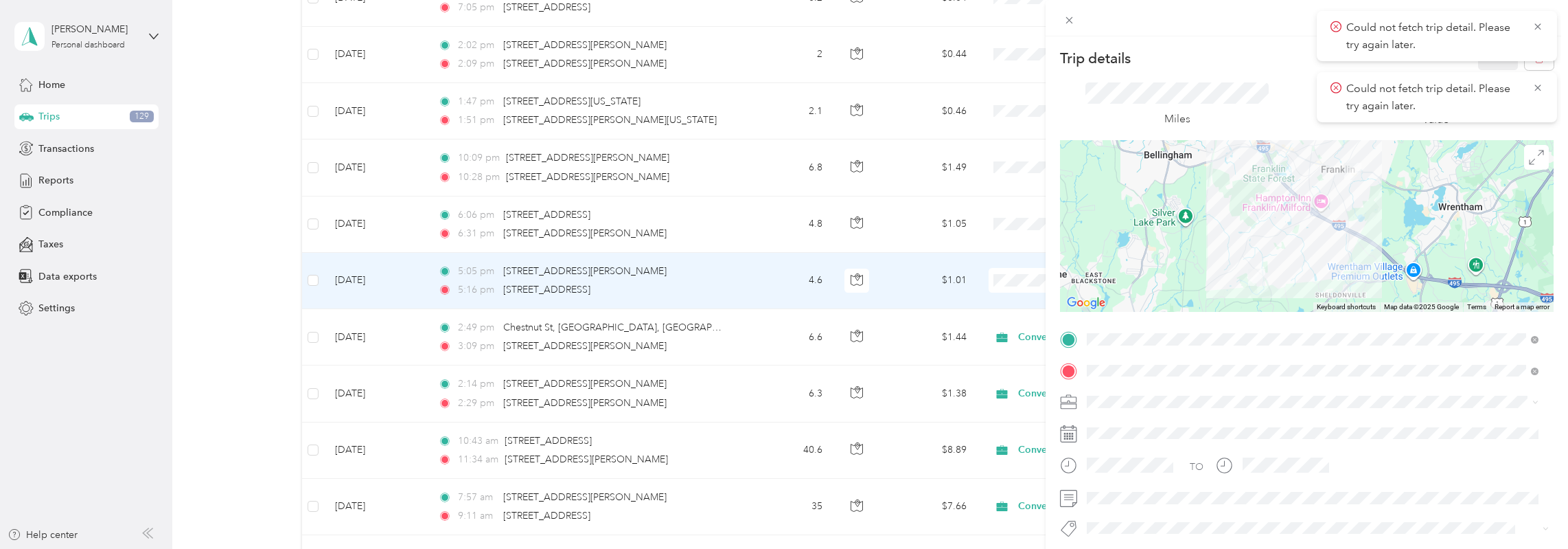
click at [311, 215] on div "Trip details Save This trip cannot be edited because it is either under review,…" at bounding box center [784, 274] width 1568 height 549
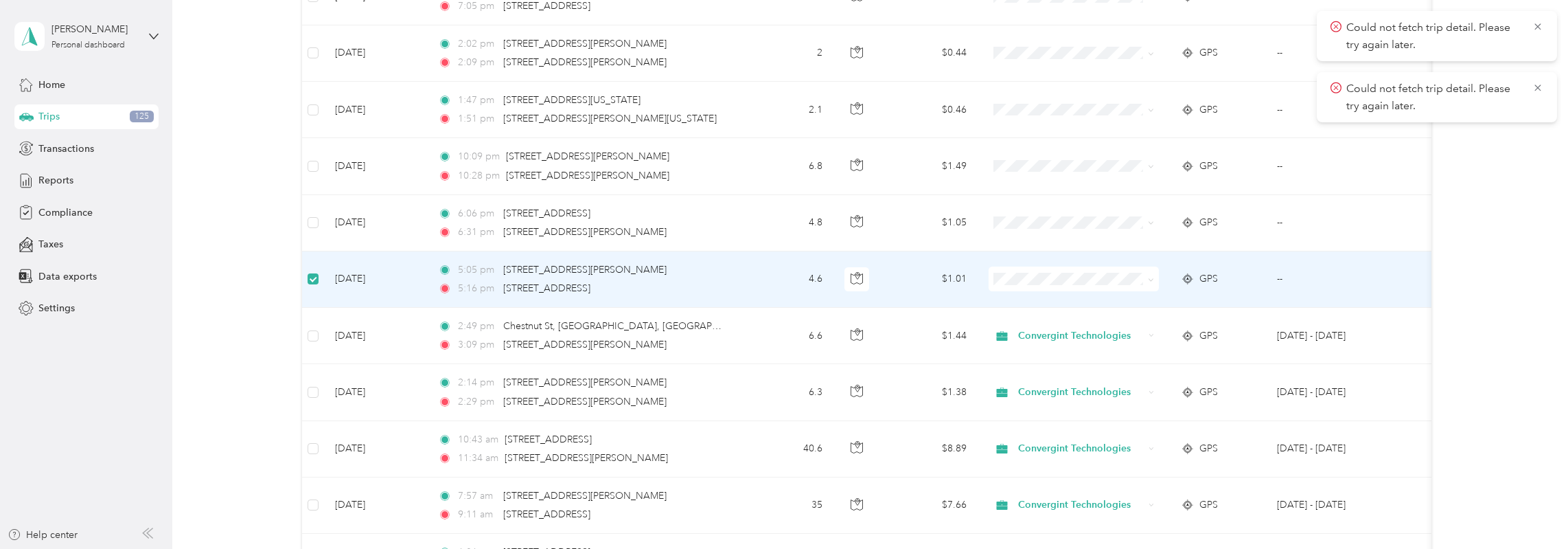
scroll to position [2407, 0]
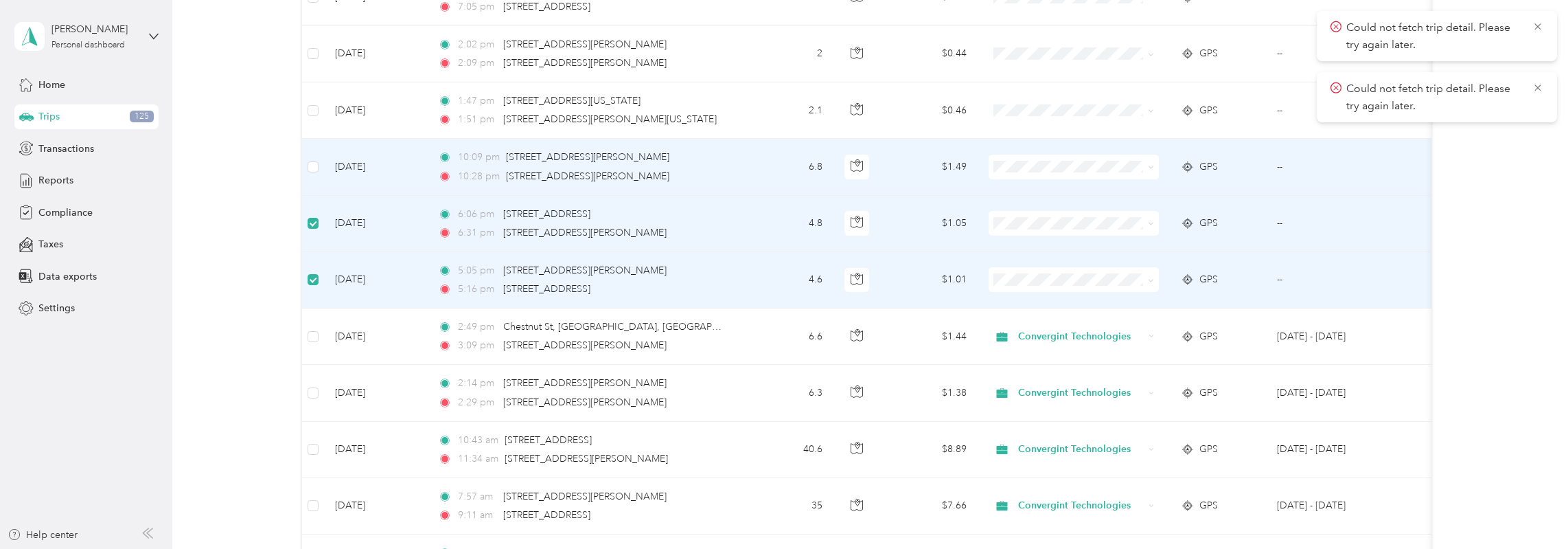
click at [319, 152] on td at bounding box center [313, 166] width 22 height 56
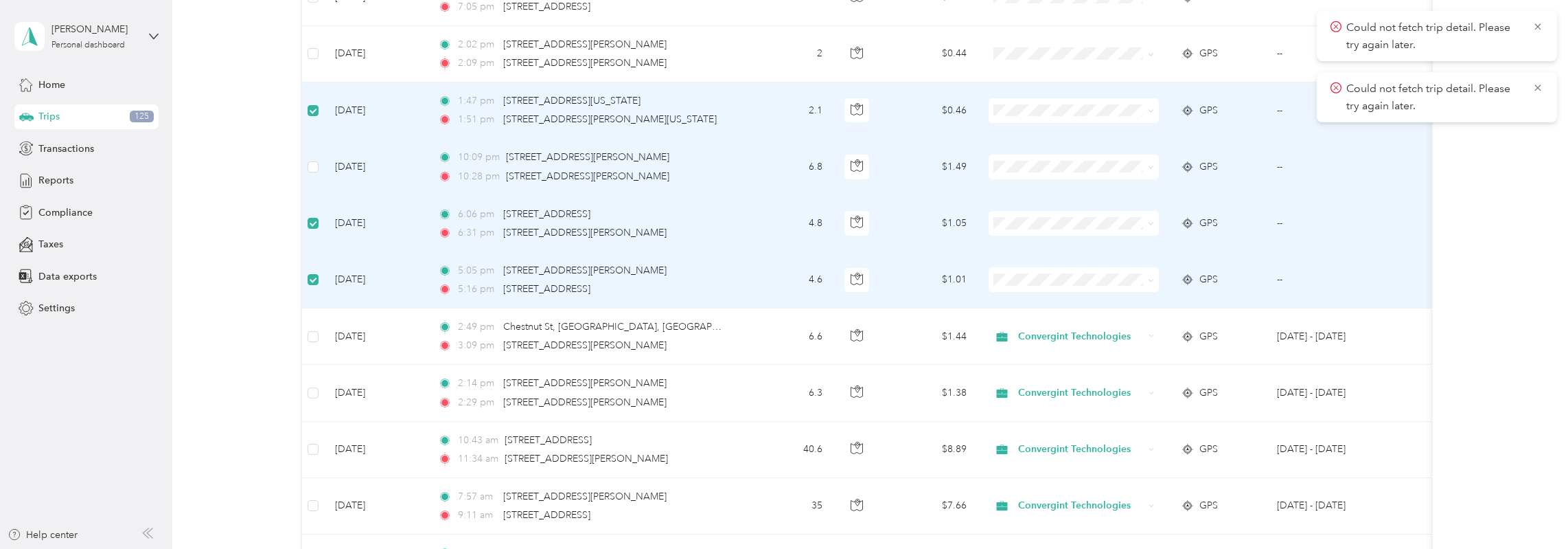
click at [311, 165] on td at bounding box center [313, 166] width 22 height 56
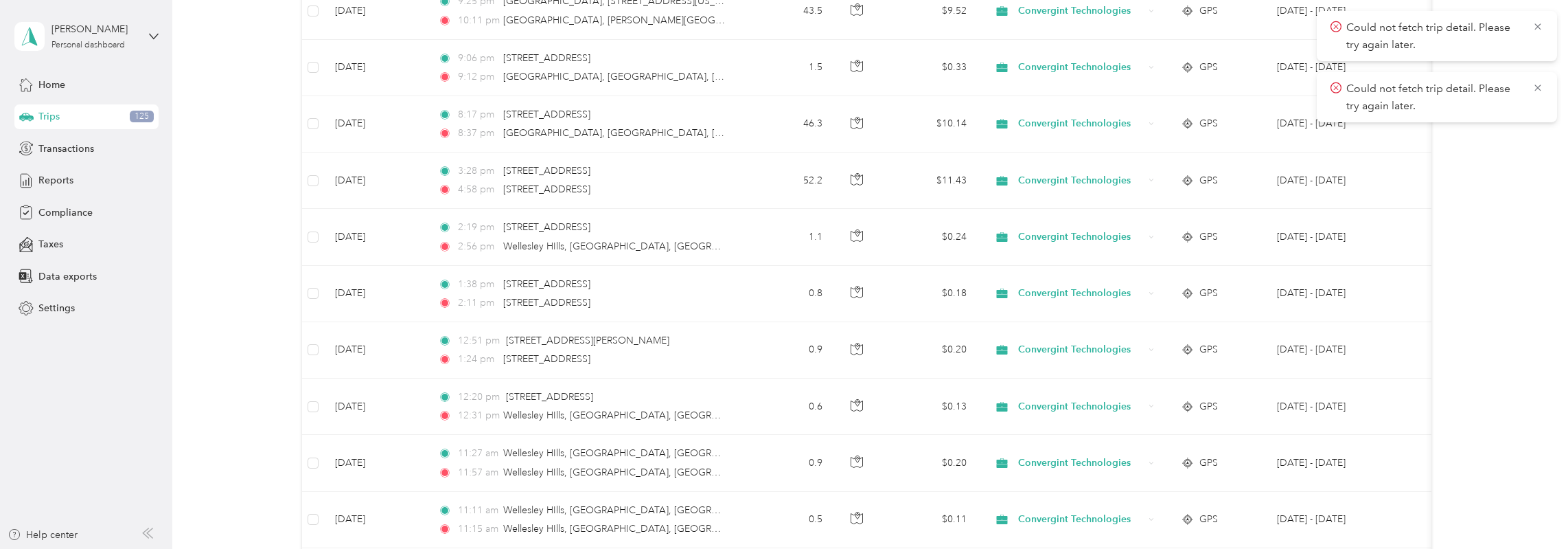
scroll to position [0, 0]
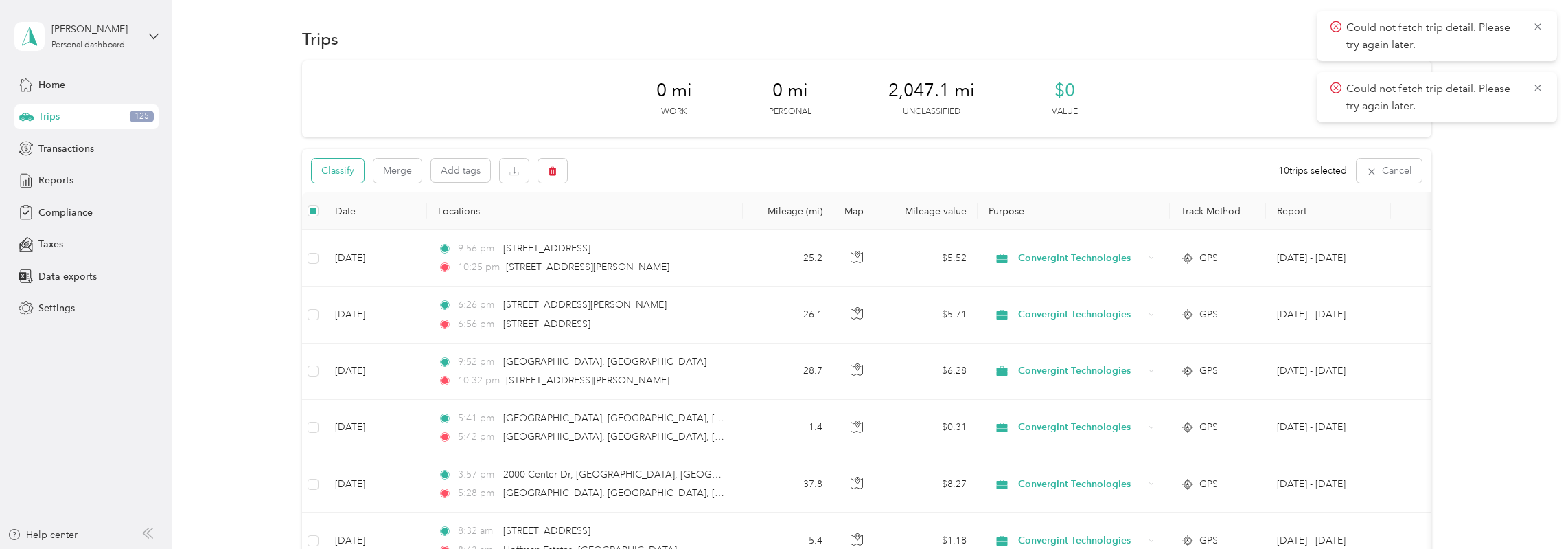
click at [338, 175] on button "Classify" at bounding box center [338, 171] width 52 height 24
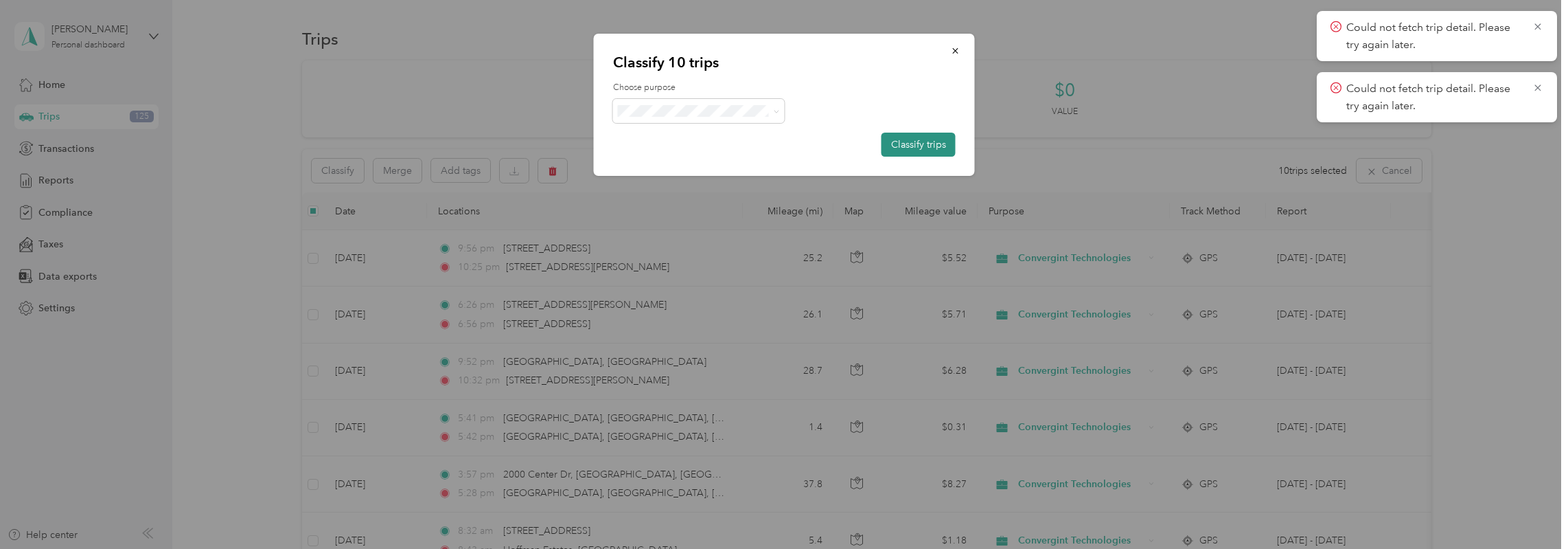
click at [929, 133] on button "Classify trips" at bounding box center [918, 144] width 74 height 24
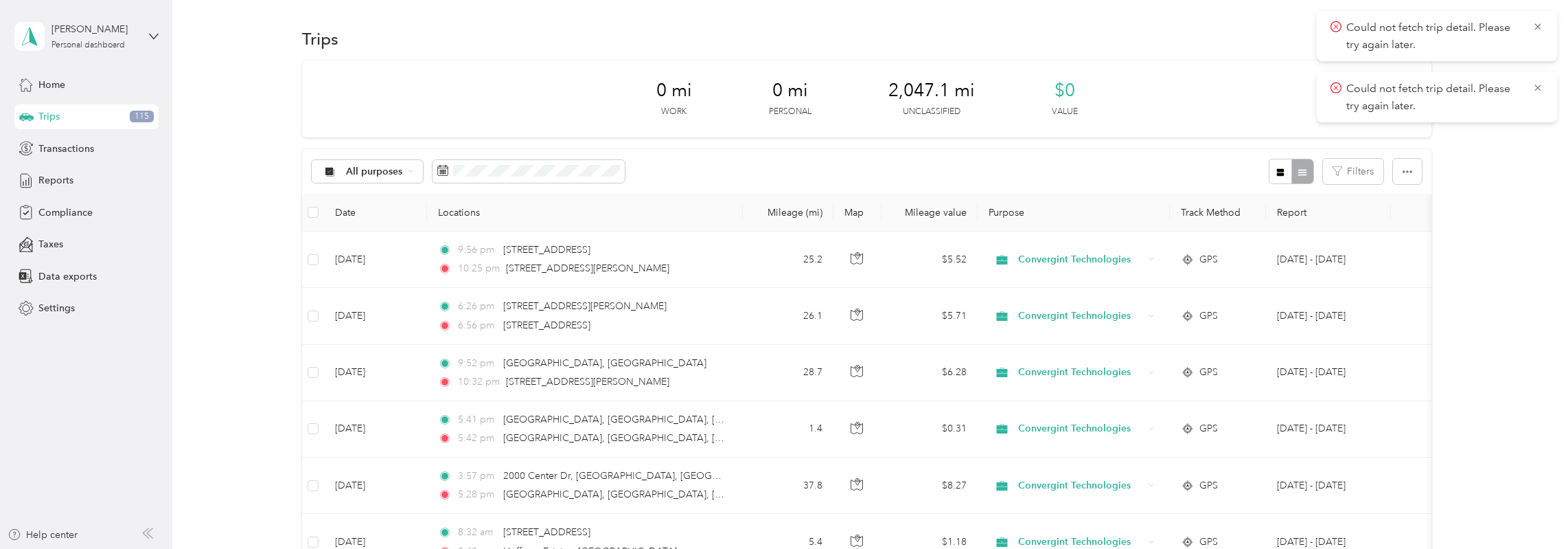
click at [1140, 157] on div "All purposes Filters" at bounding box center [866, 171] width 1129 height 44
click at [1539, 27] on icon at bounding box center [1537, 26] width 6 height 6
click at [1538, 28] on icon at bounding box center [1537, 26] width 11 height 12
click at [61, 83] on span "Home" at bounding box center [52, 85] width 27 height 15
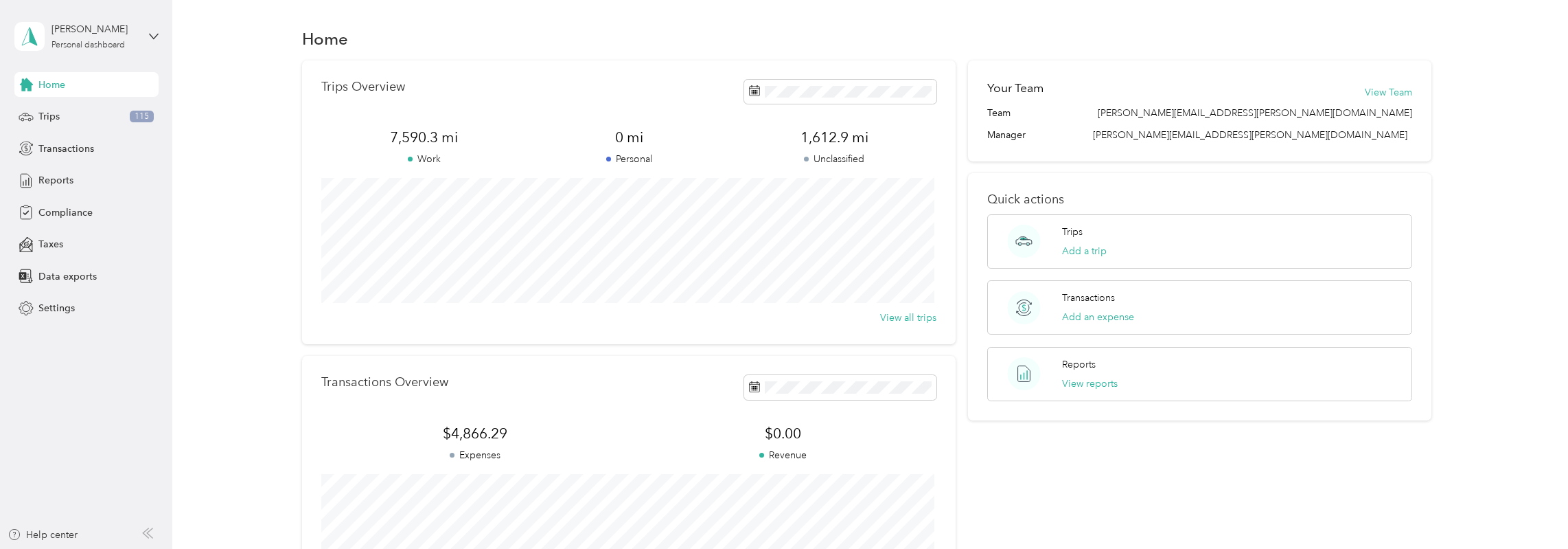
scroll to position [205, 0]
